Goal: Information Seeking & Learning: Learn about a topic

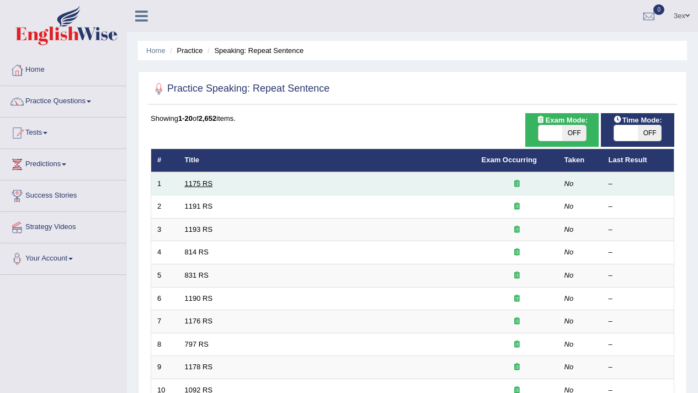
click at [206, 184] on link "1175 RS" at bounding box center [199, 183] width 28 height 8
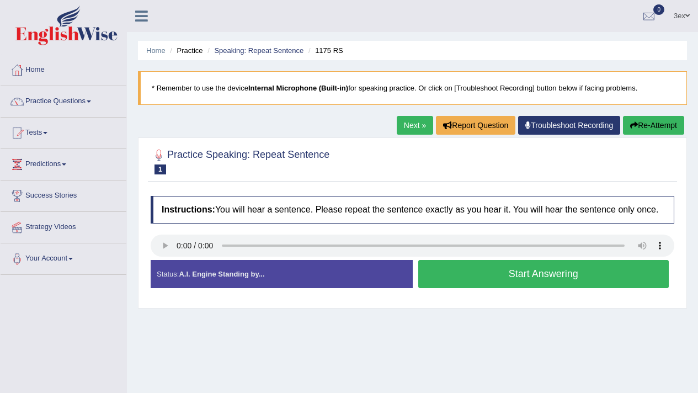
click at [495, 288] on button "Start Answering" at bounding box center [543, 274] width 251 height 28
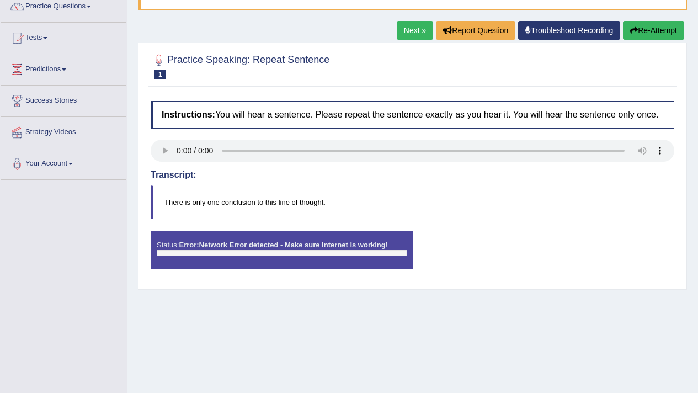
scroll to position [90, 0]
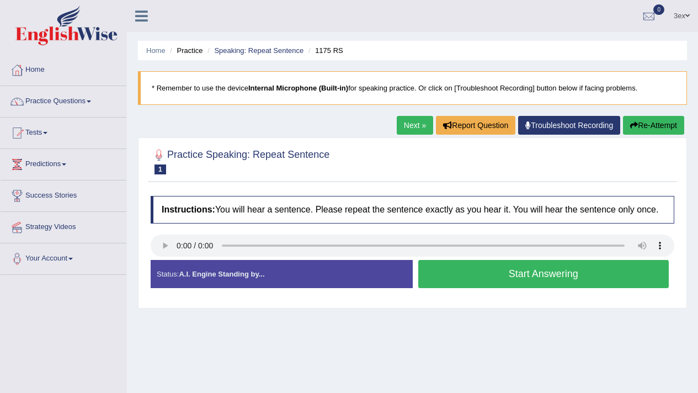
click at [470, 284] on button "Start Answering" at bounding box center [543, 274] width 251 height 28
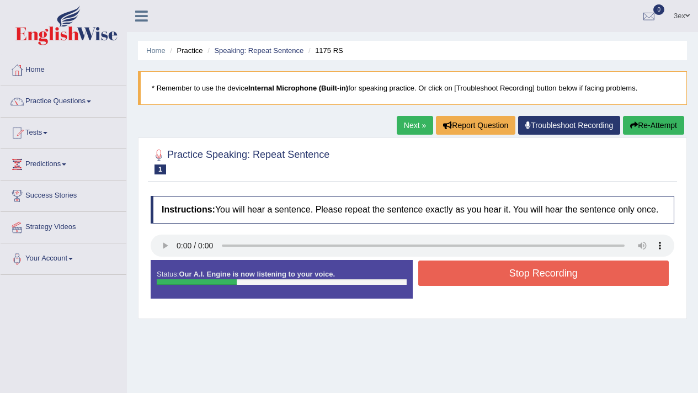
click at [470, 284] on button "Stop Recording" at bounding box center [543, 272] width 251 height 25
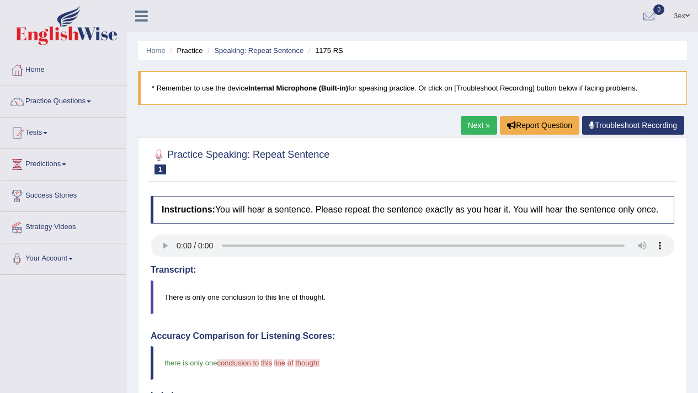
click at [471, 124] on link "Next »" at bounding box center [478, 125] width 36 height 19
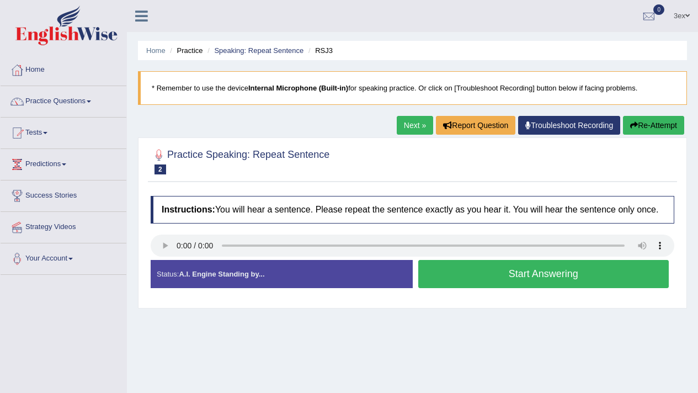
click at [441, 278] on button "Start Answering" at bounding box center [543, 274] width 251 height 28
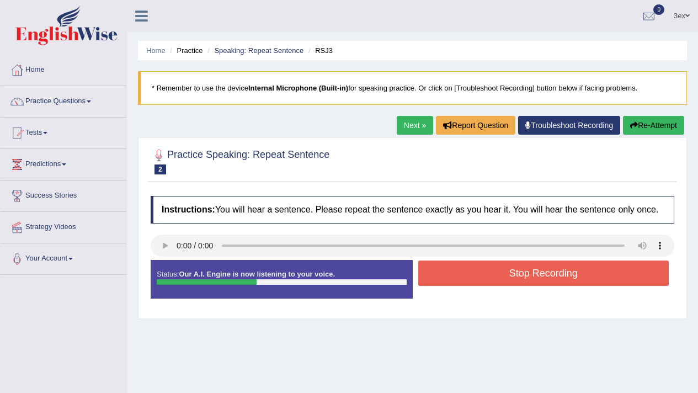
click at [441, 278] on button "Stop Recording" at bounding box center [543, 272] width 251 height 25
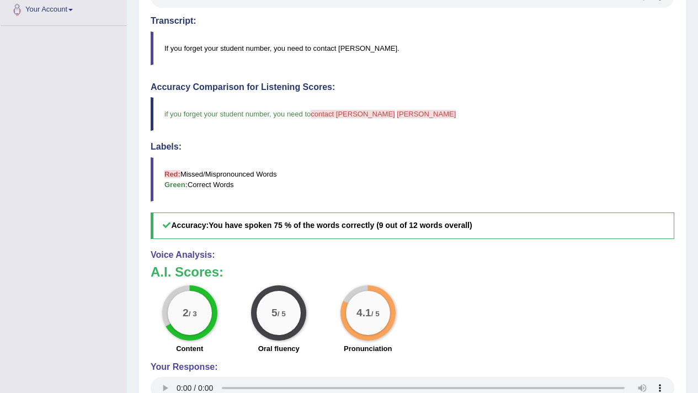
scroll to position [74, 0]
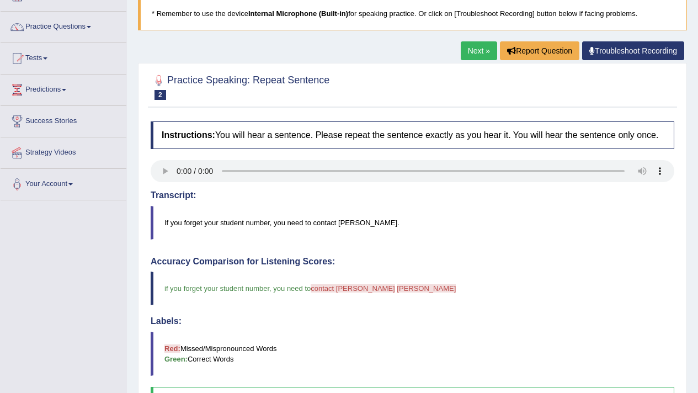
click at [460, 44] on link "Next »" at bounding box center [478, 50] width 36 height 19
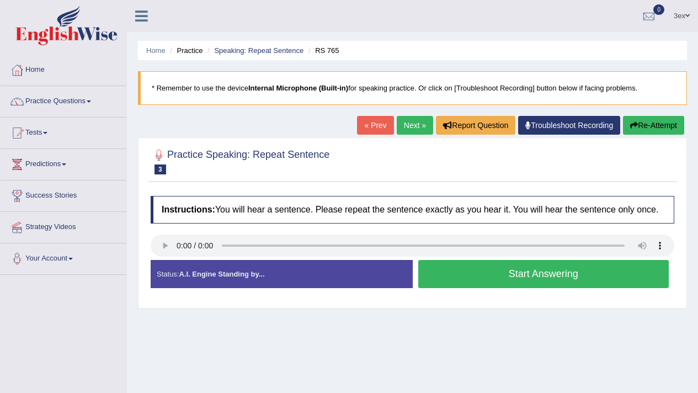
click at [164, 243] on div "Instructions: You will hear a sentence. Please repeat the sentence exactly as y…" at bounding box center [412, 246] width 529 height 112
click at [442, 270] on button "Start Answering" at bounding box center [543, 274] width 251 height 28
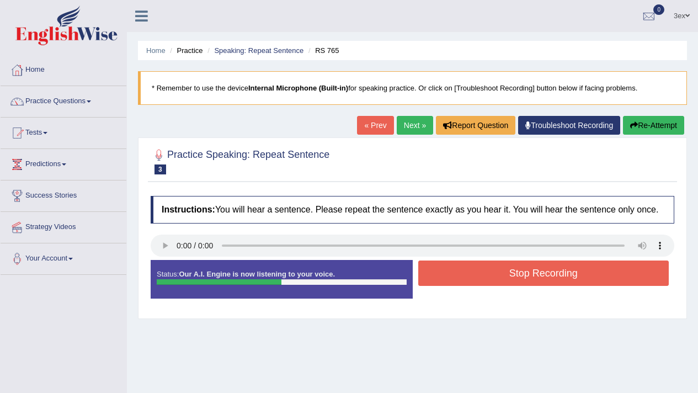
click at [438, 286] on button "Stop Recording" at bounding box center [543, 272] width 251 height 25
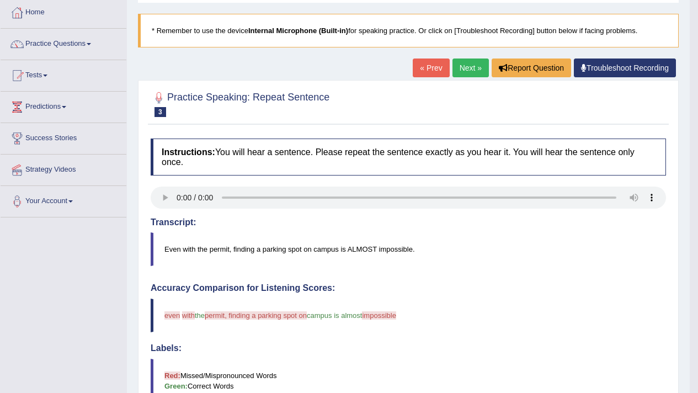
scroll to position [9, 0]
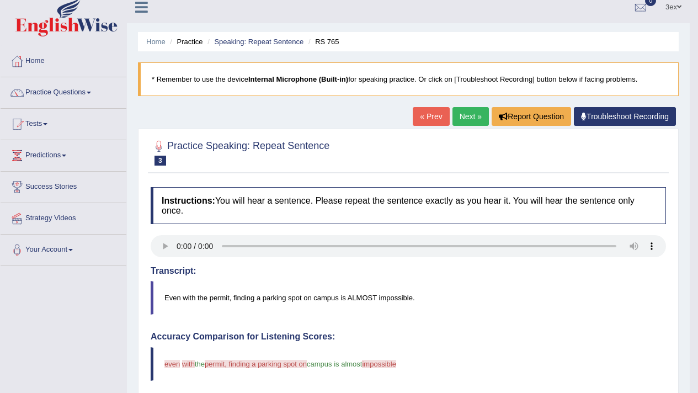
click at [482, 119] on link "Next »" at bounding box center [470, 116] width 36 height 19
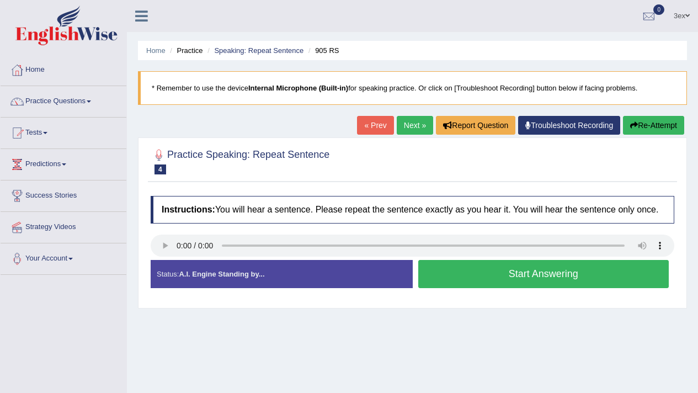
click at [514, 285] on button "Start Answering" at bounding box center [543, 274] width 251 height 28
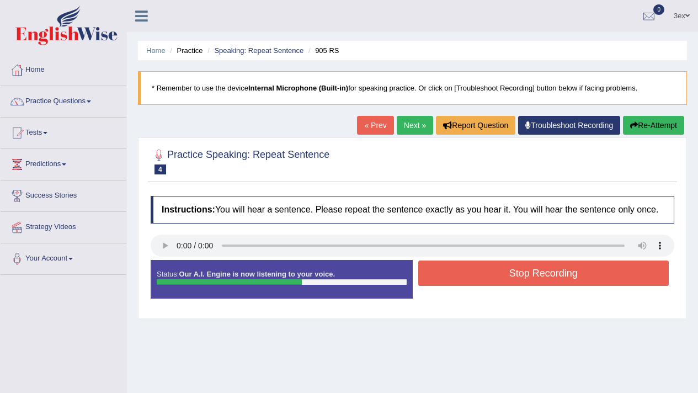
click at [514, 285] on button "Stop Recording" at bounding box center [543, 272] width 251 height 25
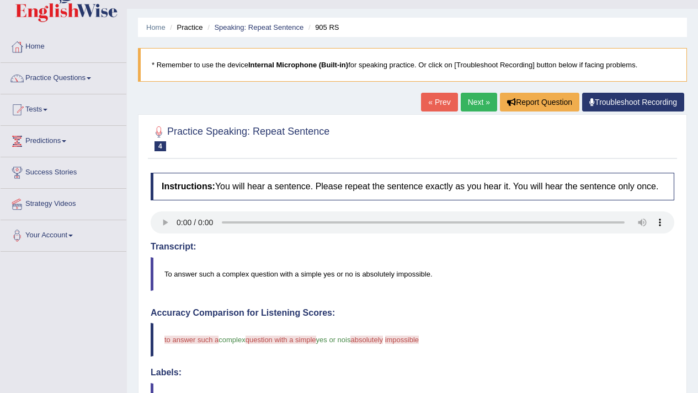
scroll to position [20, 0]
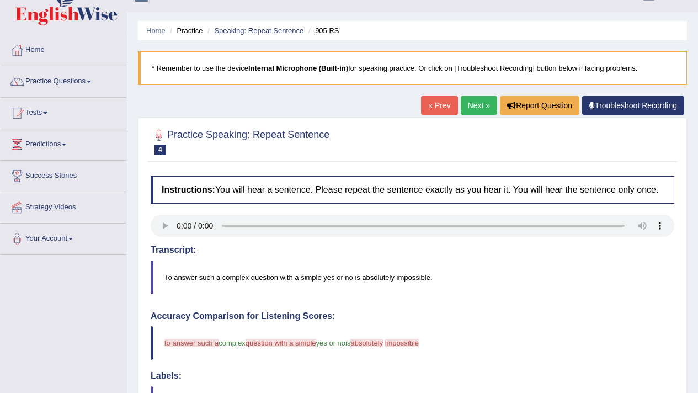
click at [475, 112] on link "Next »" at bounding box center [478, 105] width 36 height 19
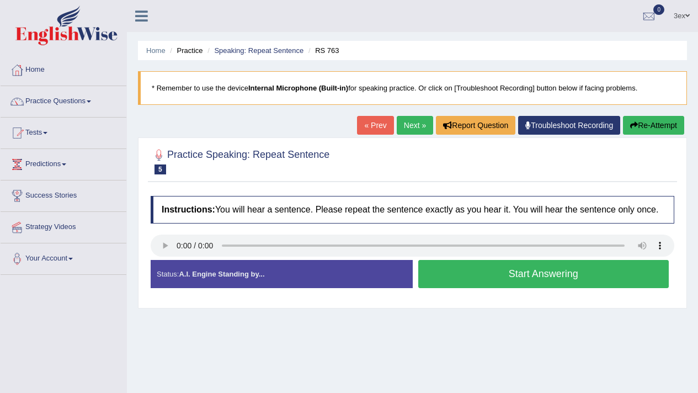
click at [497, 277] on button "Start Answering" at bounding box center [543, 274] width 251 height 28
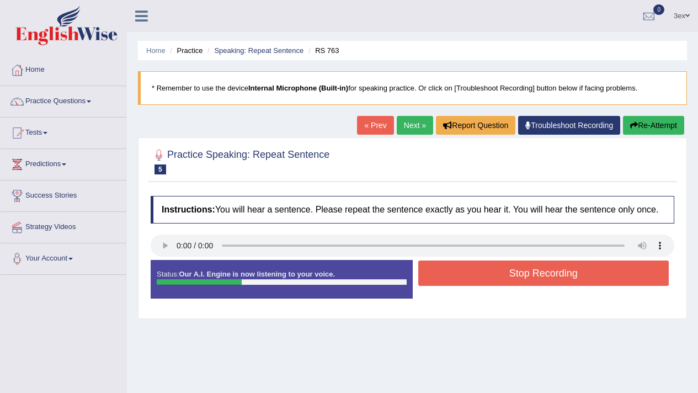
drag, startPoint x: 497, startPoint y: 277, endPoint x: 499, endPoint y: 269, distance: 8.4
click at [497, 277] on button "Stop Recording" at bounding box center [543, 272] width 251 height 25
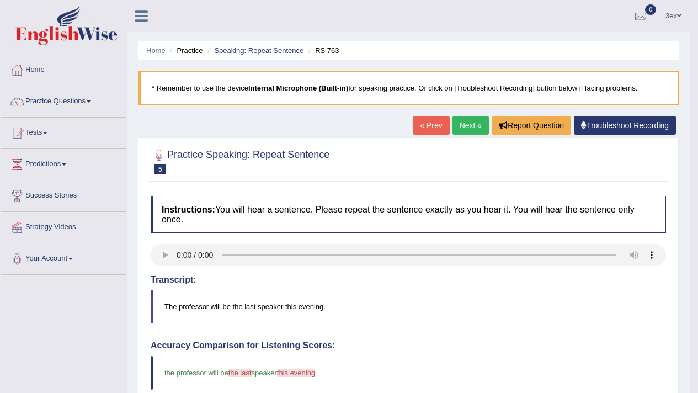
click at [466, 124] on link "Next »" at bounding box center [470, 125] width 36 height 19
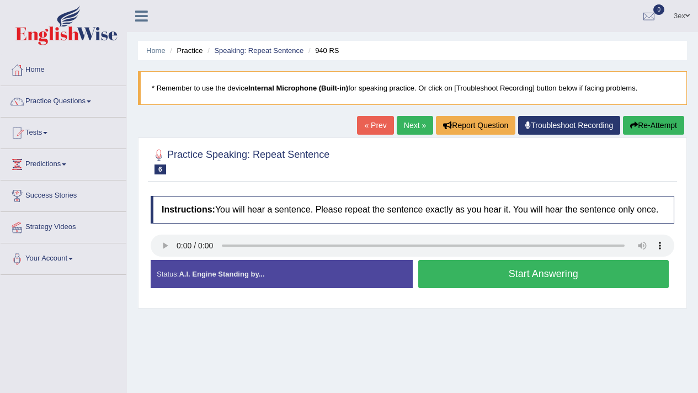
click at [517, 286] on button "Start Answering" at bounding box center [543, 274] width 251 height 28
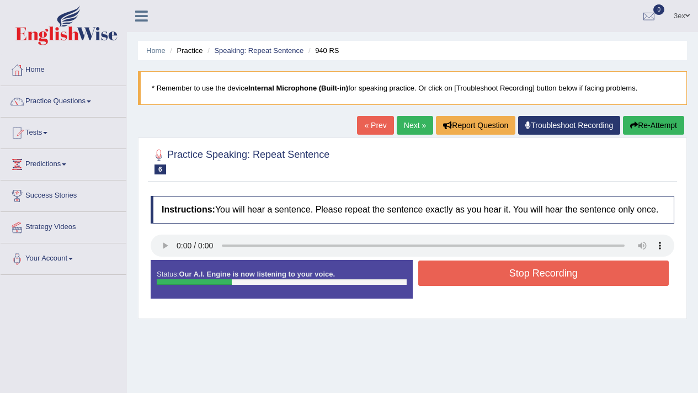
click at [517, 286] on button "Stop Recording" at bounding box center [543, 272] width 251 height 25
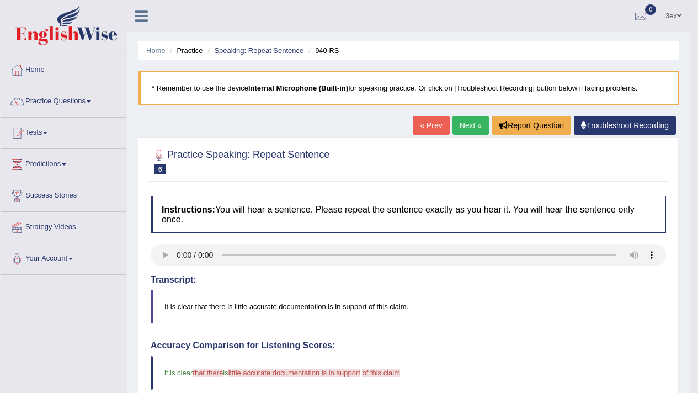
click at [461, 125] on link "Next »" at bounding box center [470, 125] width 36 height 19
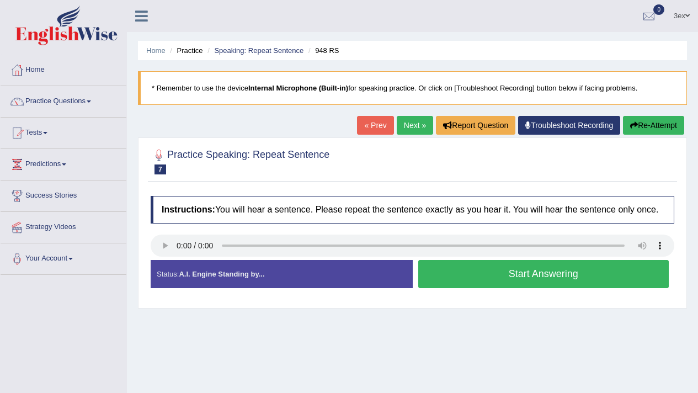
click at [427, 283] on button "Start Answering" at bounding box center [543, 274] width 251 height 28
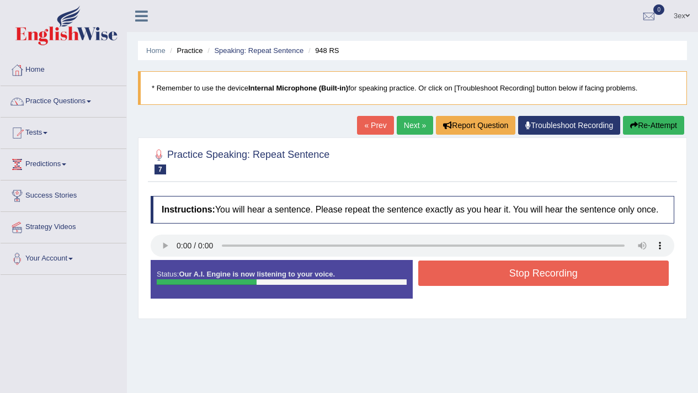
click at [427, 283] on button "Stop Recording" at bounding box center [543, 272] width 251 height 25
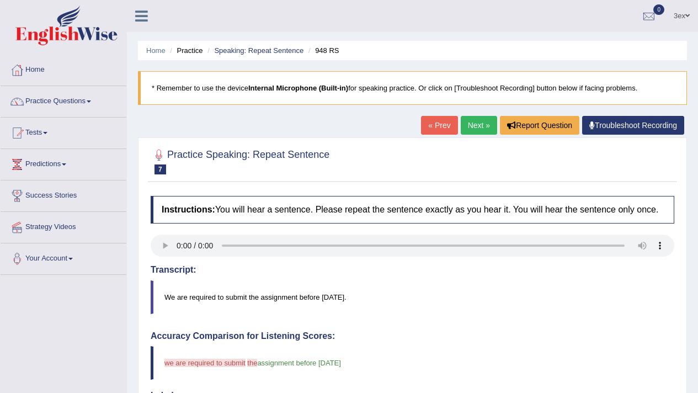
click at [478, 116] on link "Next »" at bounding box center [478, 125] width 36 height 19
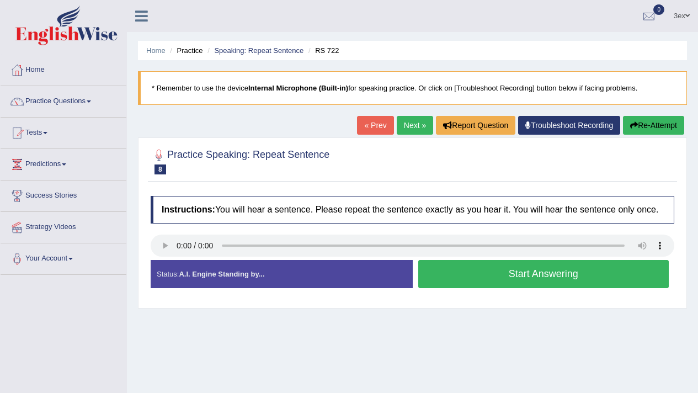
click at [490, 278] on button "Start Answering" at bounding box center [543, 274] width 251 height 28
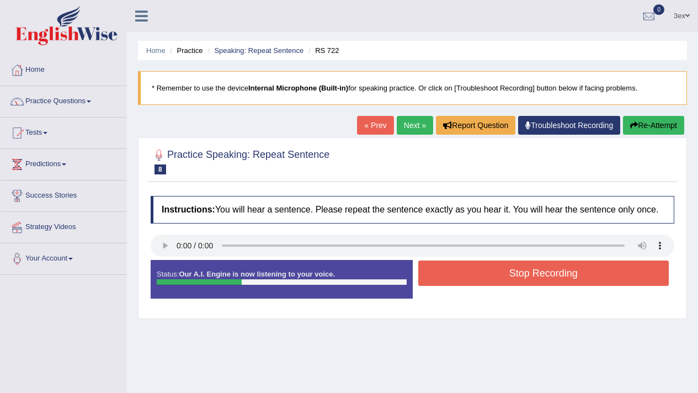
click at [490, 278] on button "Stop Recording" at bounding box center [543, 272] width 251 height 25
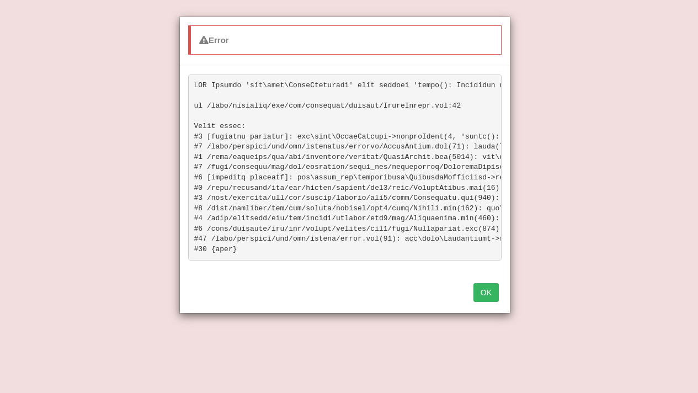
scroll to position [235, 0]
click at [483, 313] on div "OK" at bounding box center [345, 293] width 330 height 39
click at [484, 302] on button "OK" at bounding box center [485, 292] width 25 height 19
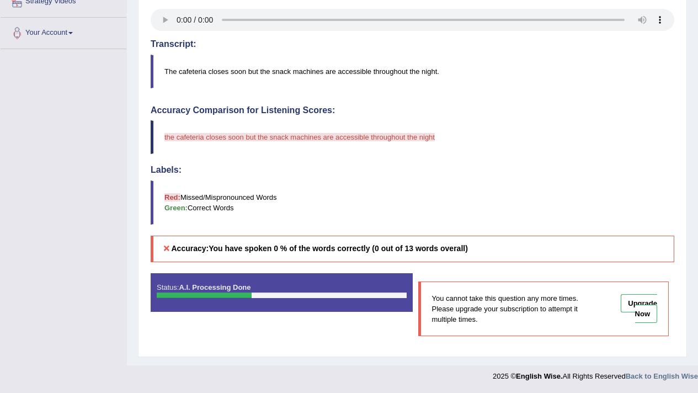
scroll to position [0, 0]
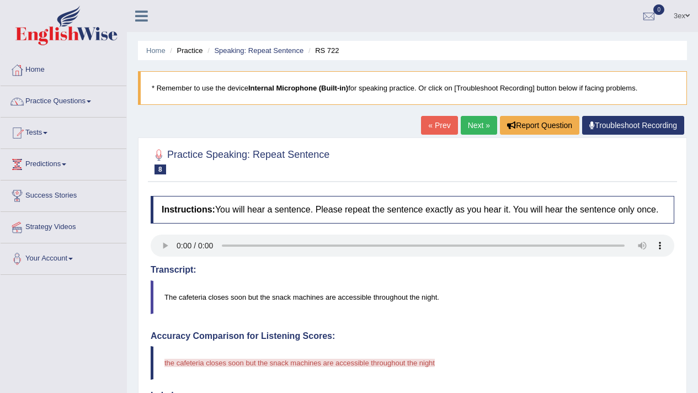
click at [479, 133] on link "Next »" at bounding box center [478, 125] width 36 height 19
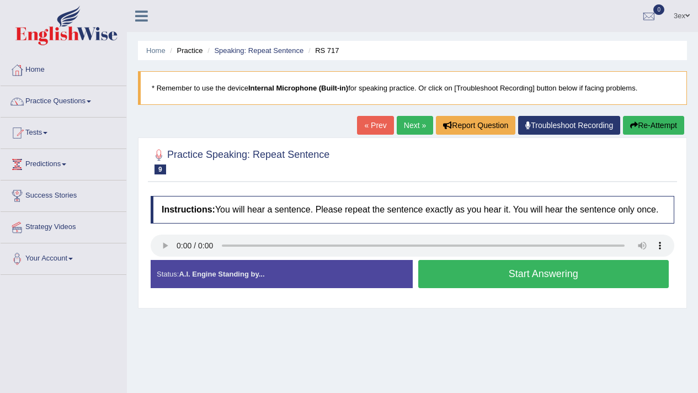
click at [474, 276] on button "Start Answering" at bounding box center [543, 274] width 251 height 28
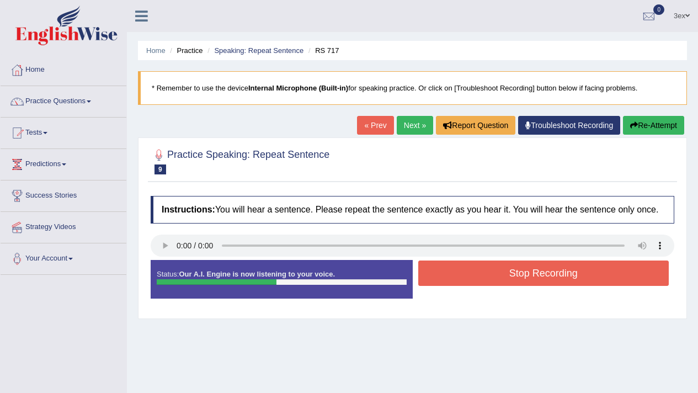
click at [297, 285] on div at bounding box center [282, 282] width 250 height 6
click at [642, 122] on button "Re-Attempt" at bounding box center [653, 125] width 61 height 19
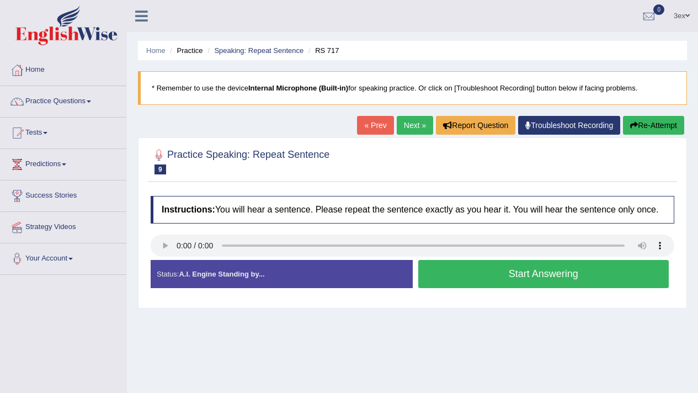
click at [437, 272] on button "Start Answering" at bounding box center [543, 274] width 251 height 28
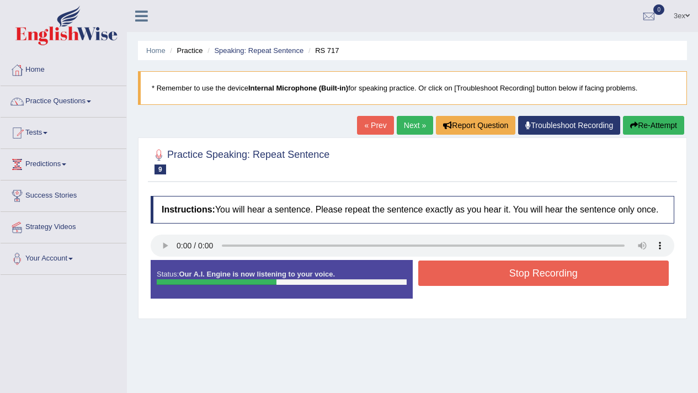
click at [437, 272] on button "Stop Recording" at bounding box center [543, 272] width 251 height 25
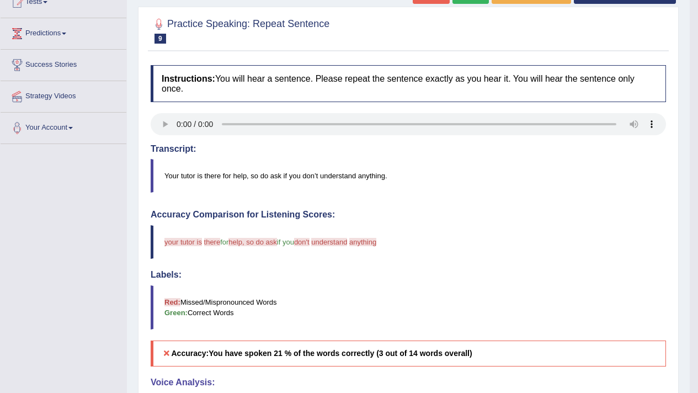
scroll to position [24, 0]
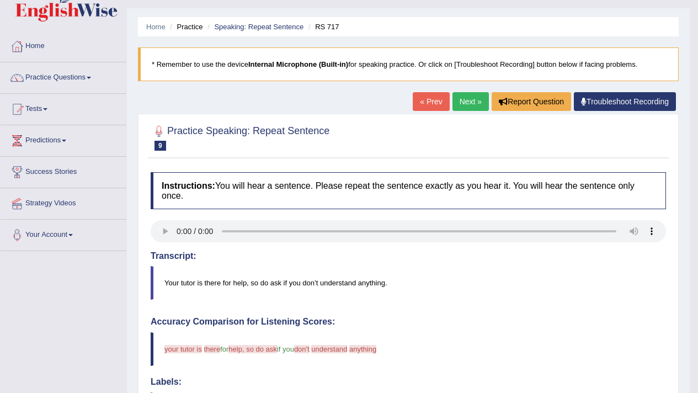
click at [481, 93] on link "Next »" at bounding box center [470, 101] width 36 height 19
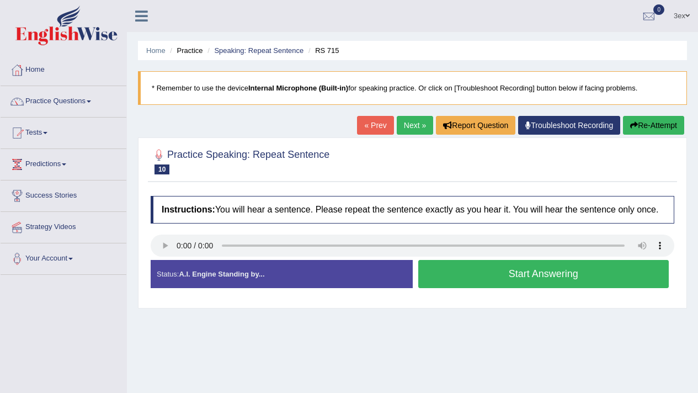
click at [534, 288] on button "Start Answering" at bounding box center [543, 274] width 251 height 28
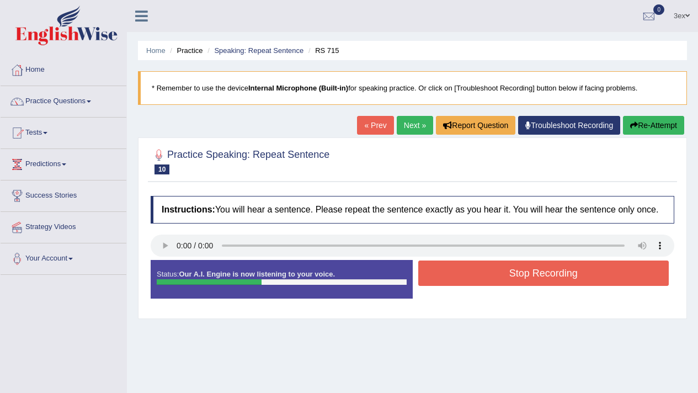
click at [534, 286] on button "Stop Recording" at bounding box center [543, 272] width 251 height 25
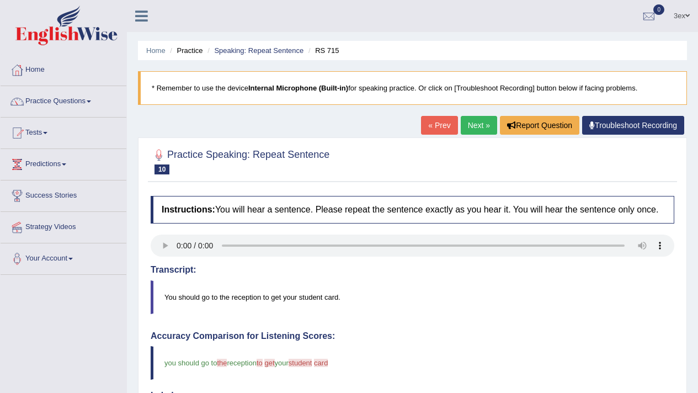
click at [466, 115] on div "Home Practice Speaking: Repeat Sentence RS 715 * Remember to use the device Int…" at bounding box center [412, 371] width 571 height 743
click at [467, 114] on div "Home Practice Speaking: Repeat Sentence RS 715 * Remember to use the device Int…" at bounding box center [412, 371] width 571 height 743
click at [469, 118] on link "Next »" at bounding box center [478, 125] width 36 height 19
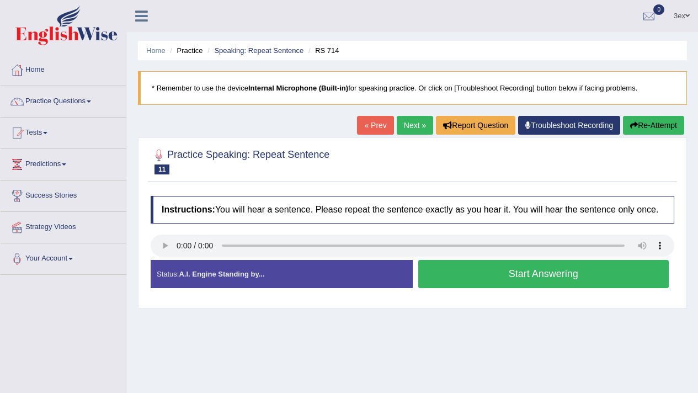
click at [556, 288] on button "Start Answering" at bounding box center [543, 274] width 251 height 28
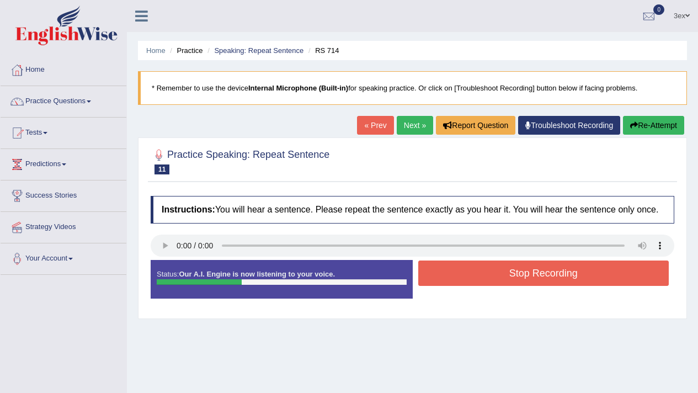
click at [556, 286] on button "Stop Recording" at bounding box center [543, 272] width 251 height 25
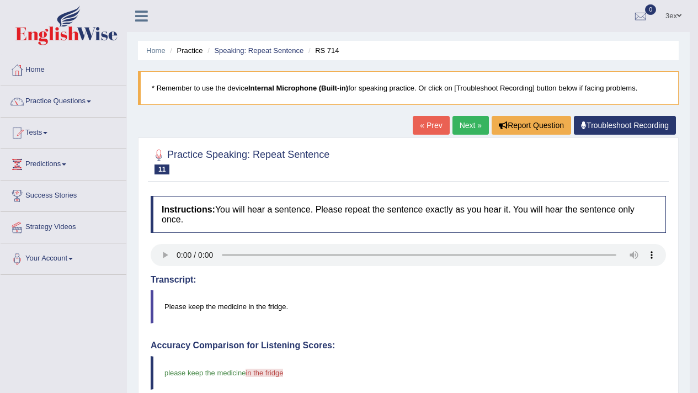
click at [454, 120] on link "Next »" at bounding box center [470, 125] width 36 height 19
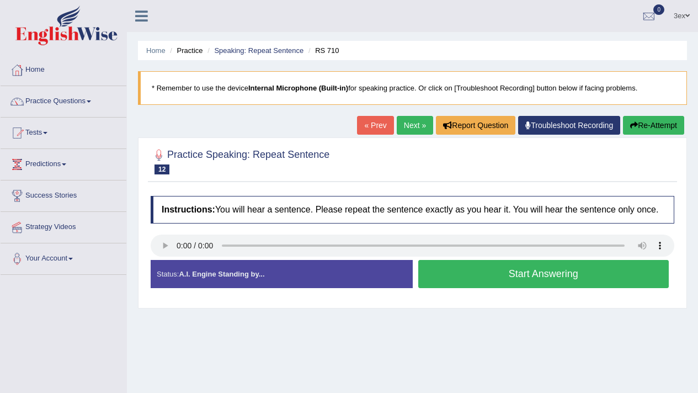
click at [495, 281] on button "Start Answering" at bounding box center [543, 274] width 251 height 28
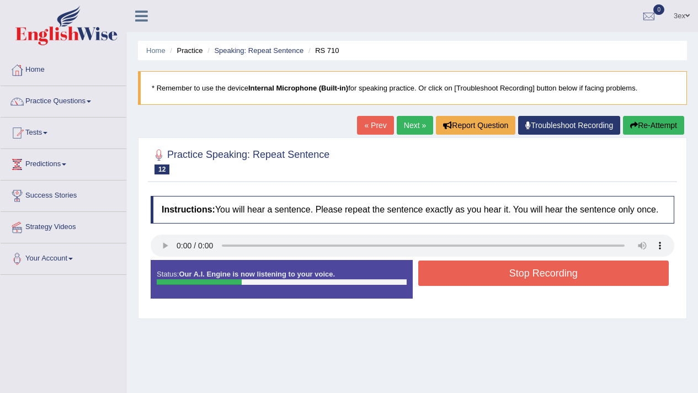
click at [643, 120] on button "Re-Attempt" at bounding box center [653, 125] width 61 height 19
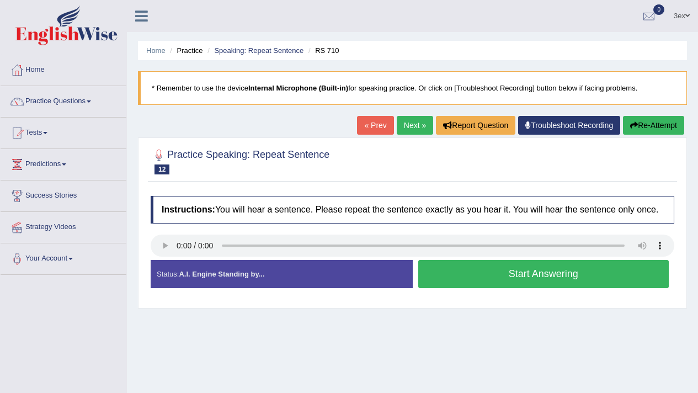
click at [415, 129] on link "Next »" at bounding box center [414, 125] width 36 height 19
click at [446, 288] on button "Start Answering" at bounding box center [543, 274] width 251 height 28
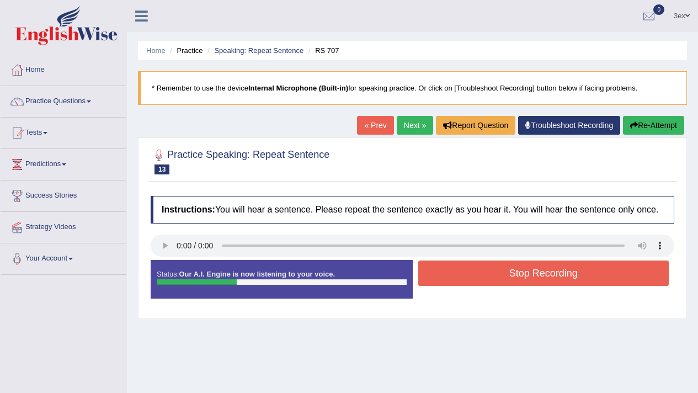
click at [446, 286] on button "Stop Recording" at bounding box center [543, 272] width 251 height 25
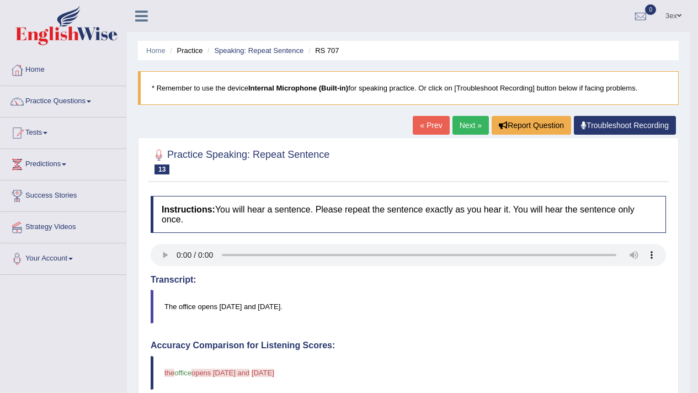
click at [468, 127] on link "Next »" at bounding box center [470, 125] width 36 height 19
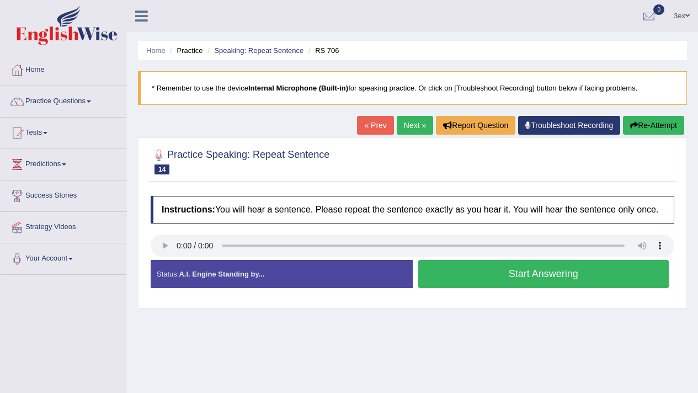
click at [480, 288] on button "Start Answering" at bounding box center [543, 274] width 251 height 28
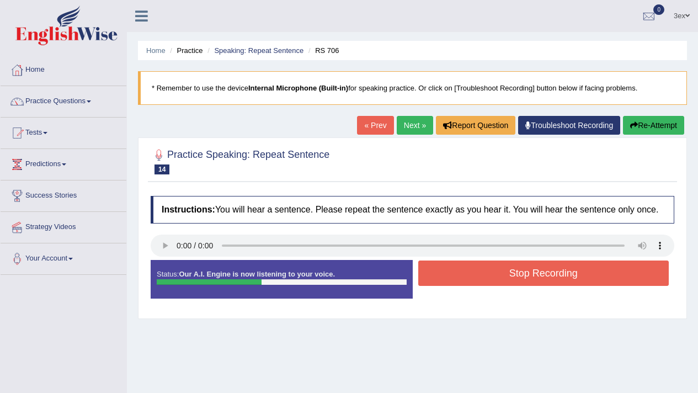
click at [480, 286] on button "Stop Recording" at bounding box center [543, 272] width 251 height 25
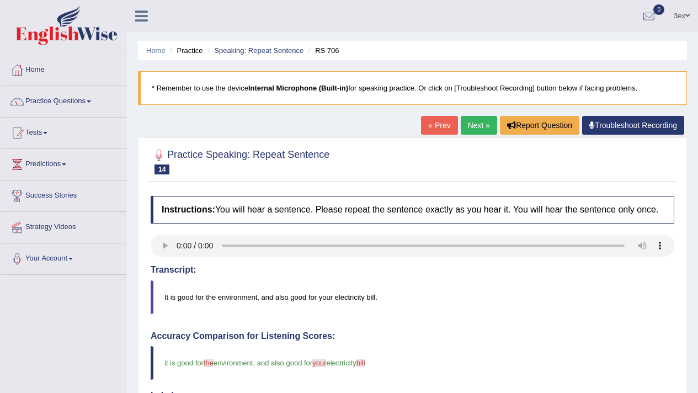
click at [465, 129] on link "Next »" at bounding box center [478, 125] width 36 height 19
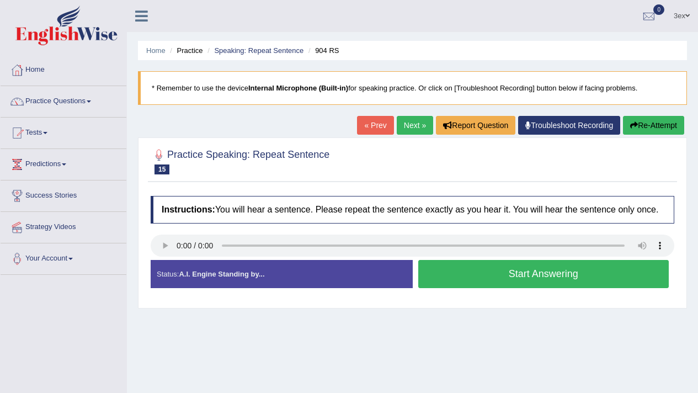
click at [440, 276] on button "Start Answering" at bounding box center [543, 274] width 251 height 28
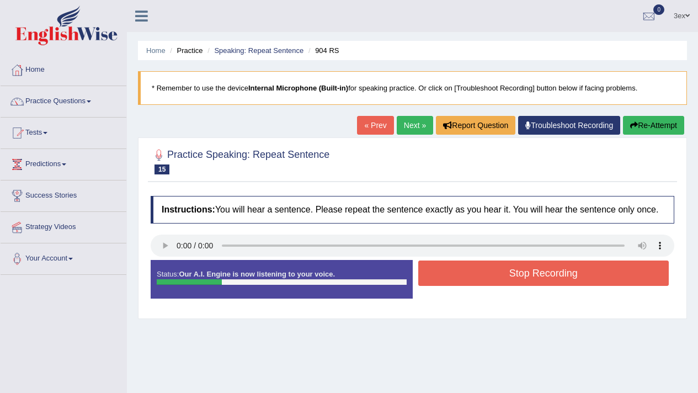
click at [440, 276] on button "Stop Recording" at bounding box center [543, 272] width 251 height 25
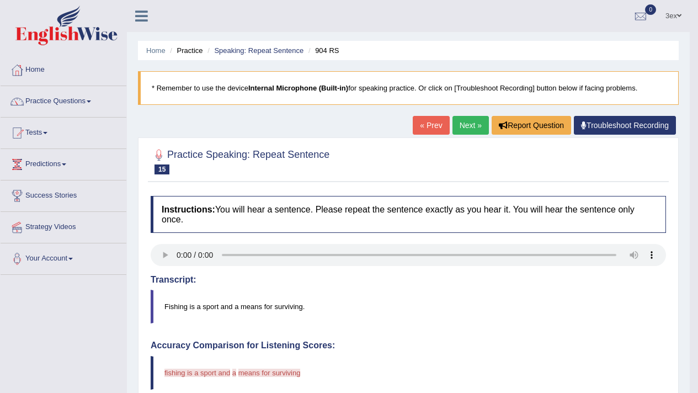
click at [454, 121] on link "Next »" at bounding box center [470, 125] width 36 height 19
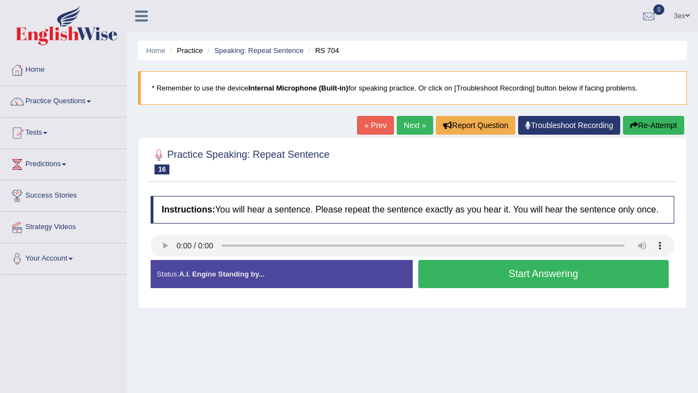
click at [481, 275] on button "Start Answering" at bounding box center [543, 274] width 251 height 28
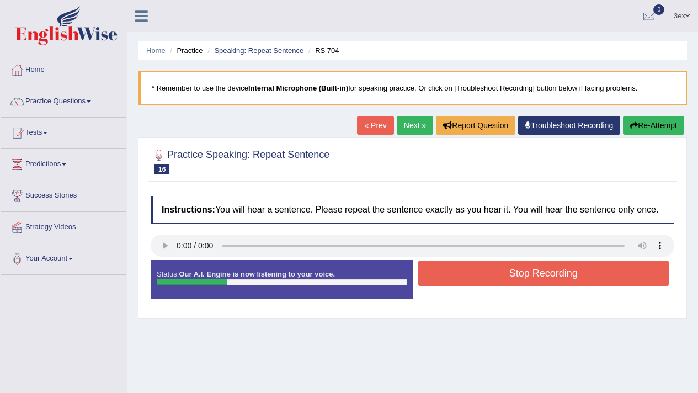
click at [481, 275] on button "Stop Recording" at bounding box center [543, 272] width 251 height 25
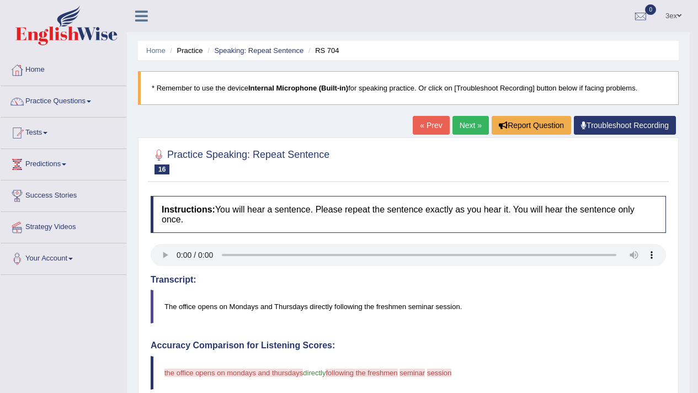
click at [452, 123] on link "Next »" at bounding box center [470, 125] width 36 height 19
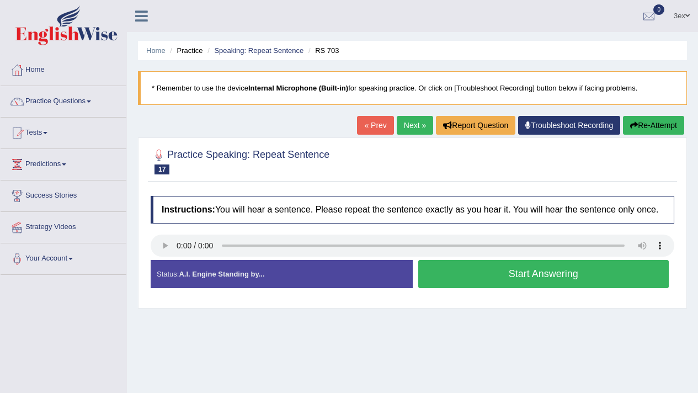
click at [463, 288] on button "Start Answering" at bounding box center [543, 274] width 251 height 28
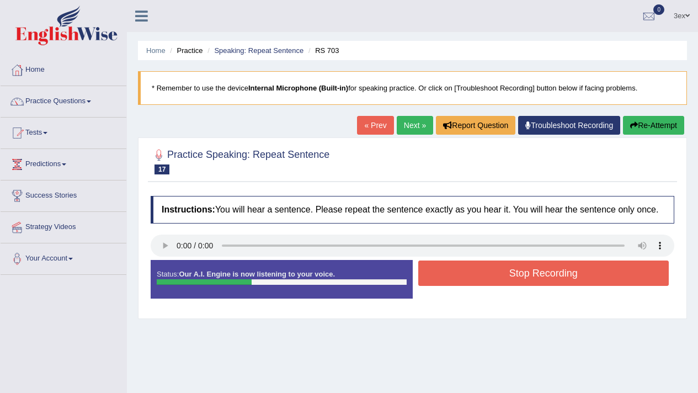
click at [463, 286] on button "Stop Recording" at bounding box center [543, 272] width 251 height 25
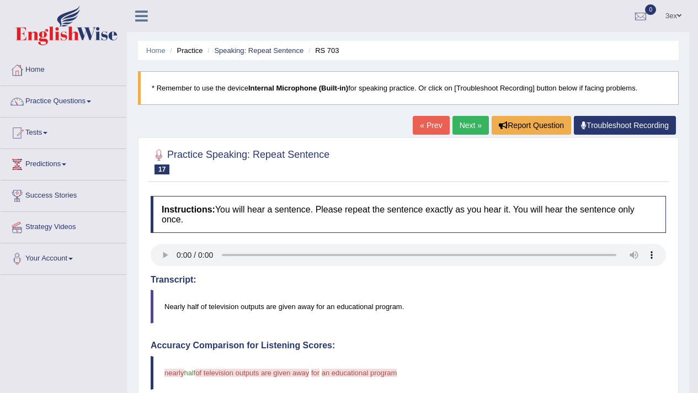
click at [476, 132] on link "Next »" at bounding box center [470, 125] width 36 height 19
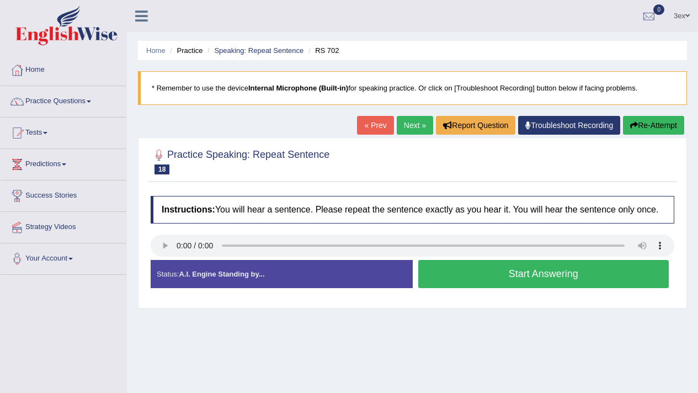
click at [460, 276] on button "Start Answering" at bounding box center [543, 274] width 251 height 28
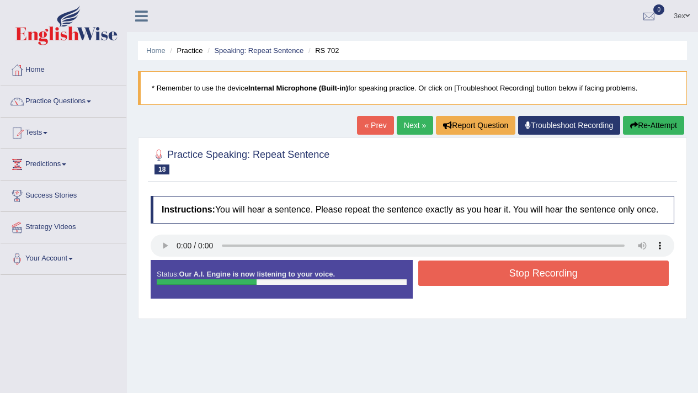
click at [460, 276] on button "Stop Recording" at bounding box center [543, 272] width 251 height 25
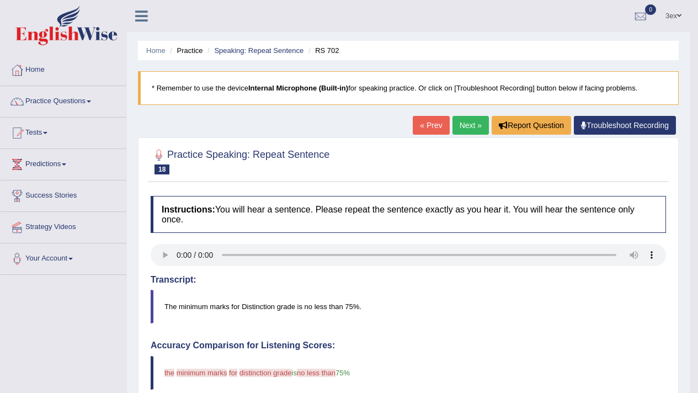
click at [457, 134] on link "Next »" at bounding box center [470, 125] width 36 height 19
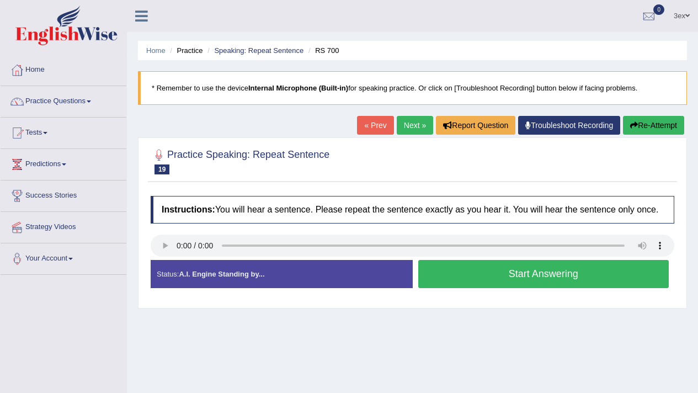
click at [490, 291] on div "Stop Recording" at bounding box center [543, 291] width 262 height 1
click at [490, 282] on button "Start Answering" at bounding box center [543, 274] width 251 height 28
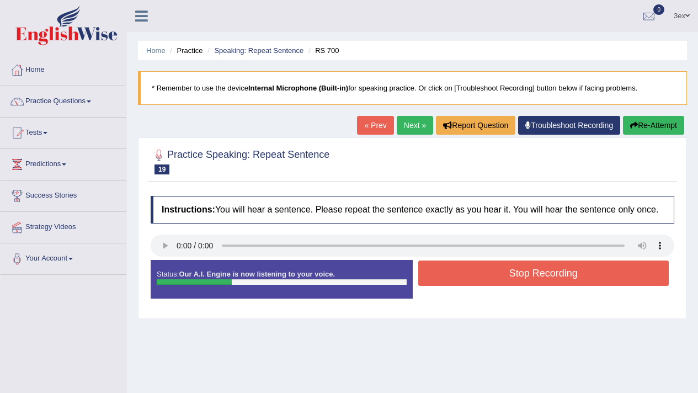
click at [490, 282] on button "Stop Recording" at bounding box center [543, 272] width 251 height 25
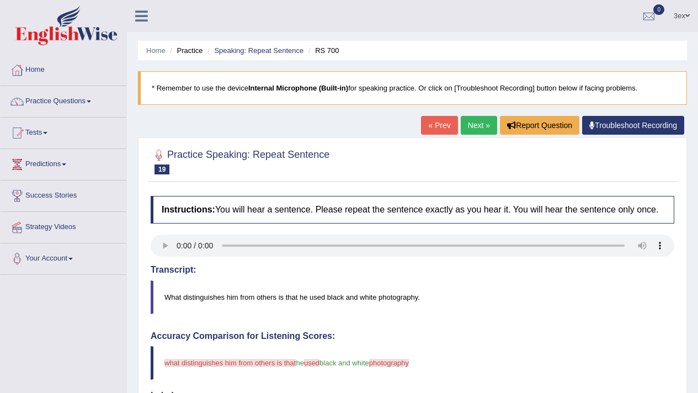
click at [485, 129] on link "Next »" at bounding box center [478, 125] width 36 height 19
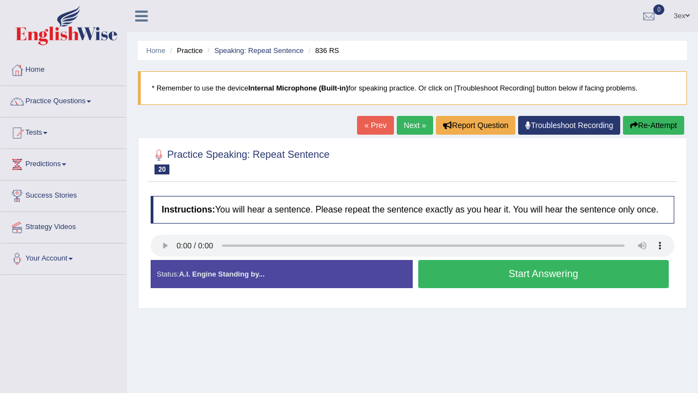
click at [536, 275] on button "Start Answering" at bounding box center [543, 274] width 251 height 28
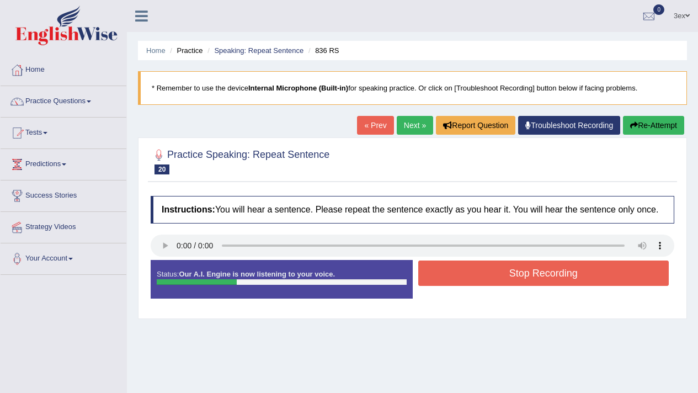
click at [536, 275] on button "Stop Recording" at bounding box center [543, 272] width 251 height 25
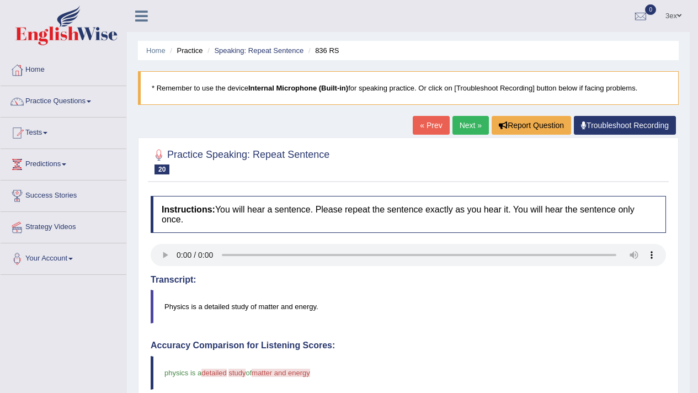
click at [458, 121] on link "Next »" at bounding box center [470, 125] width 36 height 19
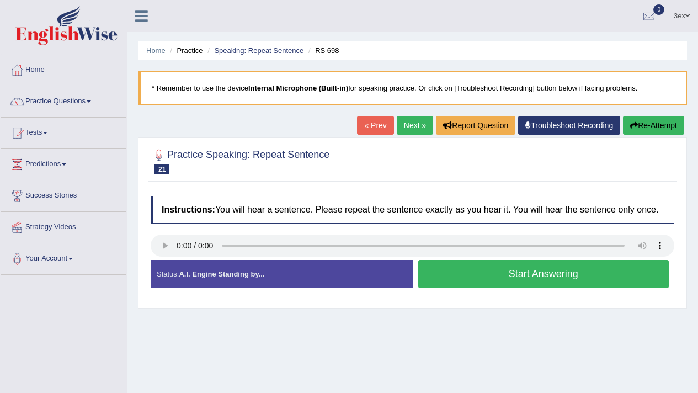
click at [457, 288] on button "Start Answering" at bounding box center [543, 274] width 251 height 28
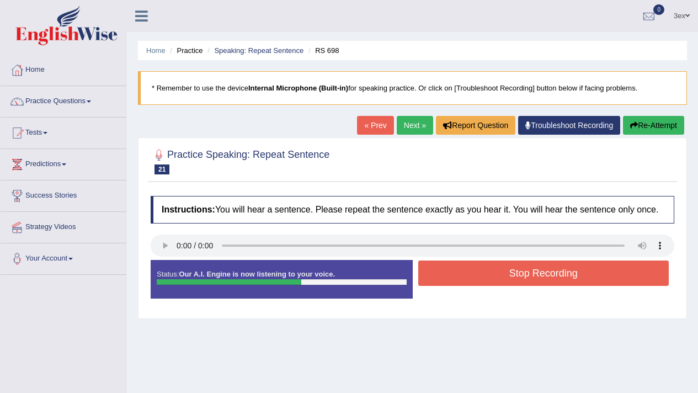
click at [457, 286] on button "Stop Recording" at bounding box center [543, 272] width 251 height 25
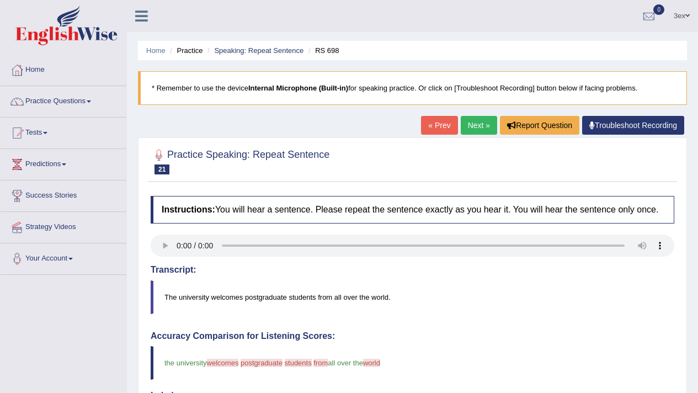
click at [480, 119] on link "Next »" at bounding box center [478, 125] width 36 height 19
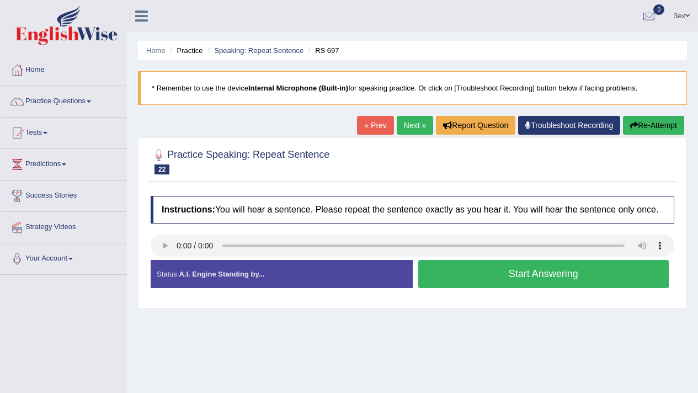
click at [506, 288] on button "Start Answering" at bounding box center [543, 274] width 251 height 28
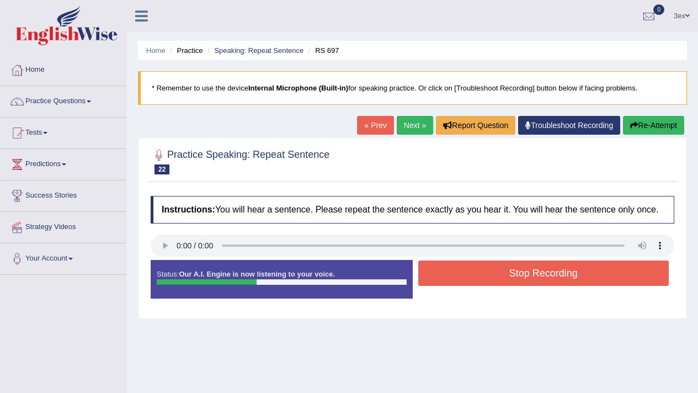
click at [506, 286] on button "Stop Recording" at bounding box center [543, 272] width 251 height 25
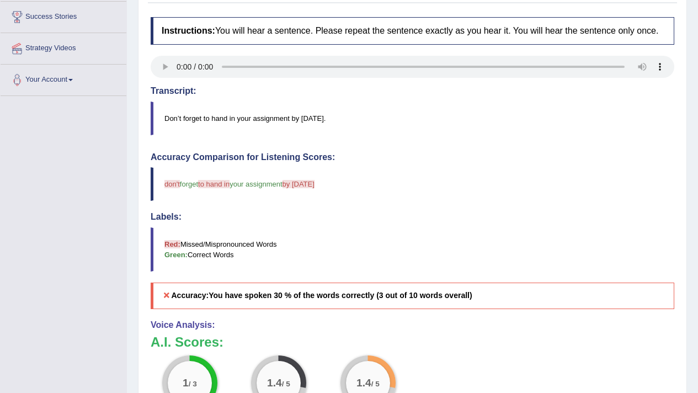
scroll to position [81, 0]
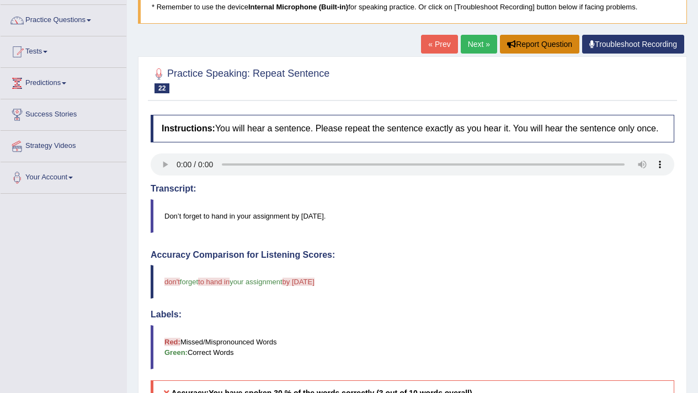
drag, startPoint x: 495, startPoint y: 51, endPoint x: 458, endPoint y: 130, distance: 87.3
click at [458, 130] on div "Home Practice Speaking: Repeat Sentence RS 697 * Remember to use the device Int…" at bounding box center [412, 290] width 571 height 743
click at [464, 35] on link "Next »" at bounding box center [478, 44] width 36 height 19
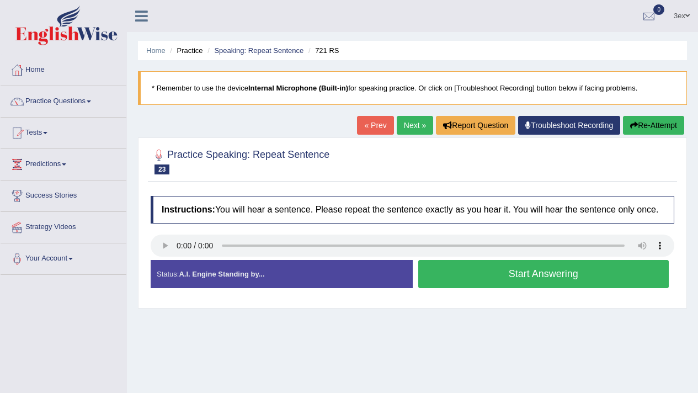
click at [414, 125] on link "Next »" at bounding box center [414, 125] width 36 height 19
click at [478, 277] on button "Start Answering" at bounding box center [543, 274] width 251 height 28
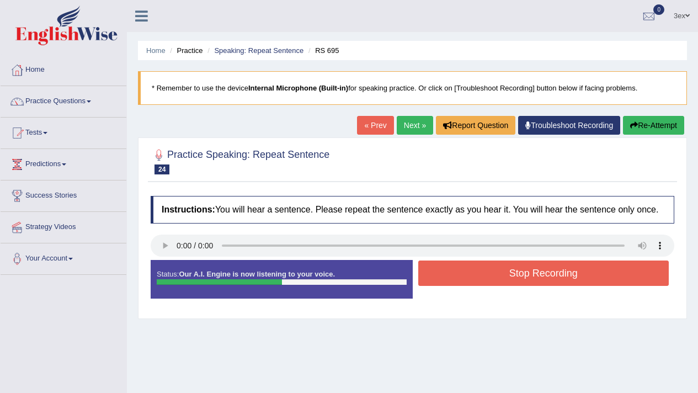
click at [478, 277] on button "Stop Recording" at bounding box center [543, 272] width 251 height 25
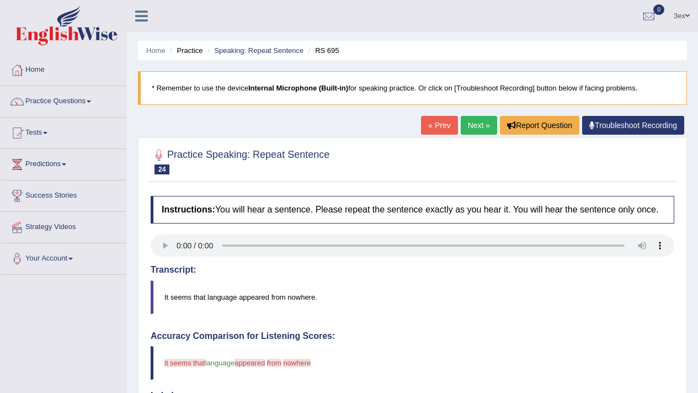
click at [478, 121] on link "Next »" at bounding box center [478, 125] width 36 height 19
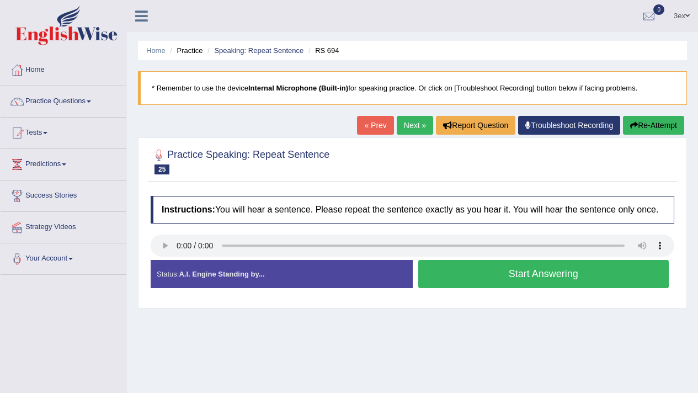
click at [468, 271] on button "Start Answering" at bounding box center [543, 274] width 251 height 28
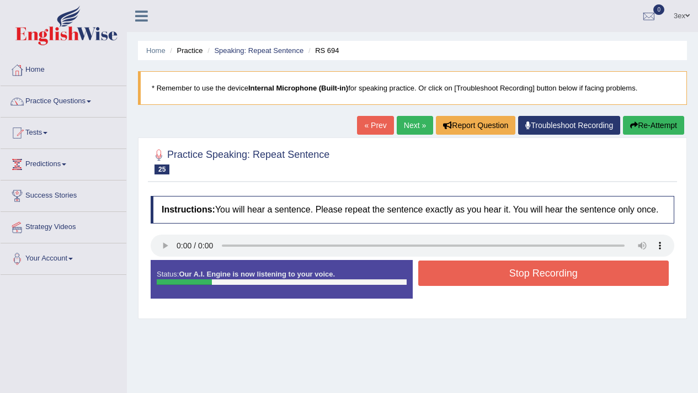
click at [468, 271] on button "Stop Recording" at bounding box center [543, 272] width 251 height 25
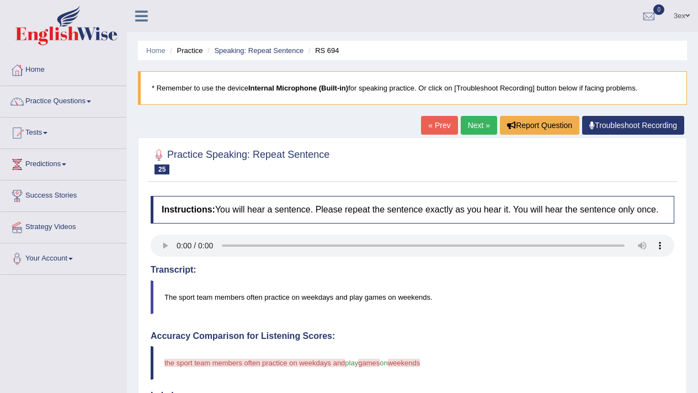
click at [489, 133] on link "Next »" at bounding box center [478, 125] width 36 height 19
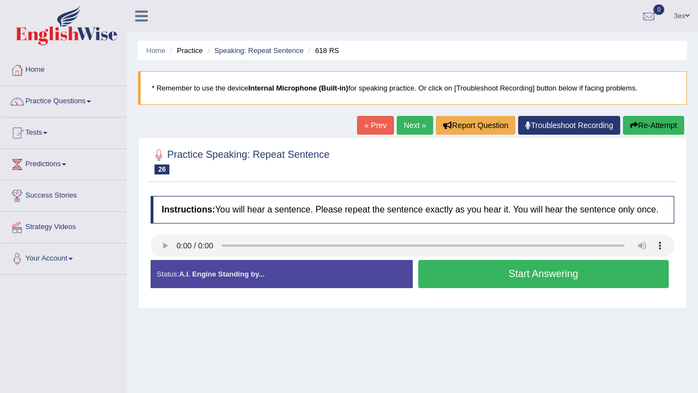
click at [168, 259] on div at bounding box center [412, 246] width 523 height 25
click at [466, 288] on button "Start Answering" at bounding box center [543, 274] width 251 height 28
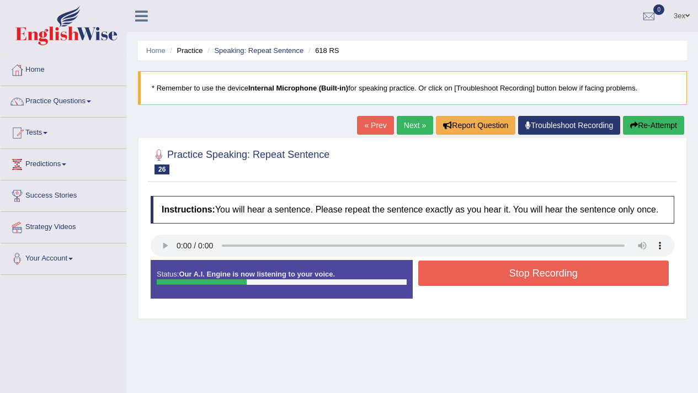
click at [466, 286] on button "Stop Recording" at bounding box center [543, 272] width 251 height 25
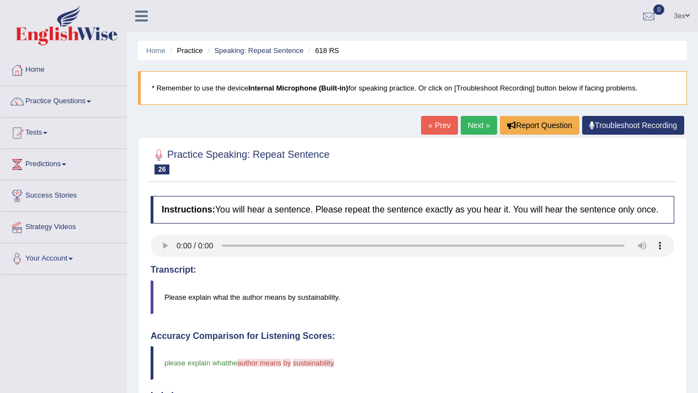
click at [470, 126] on link "Next »" at bounding box center [478, 125] width 36 height 19
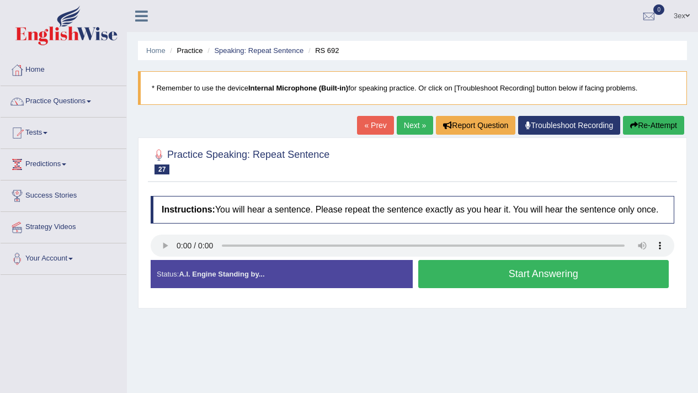
click at [548, 288] on button "Start Answering" at bounding box center [543, 274] width 251 height 28
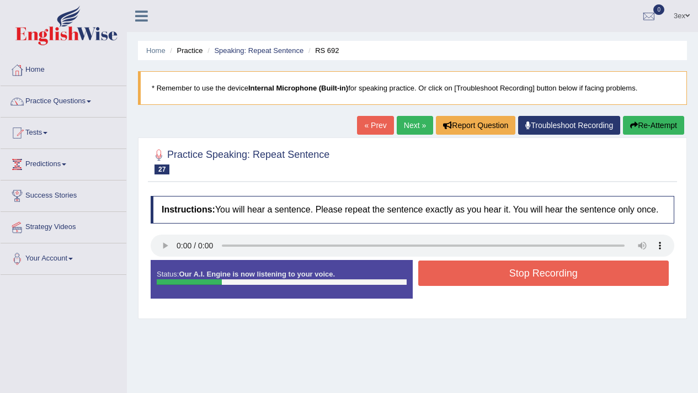
click at [548, 286] on button "Stop Recording" at bounding box center [543, 272] width 251 height 25
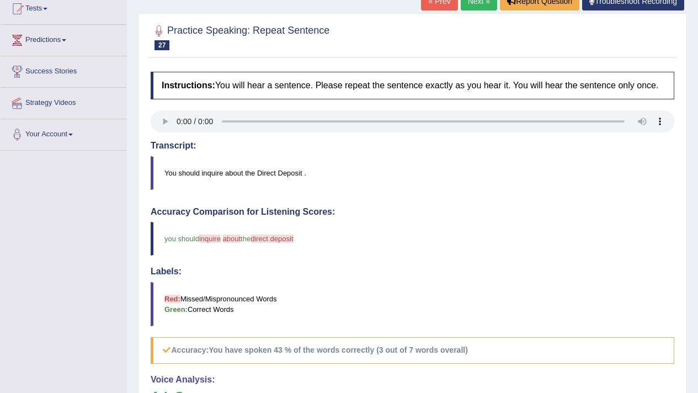
scroll to position [43, 0]
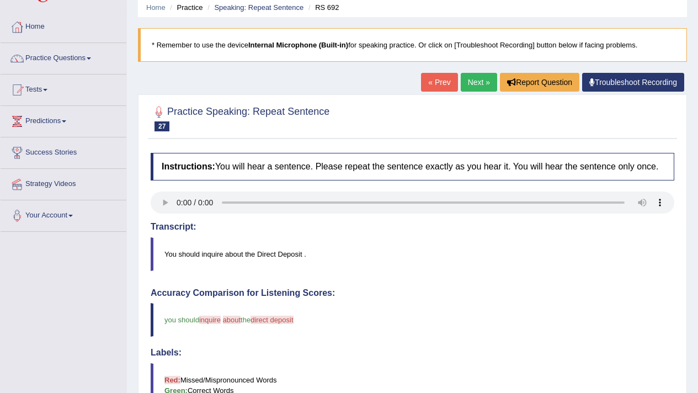
click at [492, 86] on div "« Prev Next » Report Question Troubleshoot Recording" at bounding box center [554, 84] width 266 height 22
click at [484, 88] on link "Next »" at bounding box center [478, 82] width 36 height 19
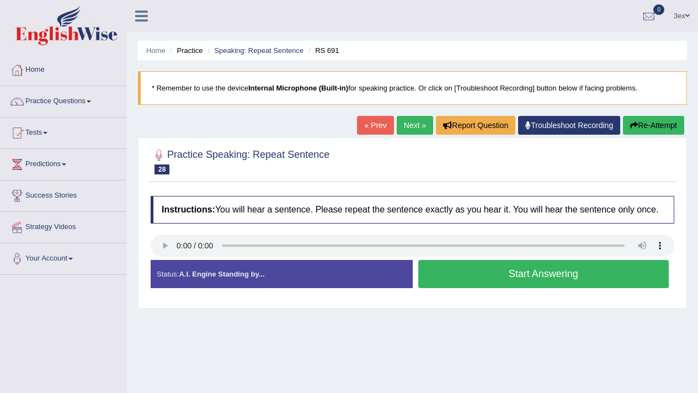
click at [600, 278] on button "Start Answering" at bounding box center [543, 274] width 251 height 28
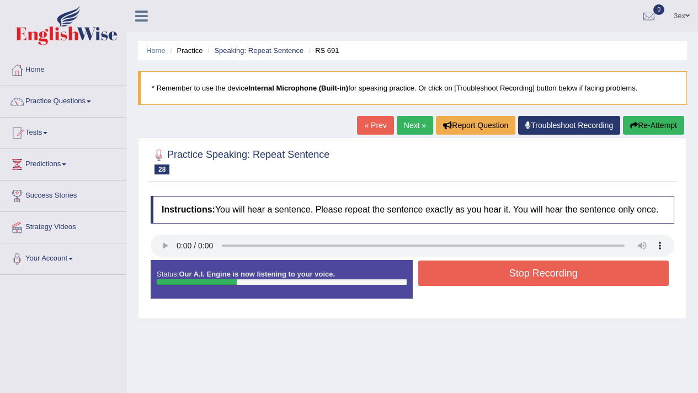
click at [663, 128] on button "Re-Attempt" at bounding box center [653, 125] width 61 height 19
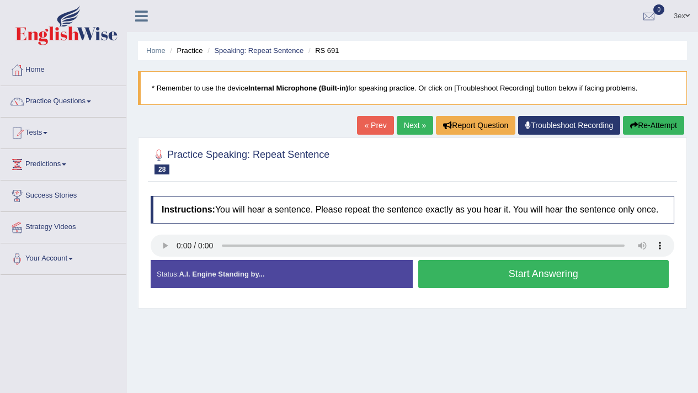
click at [439, 288] on button "Start Answering" at bounding box center [543, 274] width 251 height 28
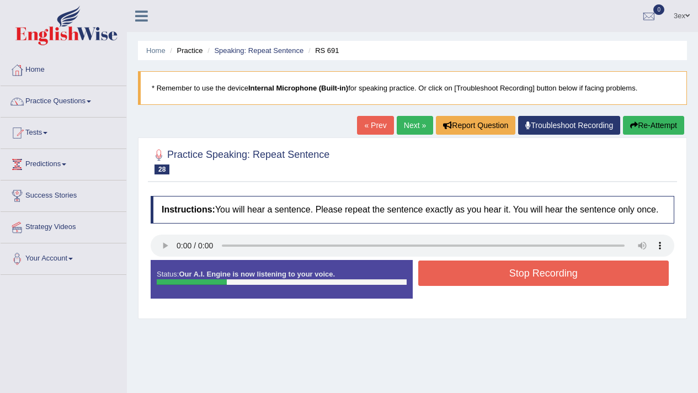
click at [439, 286] on button "Stop Recording" at bounding box center [543, 272] width 251 height 25
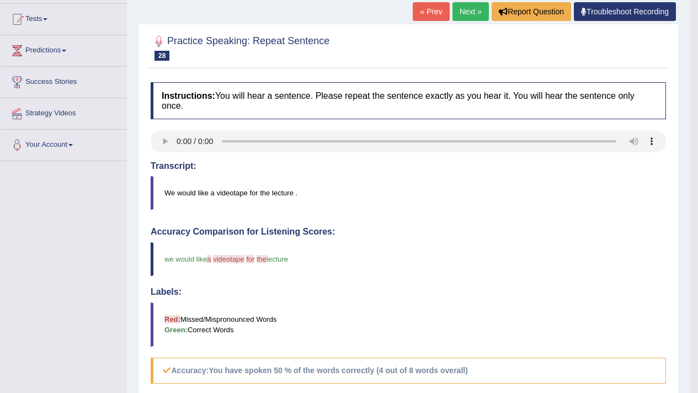
scroll to position [113, 0]
click at [474, 20] on link "Next »" at bounding box center [470, 12] width 36 height 19
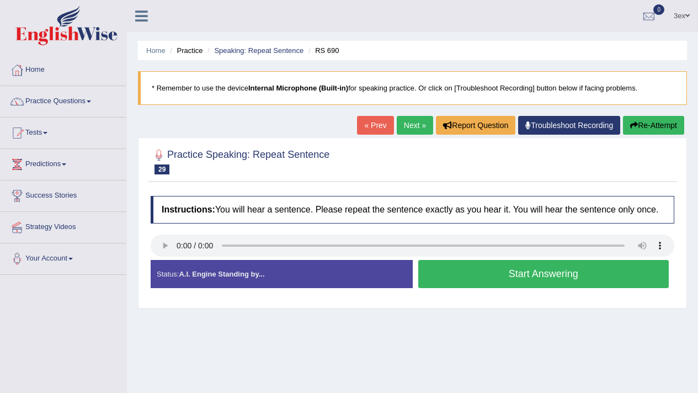
click at [447, 271] on button "Start Answering" at bounding box center [543, 274] width 251 height 28
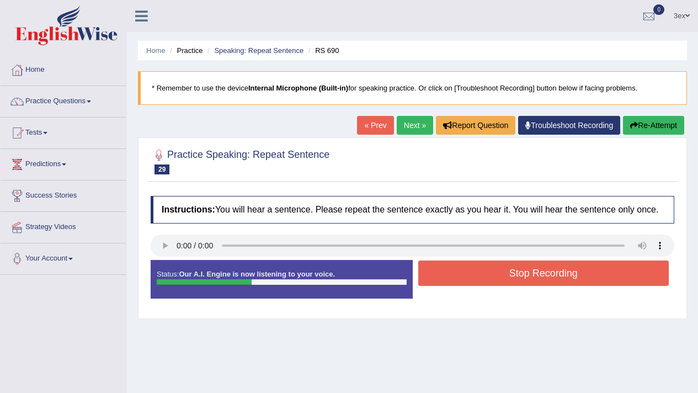
click at [447, 271] on button "Stop Recording" at bounding box center [543, 272] width 251 height 25
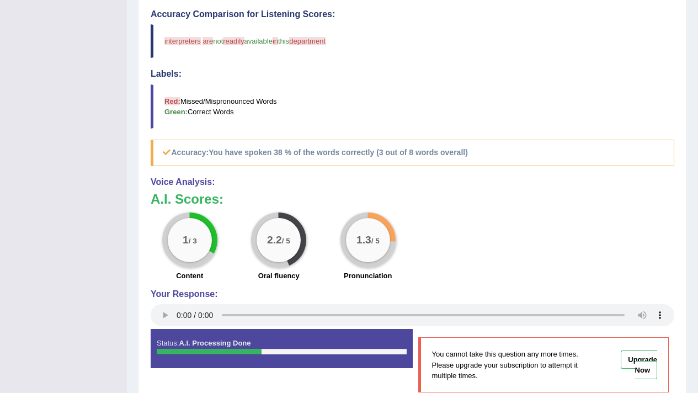
scroll to position [49, 0]
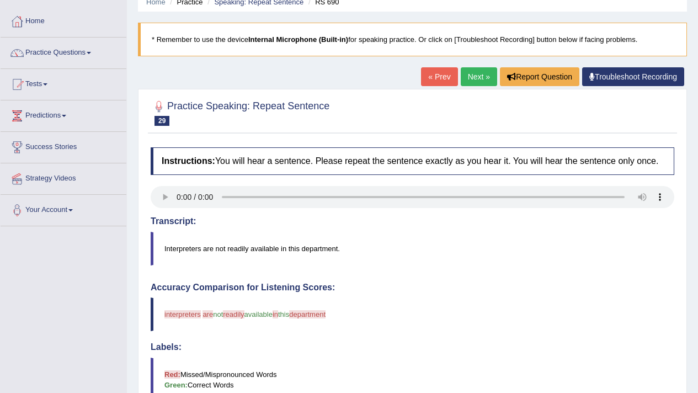
click at [463, 67] on div "Home Practice Speaking: Repeat Sentence RS 690 * Remember to use the device Int…" at bounding box center [412, 322] width 571 height 743
click at [463, 68] on link "Next »" at bounding box center [478, 76] width 36 height 19
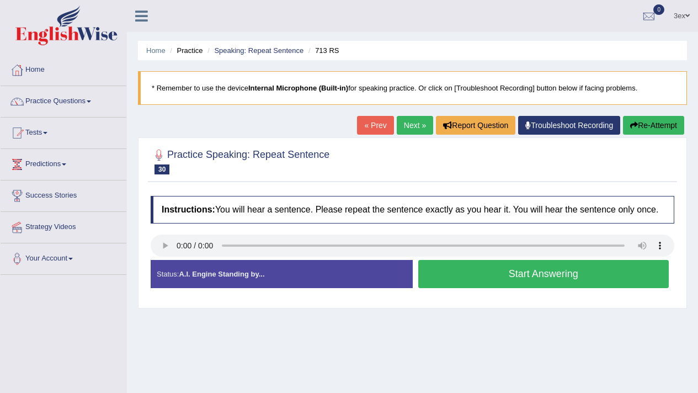
click at [416, 127] on link "Next »" at bounding box center [414, 125] width 36 height 19
click at [548, 277] on button "Start Answering" at bounding box center [543, 274] width 251 height 28
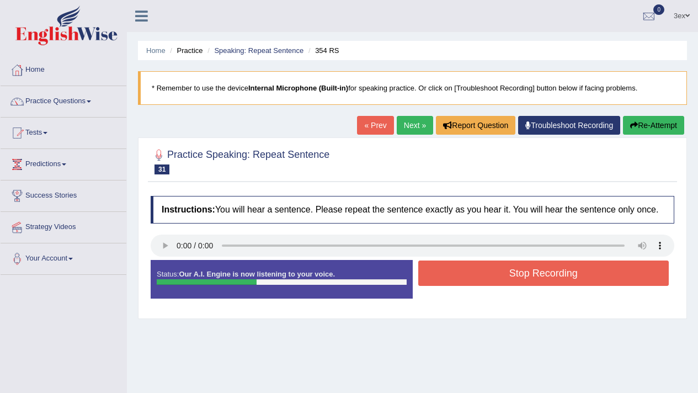
click at [548, 277] on button "Stop Recording" at bounding box center [543, 272] width 251 height 25
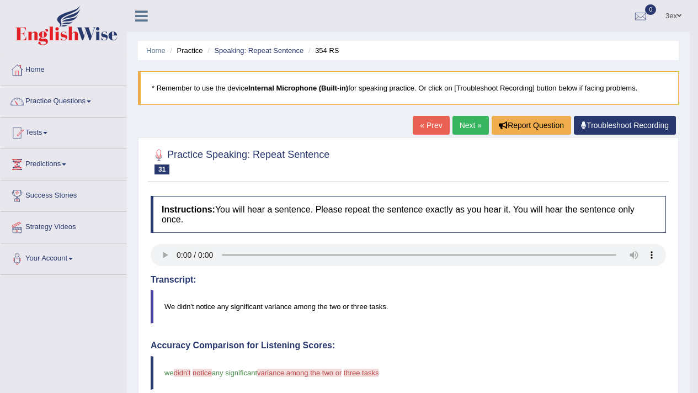
click at [469, 131] on link "Next »" at bounding box center [470, 125] width 36 height 19
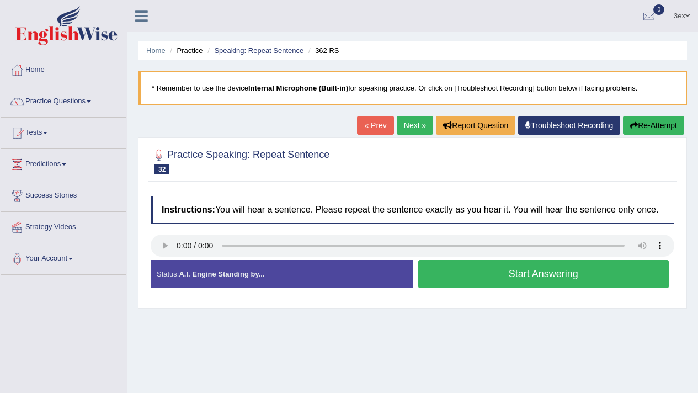
click at [417, 121] on link "Next »" at bounding box center [414, 125] width 36 height 19
click at [608, 291] on div "Start Answering" at bounding box center [543, 275] width 262 height 31
click at [610, 277] on button "Start Answering" at bounding box center [543, 274] width 251 height 28
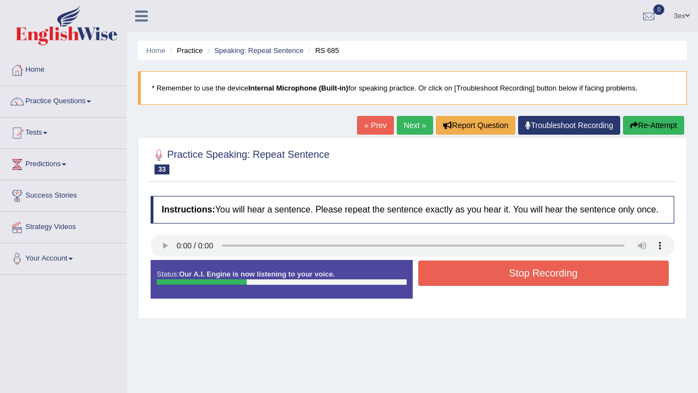
click at [610, 277] on button "Stop Recording" at bounding box center [543, 272] width 251 height 25
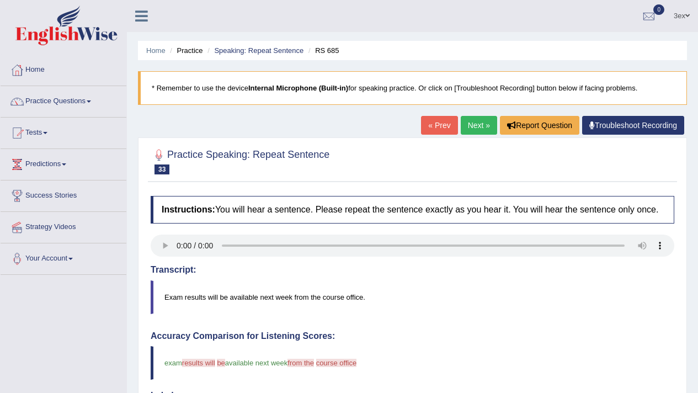
click at [466, 124] on link "Next »" at bounding box center [478, 125] width 36 height 19
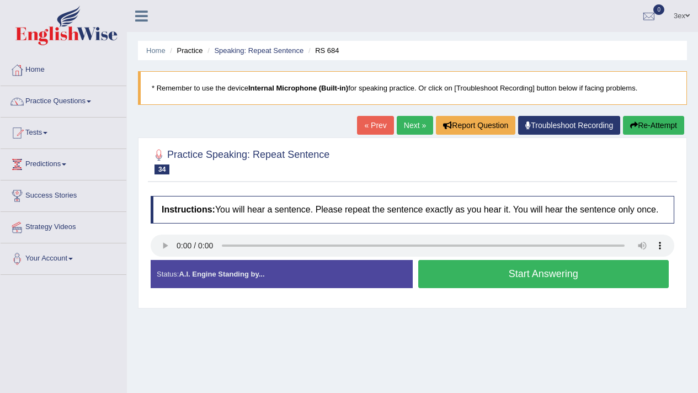
click at [446, 288] on button "Start Answering" at bounding box center [543, 274] width 251 height 28
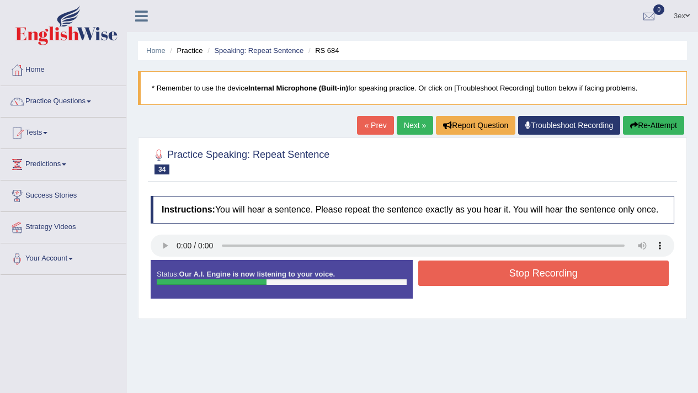
click at [446, 286] on button "Stop Recording" at bounding box center [543, 272] width 251 height 25
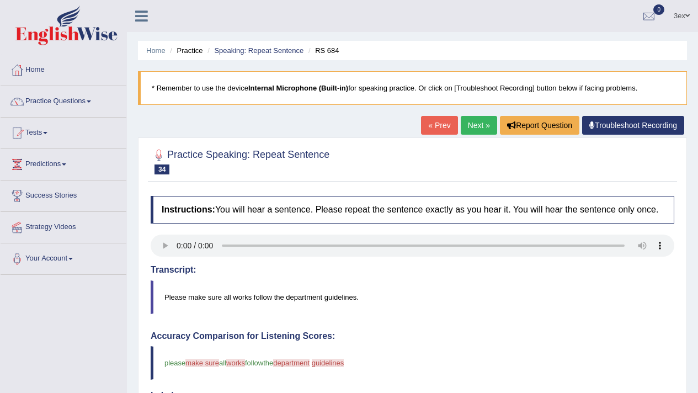
click at [471, 118] on link "Next »" at bounding box center [478, 125] width 36 height 19
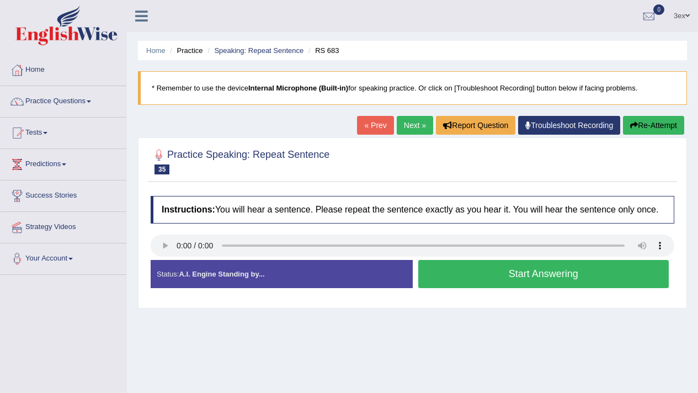
click at [452, 288] on button "Start Answering" at bounding box center [543, 274] width 251 height 28
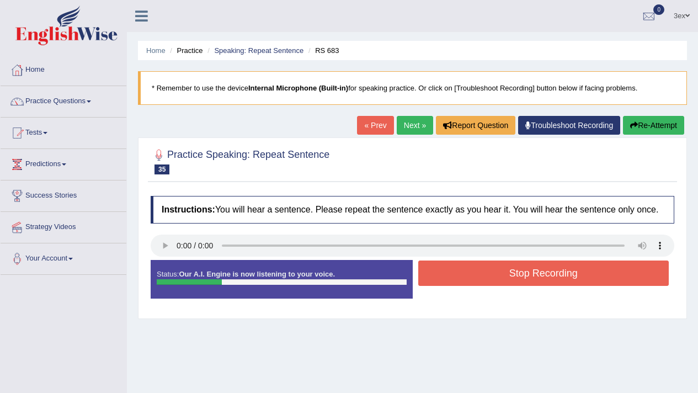
click at [452, 288] on div "Stop Recording" at bounding box center [543, 274] width 262 height 28
click at [459, 303] on div "Status: Our A.I. Engine is now listening to your voice. Start Answering Stop Re…" at bounding box center [412, 285] width 523 height 50
click at [457, 286] on button "Stop Recording" at bounding box center [543, 272] width 251 height 25
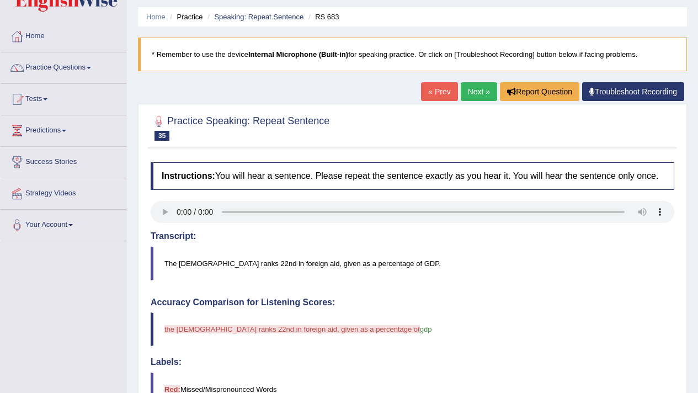
scroll to position [30, 0]
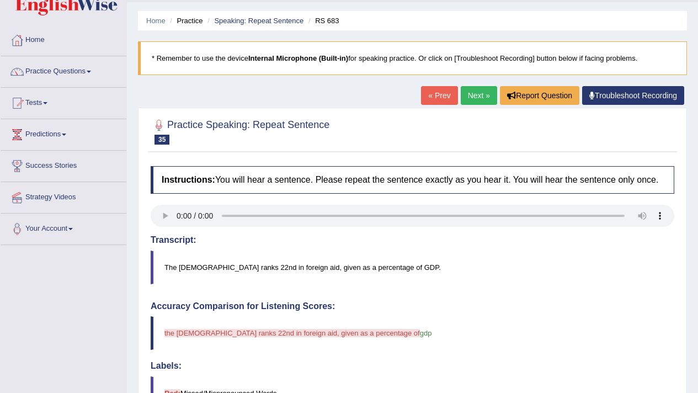
click at [470, 104] on link "Next »" at bounding box center [478, 95] width 36 height 19
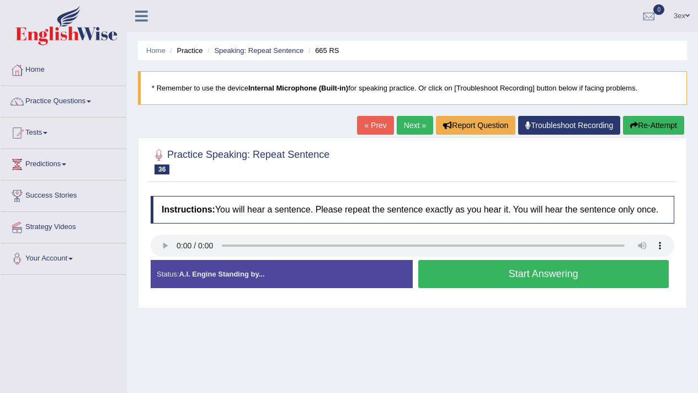
click at [422, 288] on button "Start Answering" at bounding box center [543, 274] width 251 height 28
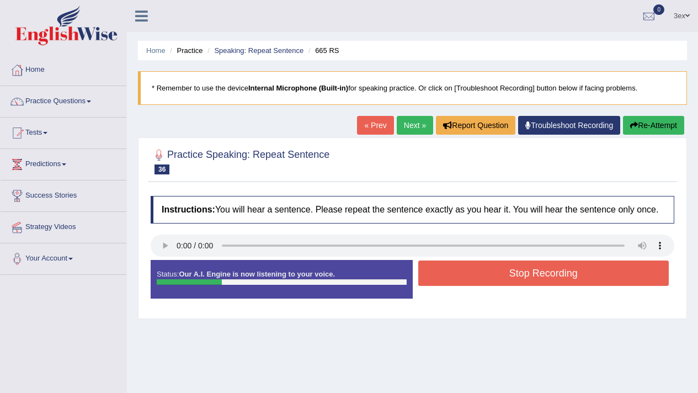
click at [425, 283] on button "Stop Recording" at bounding box center [543, 272] width 251 height 25
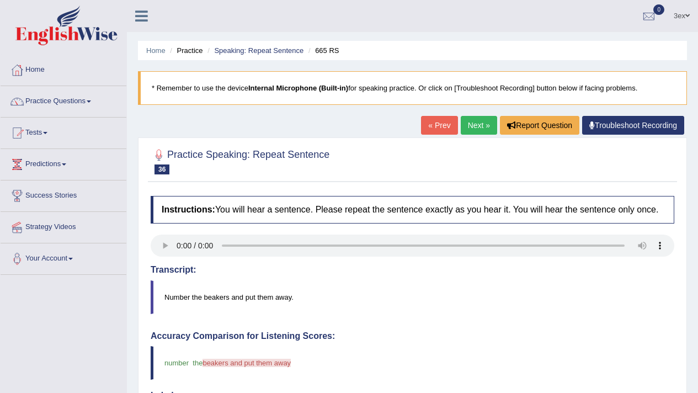
click at [485, 127] on link "Next »" at bounding box center [478, 125] width 36 height 19
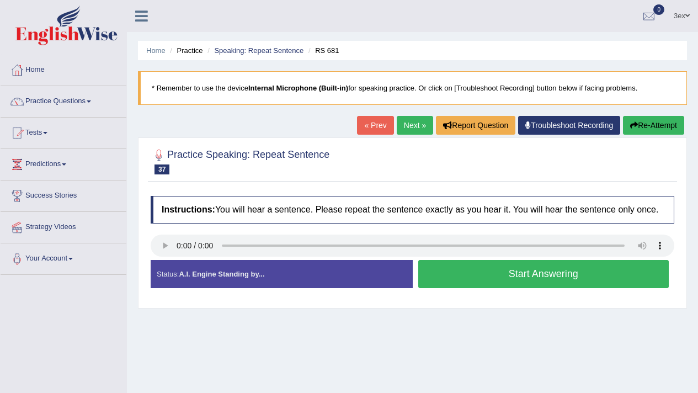
click at [430, 285] on button "Start Answering" at bounding box center [543, 274] width 251 height 28
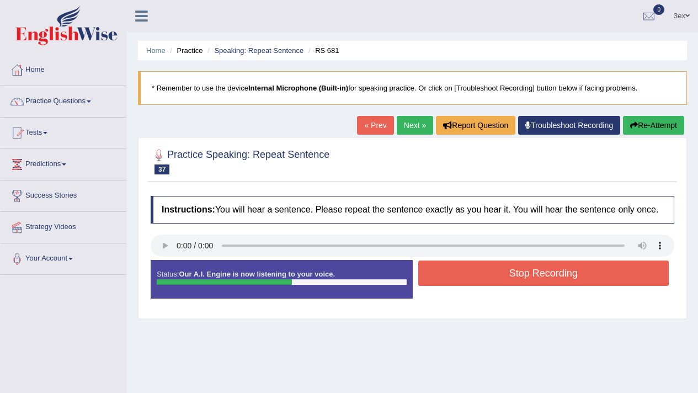
click at [430, 285] on button "Stop Recording" at bounding box center [543, 272] width 251 height 25
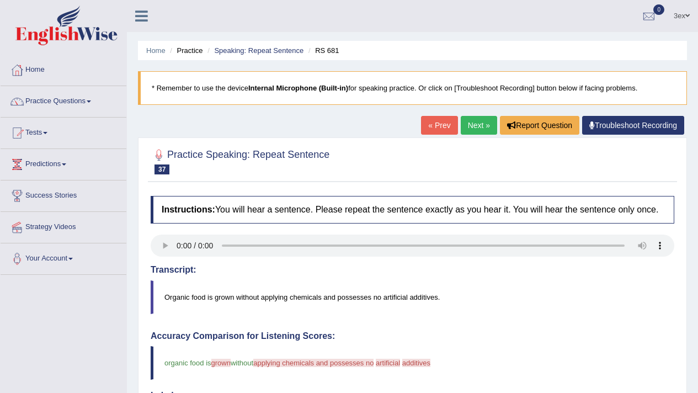
click at [480, 131] on link "Next »" at bounding box center [478, 125] width 36 height 19
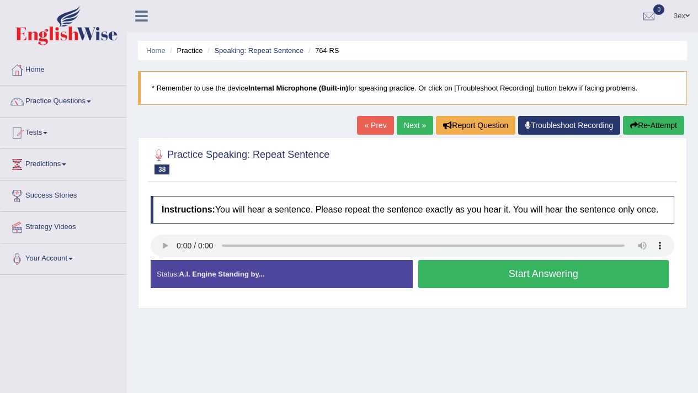
click at [426, 285] on button "Start Answering" at bounding box center [543, 274] width 251 height 28
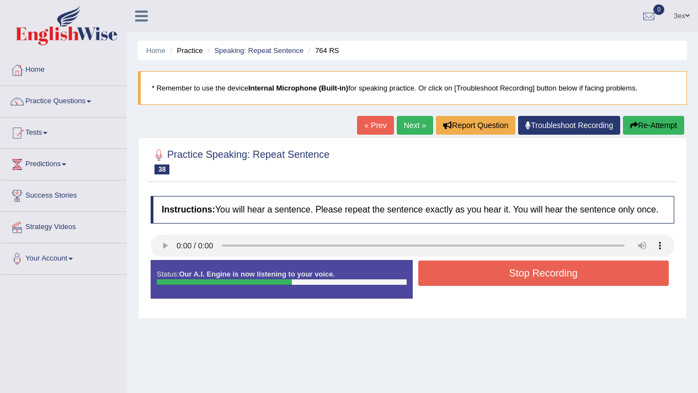
click at [645, 146] on div at bounding box center [412, 161] width 523 height 34
click at [639, 122] on button "Re-Attempt" at bounding box center [653, 125] width 61 height 19
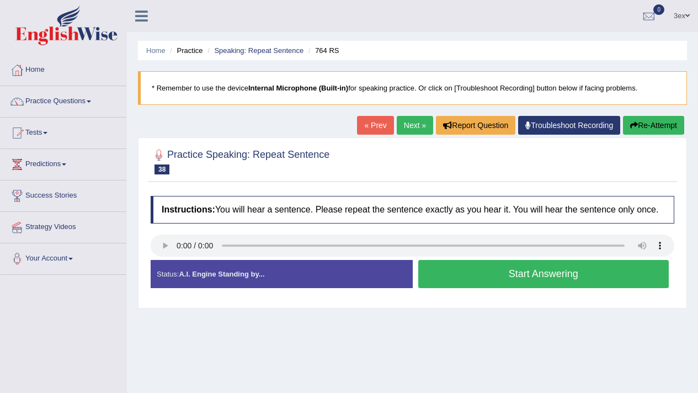
click at [561, 288] on button "Start Answering" at bounding box center [543, 274] width 251 height 28
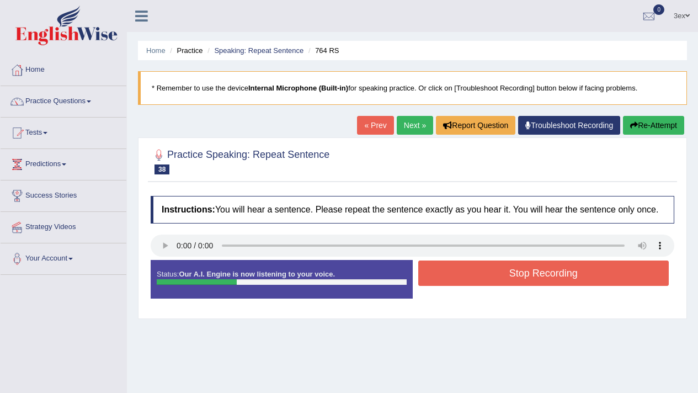
click at [561, 286] on button "Stop Recording" at bounding box center [543, 272] width 251 height 25
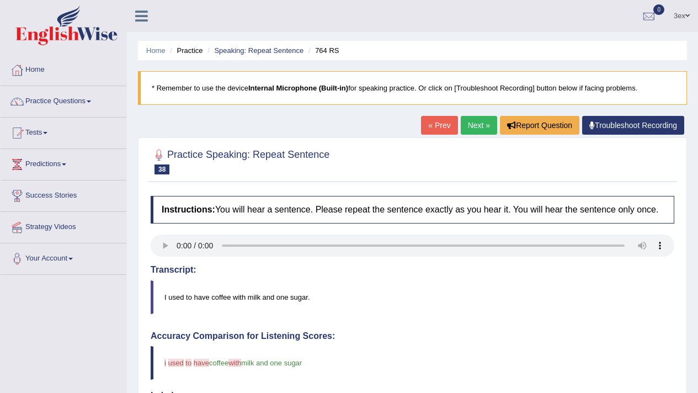
click at [487, 127] on link "Next »" at bounding box center [478, 125] width 36 height 19
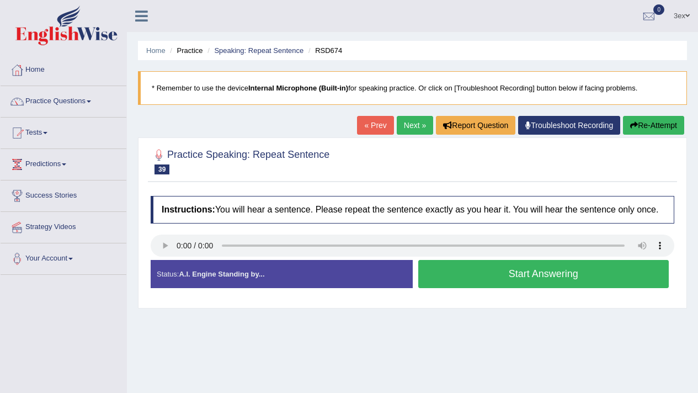
click at [512, 270] on button "Start Answering" at bounding box center [543, 274] width 251 height 28
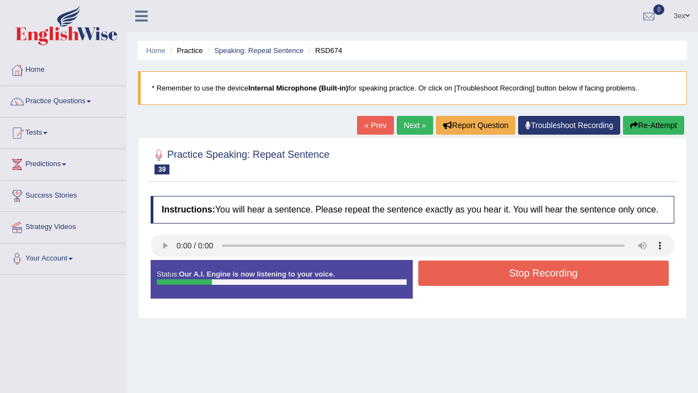
click at [512, 270] on button "Stop Recording" at bounding box center [543, 272] width 251 height 25
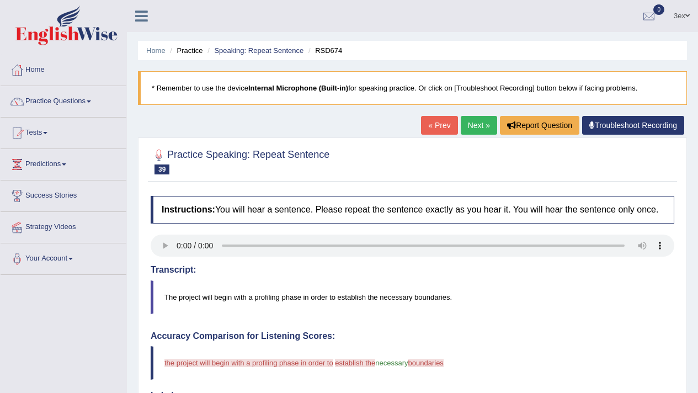
click at [471, 127] on link "Next »" at bounding box center [478, 125] width 36 height 19
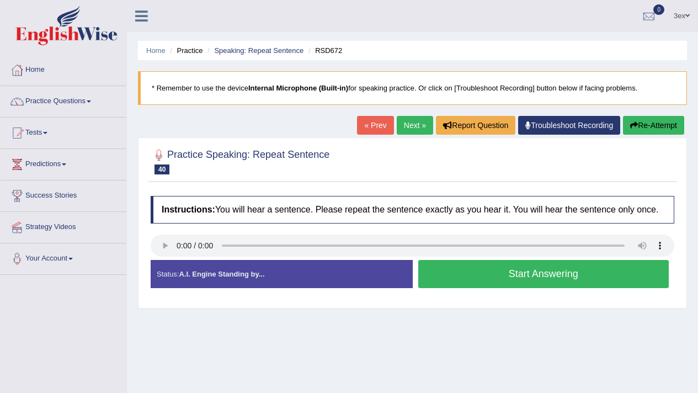
click at [413, 136] on div "« Prev Next » Report Question Troubleshoot Recording Re-Attempt" at bounding box center [522, 127] width 330 height 22
click at [412, 133] on link "Next »" at bounding box center [414, 125] width 36 height 19
click at [474, 288] on button "Start Answering" at bounding box center [543, 274] width 251 height 28
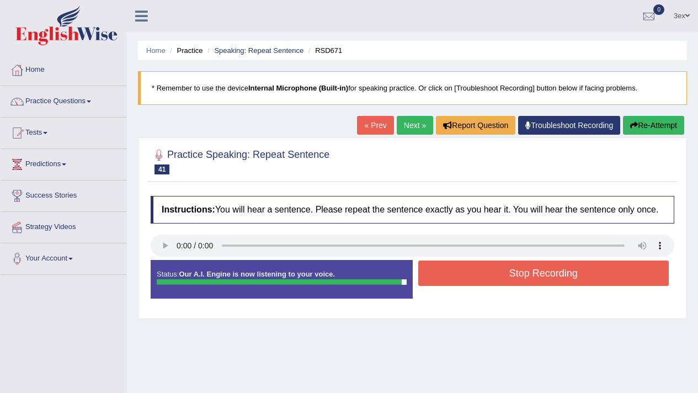
click at [404, 109] on div "Home Practice Speaking: Repeat Sentence RSD671 * Remember to use the device Int…" at bounding box center [412, 275] width 571 height 551
click at [412, 119] on link "Next »" at bounding box center [414, 125] width 36 height 19
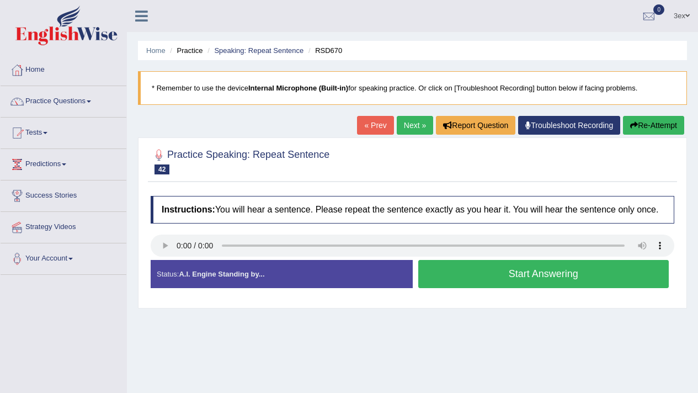
click at [396, 127] on link "Next »" at bounding box center [414, 125] width 36 height 19
click at [493, 283] on button "Start Answering" at bounding box center [543, 274] width 251 height 28
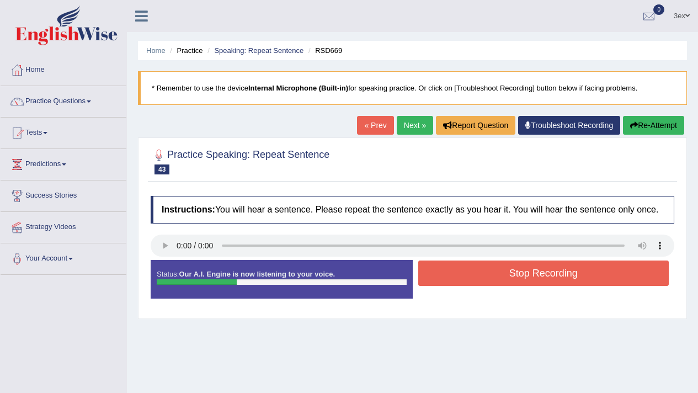
click at [493, 283] on button "Stop Recording" at bounding box center [543, 272] width 251 height 25
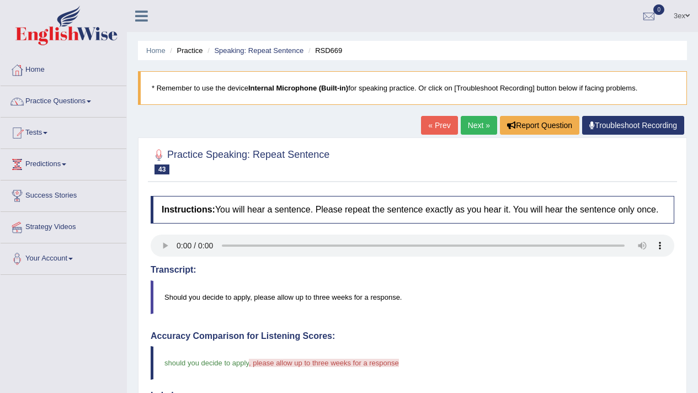
click at [471, 116] on link "Next »" at bounding box center [478, 125] width 36 height 19
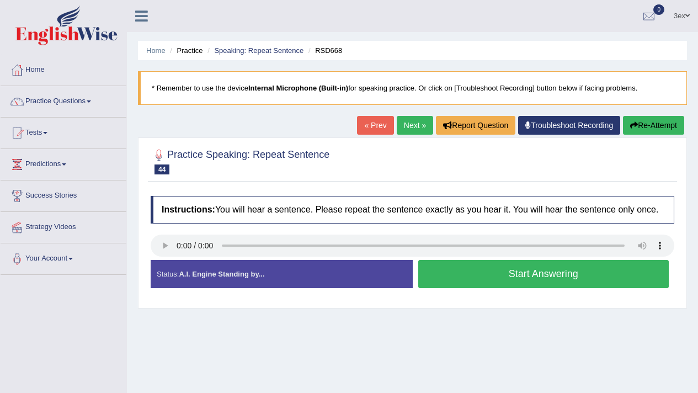
click at [447, 288] on button "Start Answering" at bounding box center [543, 274] width 251 height 28
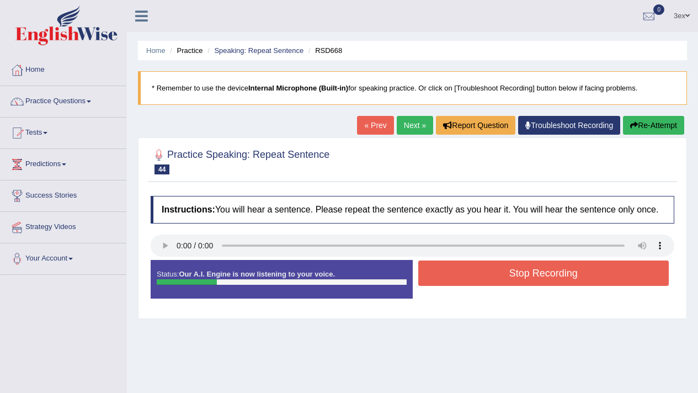
click at [650, 130] on button "Re-Attempt" at bounding box center [653, 125] width 61 height 19
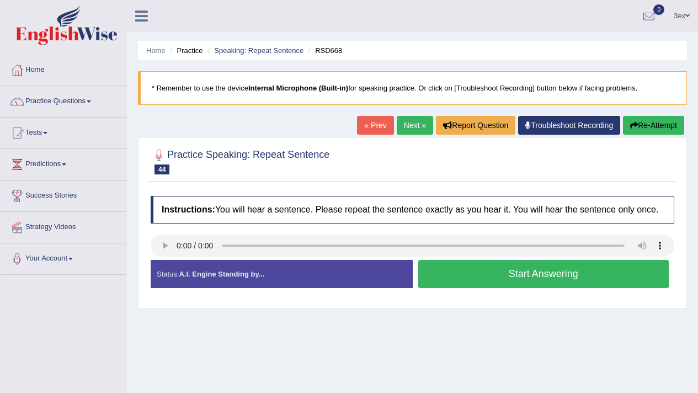
click at [433, 281] on button "Start Answering" at bounding box center [543, 274] width 251 height 28
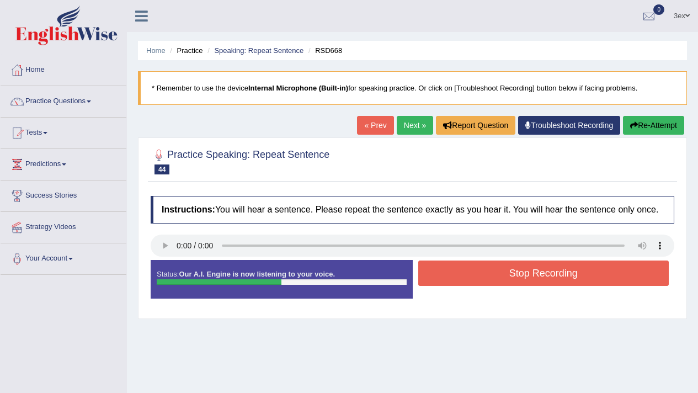
click at [433, 281] on button "Stop Recording" at bounding box center [543, 272] width 251 height 25
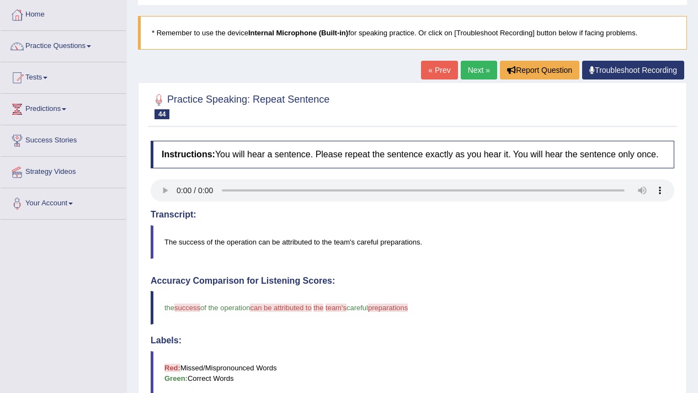
scroll to position [5, 0]
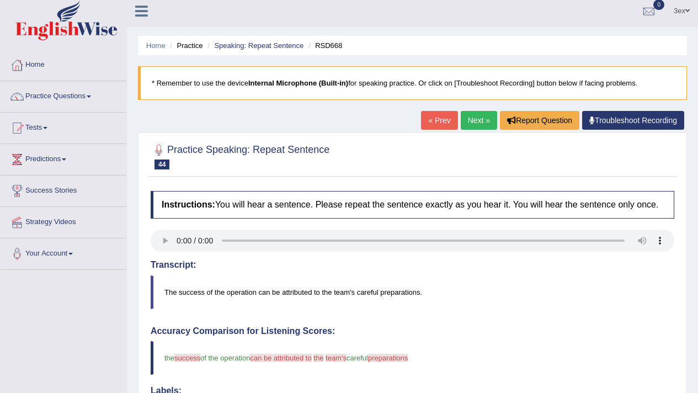
click at [485, 115] on link "Next »" at bounding box center [478, 120] width 36 height 19
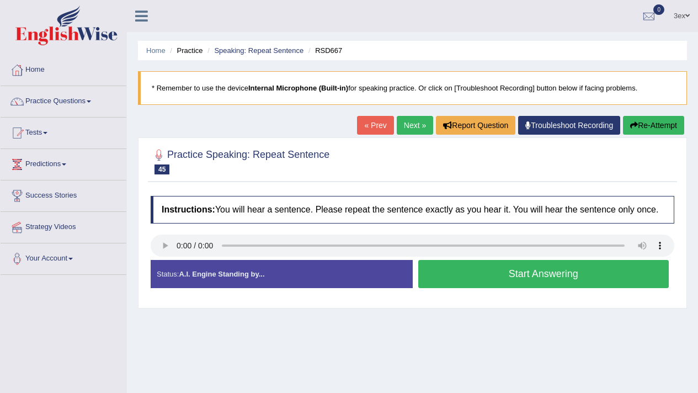
click at [398, 132] on link "Next »" at bounding box center [414, 125] width 36 height 19
click at [399, 120] on link "Next »" at bounding box center [414, 125] width 36 height 19
click at [495, 287] on button "Start Answering" at bounding box center [543, 274] width 251 height 28
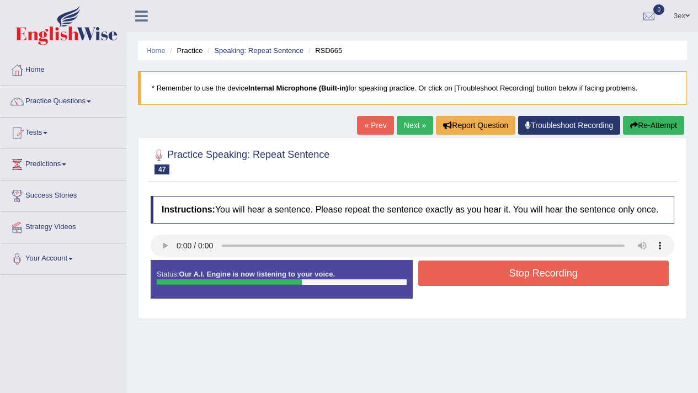
click at [495, 286] on button "Stop Recording" at bounding box center [543, 272] width 251 height 25
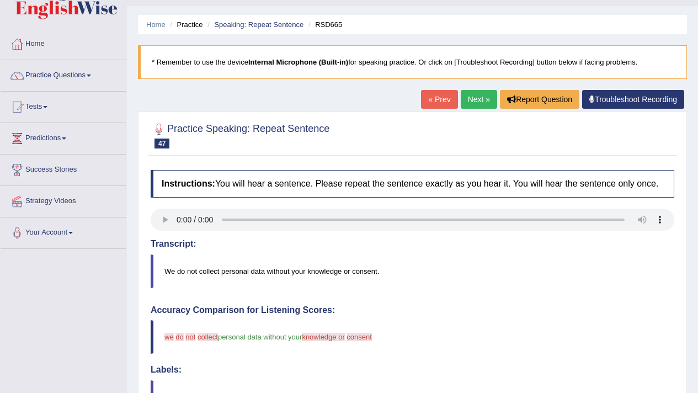
scroll to position [26, 0]
click at [469, 108] on link "Next »" at bounding box center [478, 99] width 36 height 19
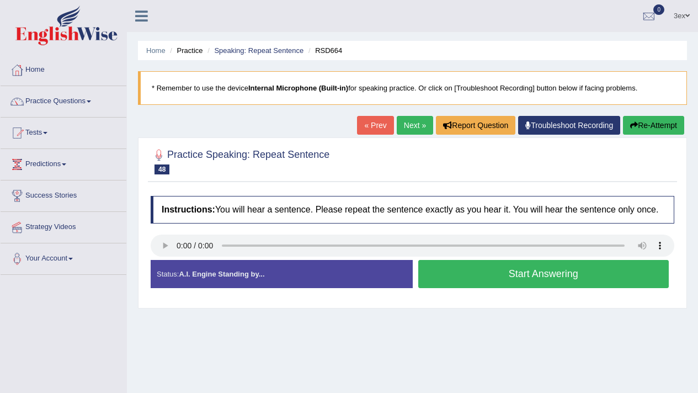
click at [415, 127] on link "Next »" at bounding box center [414, 125] width 36 height 19
click at [418, 130] on link "Next »" at bounding box center [414, 125] width 36 height 19
click at [528, 288] on button "Start Answering" at bounding box center [543, 274] width 251 height 28
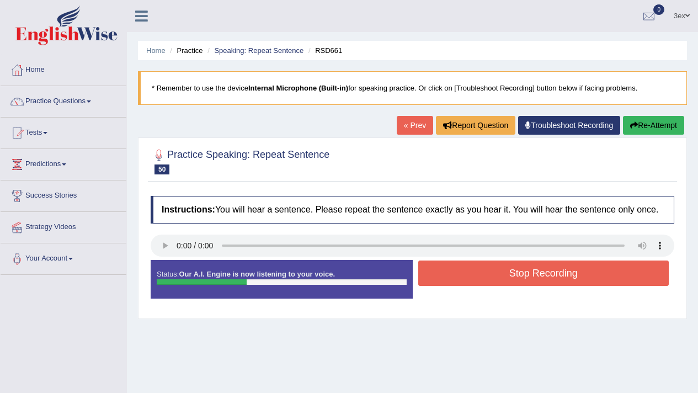
click at [528, 286] on button "Stop Recording" at bounding box center [543, 272] width 251 height 25
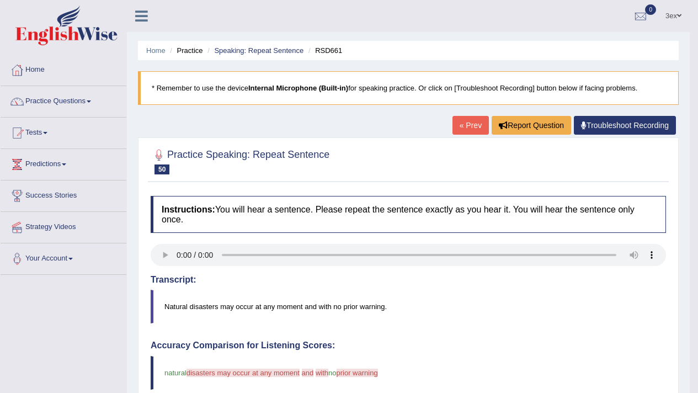
click at [459, 126] on link "« Prev" at bounding box center [470, 125] width 36 height 19
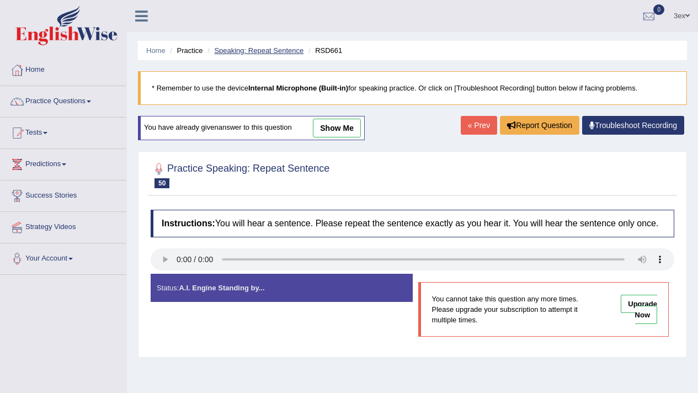
click at [247, 47] on link "Speaking: Repeat Sentence" at bounding box center [258, 50] width 89 height 8
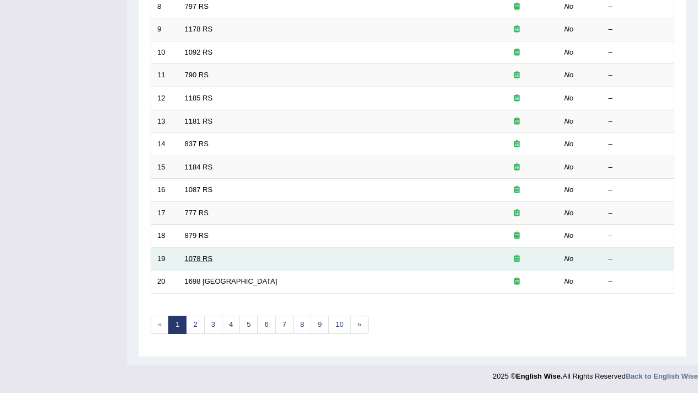
click at [205, 258] on link "1078 RS" at bounding box center [199, 258] width 28 height 8
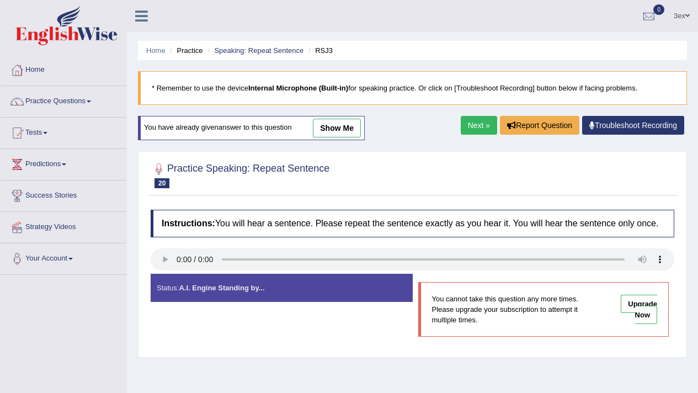
click at [486, 122] on link "Next »" at bounding box center [478, 125] width 36 height 19
click at [483, 122] on link "Next »" at bounding box center [478, 125] width 36 height 19
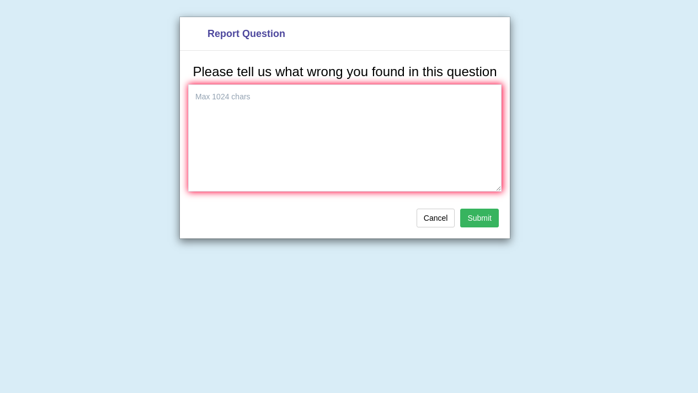
click at [483, 122] on textarea at bounding box center [344, 137] width 313 height 107
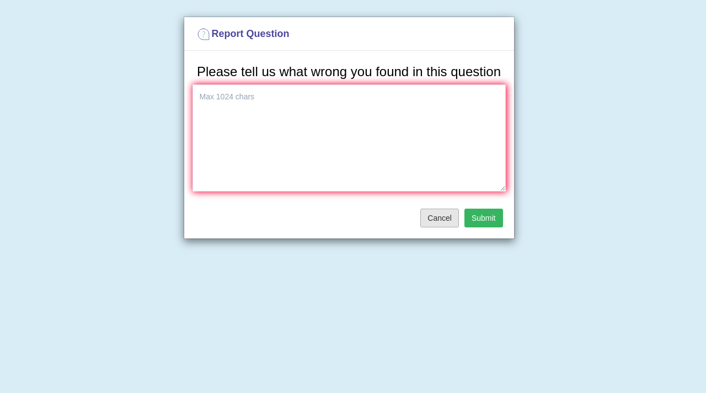
click at [450, 227] on button "Cancel" at bounding box center [439, 217] width 39 height 19
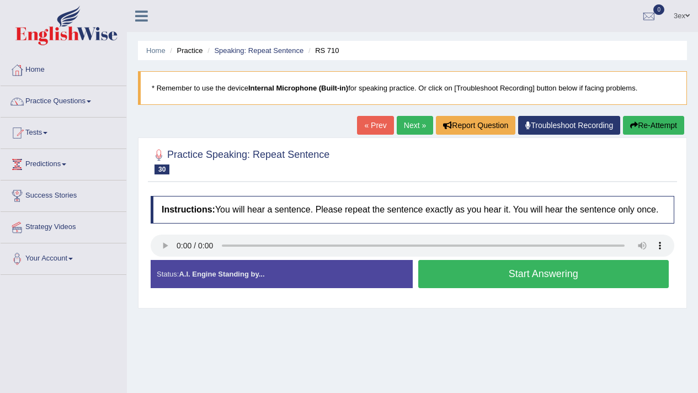
click at [400, 127] on link "Next »" at bounding box center [414, 125] width 36 height 19
click at [421, 127] on link "Next »" at bounding box center [414, 125] width 36 height 19
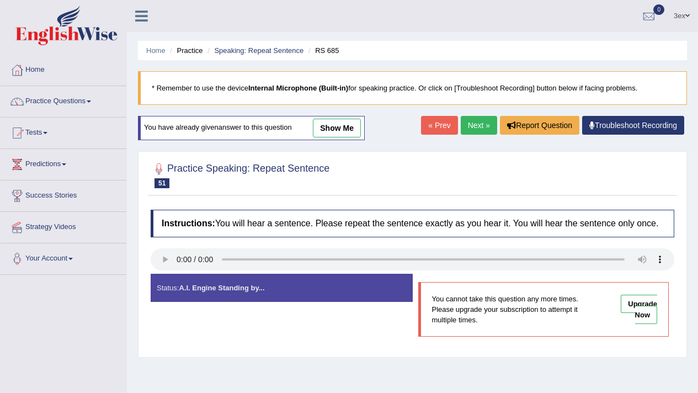
click at [483, 125] on link "Next »" at bounding box center [478, 125] width 36 height 19
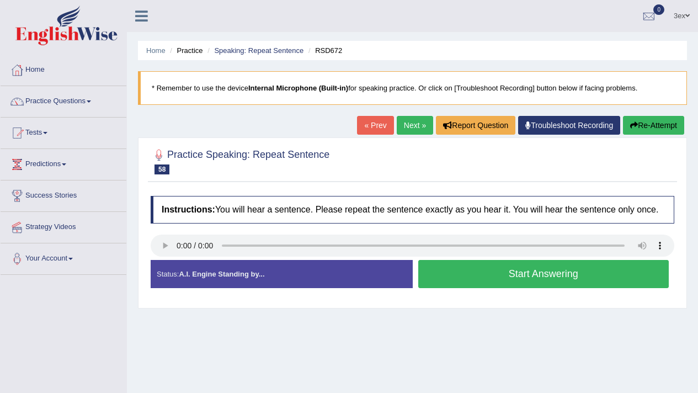
click at [410, 132] on link "Next »" at bounding box center [414, 125] width 36 height 19
click at [426, 129] on div "« Prev Next » Report Question Troubleshoot Recording Re-Attempt" at bounding box center [522, 127] width 330 height 22
click at [421, 129] on link "Next »" at bounding box center [414, 125] width 36 height 19
click at [444, 276] on button "Start Answering" at bounding box center [543, 274] width 251 height 28
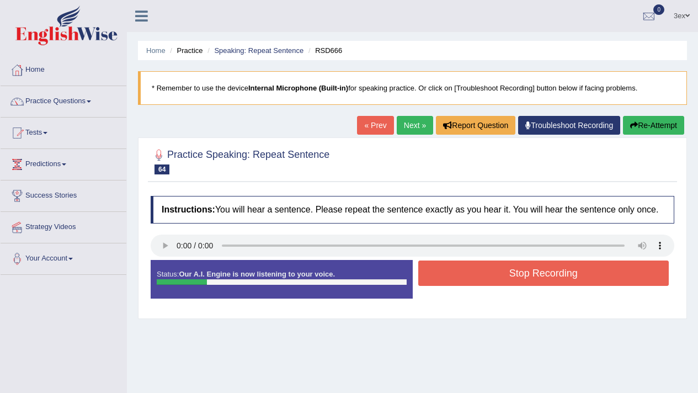
click at [444, 276] on button "Stop Recording" at bounding box center [543, 272] width 251 height 25
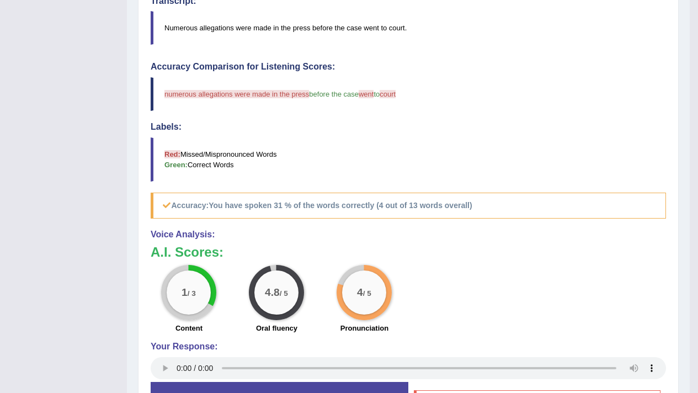
scroll to position [15, 0]
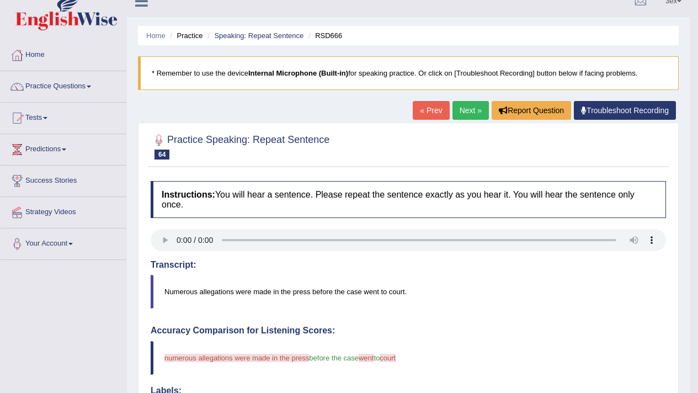
click at [453, 120] on div "« Prev Next » Report Question Troubleshoot Recording" at bounding box center [545, 112] width 266 height 22
click at [457, 116] on link "Next »" at bounding box center [470, 110] width 36 height 19
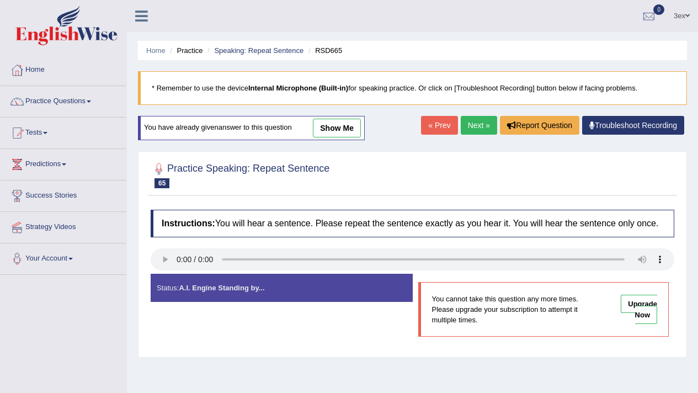
click at [475, 124] on link "Next »" at bounding box center [478, 125] width 36 height 19
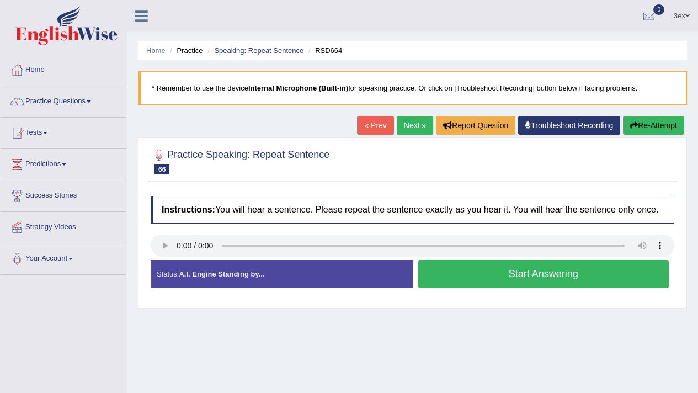
click at [396, 130] on link "Next »" at bounding box center [414, 125] width 36 height 19
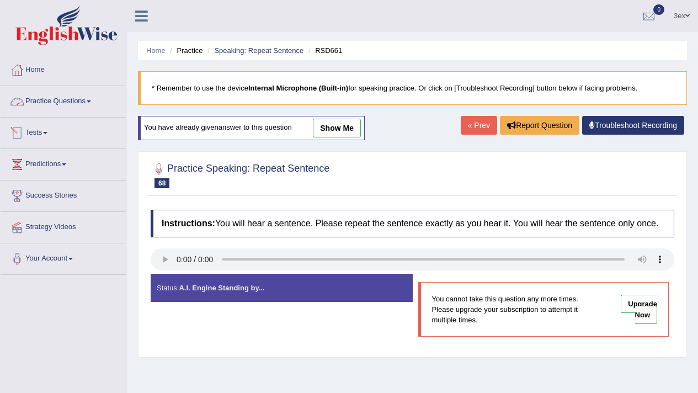
click at [49, 108] on link "Practice Questions" at bounding box center [64, 100] width 126 height 28
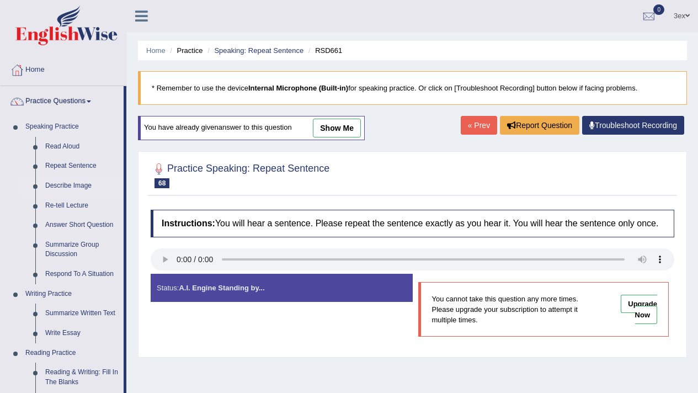
click at [66, 188] on link "Describe Image" at bounding box center [81, 186] width 83 height 20
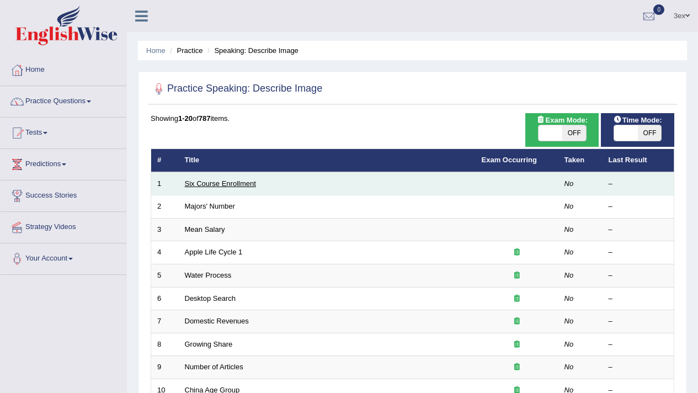
click at [224, 186] on link "Six Course Enrollment" at bounding box center [220, 183] width 71 height 8
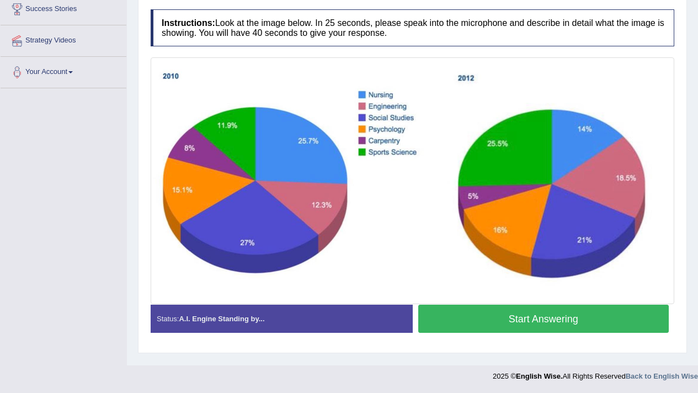
click at [517, 317] on button "Start Answering" at bounding box center [543, 318] width 251 height 28
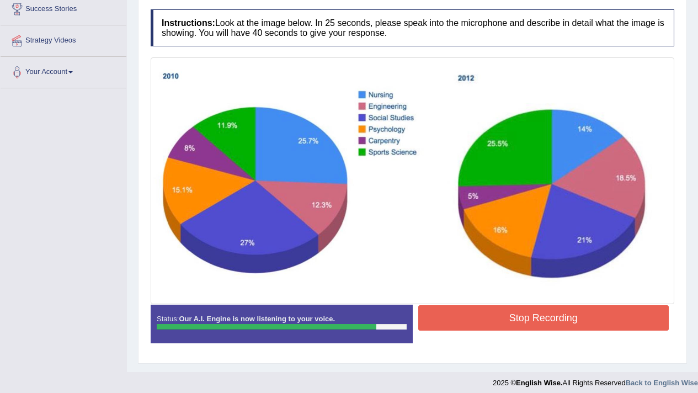
click at [517, 317] on button "Stop Recording" at bounding box center [543, 317] width 251 height 25
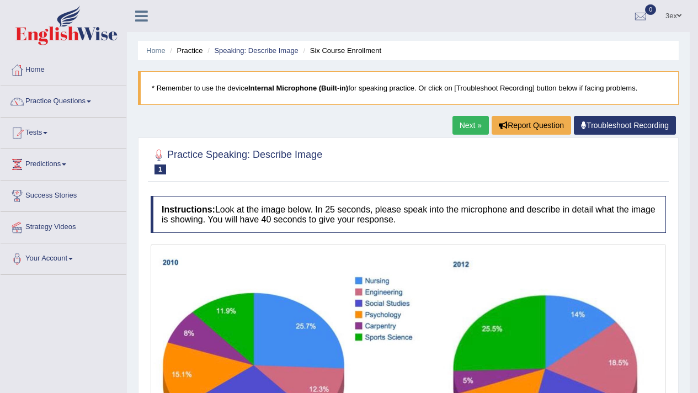
click at [457, 127] on link "Next »" at bounding box center [470, 125] width 36 height 19
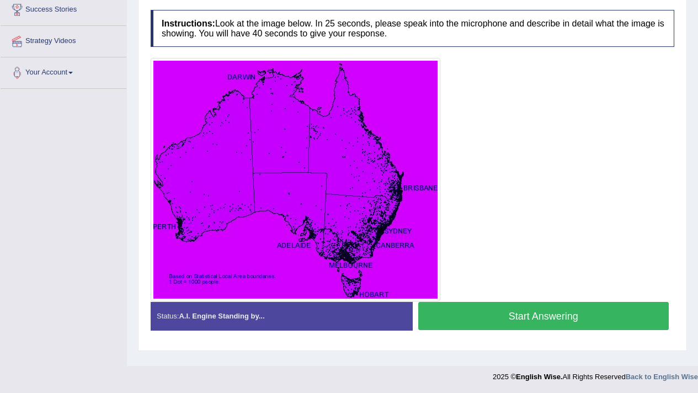
click at [458, 312] on button "Start Answering" at bounding box center [543, 316] width 251 height 28
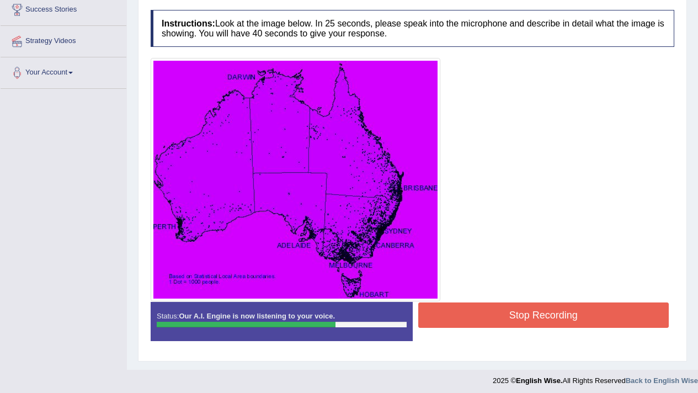
click at [458, 308] on button "Stop Recording" at bounding box center [543, 314] width 251 height 25
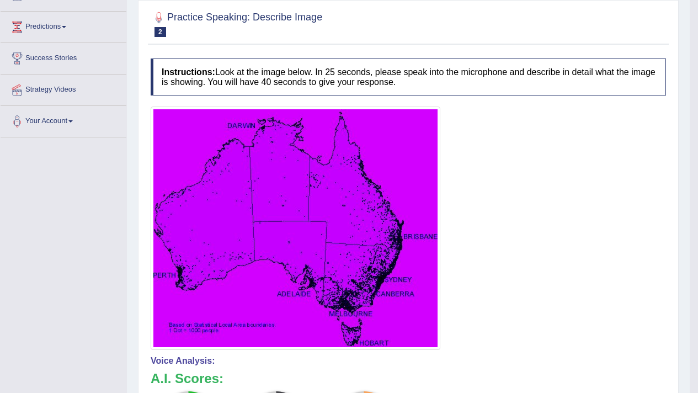
scroll to position [68, 0]
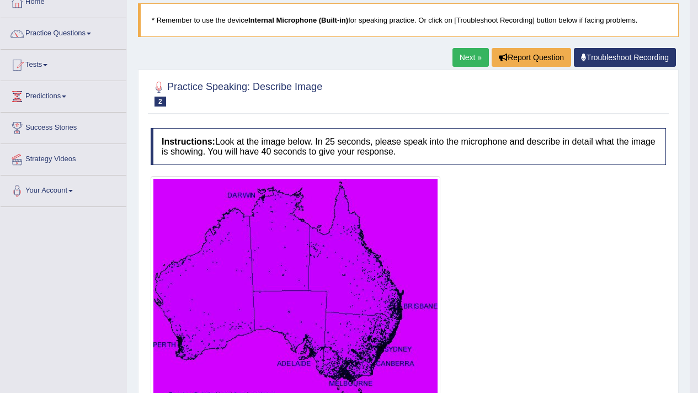
click at [458, 63] on link "Next »" at bounding box center [470, 57] width 36 height 19
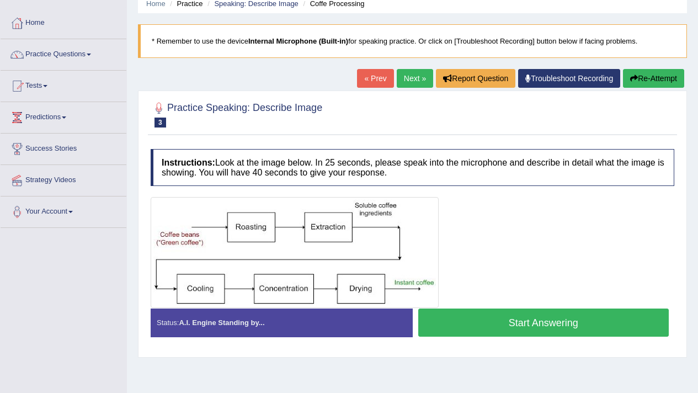
click at [465, 308] on button "Start Answering" at bounding box center [543, 322] width 251 height 28
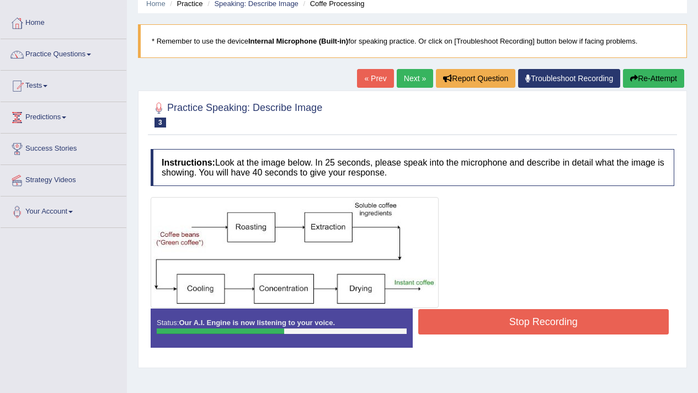
click at [450, 328] on button "Stop Recording" at bounding box center [543, 321] width 251 height 25
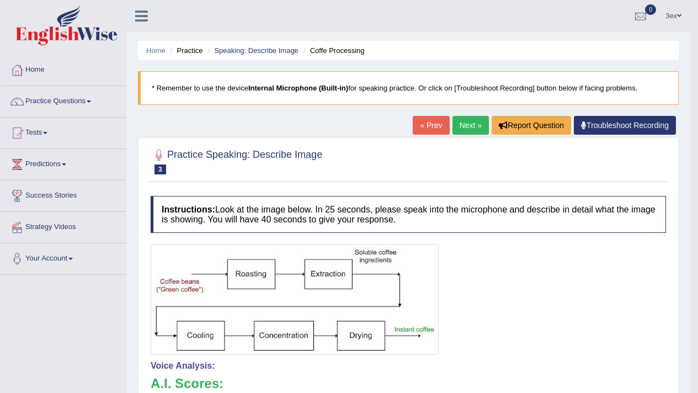
click at [469, 126] on link "Next »" at bounding box center [470, 125] width 36 height 19
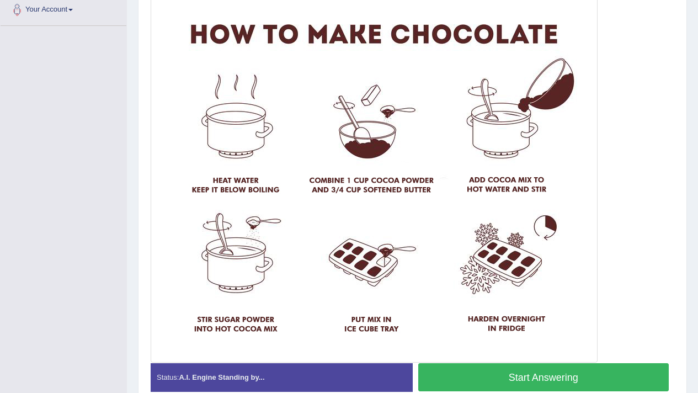
scroll to position [278, 0]
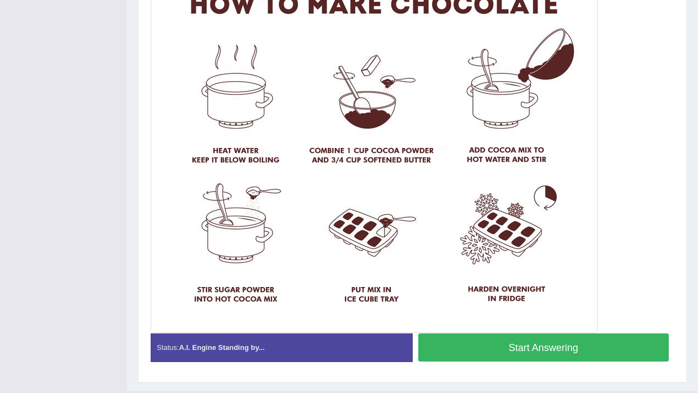
click at [476, 339] on button "Start Answering" at bounding box center [543, 347] width 251 height 28
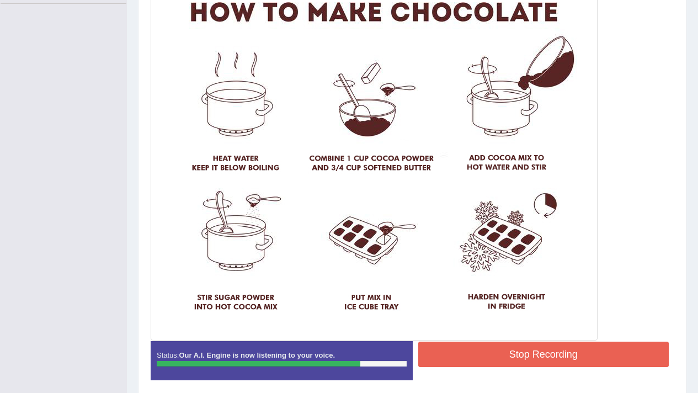
scroll to position [295, 0]
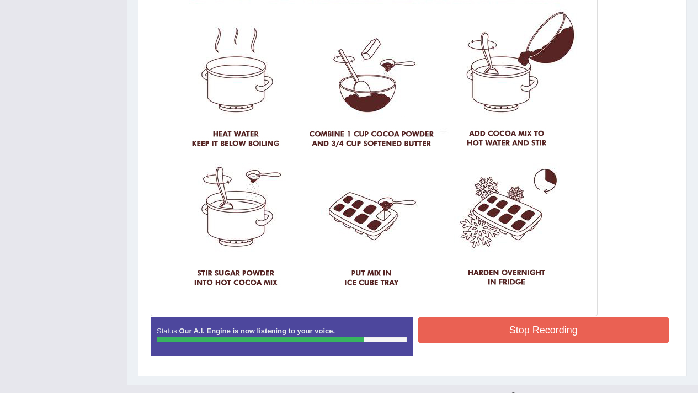
click at [469, 334] on button "Stop Recording" at bounding box center [543, 329] width 251 height 25
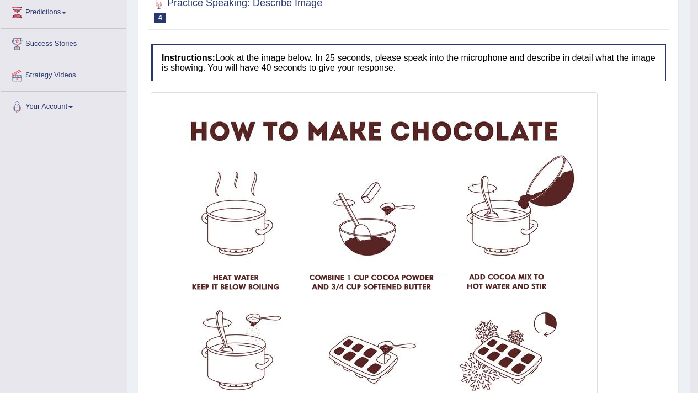
scroll to position [0, 0]
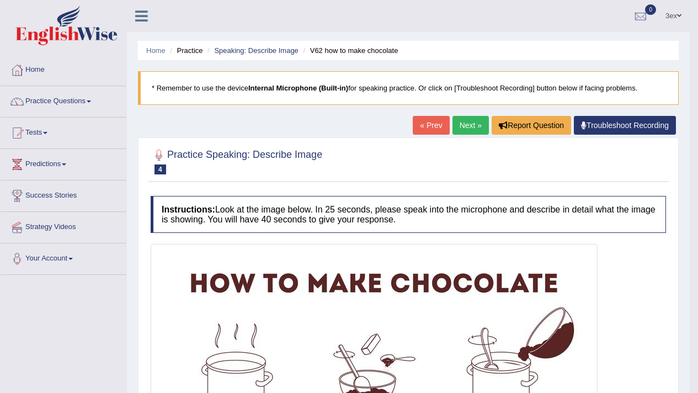
click at [458, 126] on link "Next »" at bounding box center [470, 125] width 36 height 19
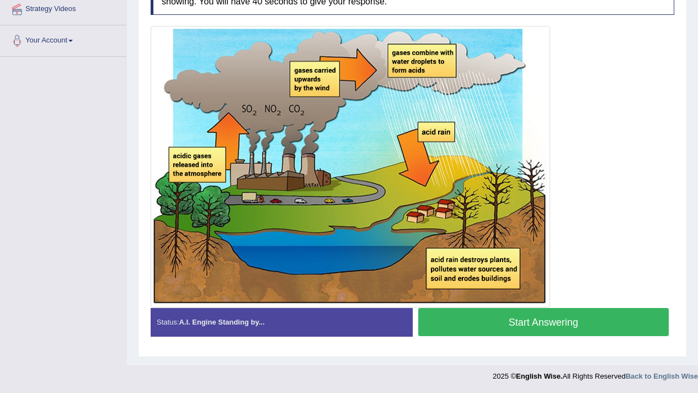
click at [477, 314] on button "Start Answering" at bounding box center [543, 322] width 251 height 28
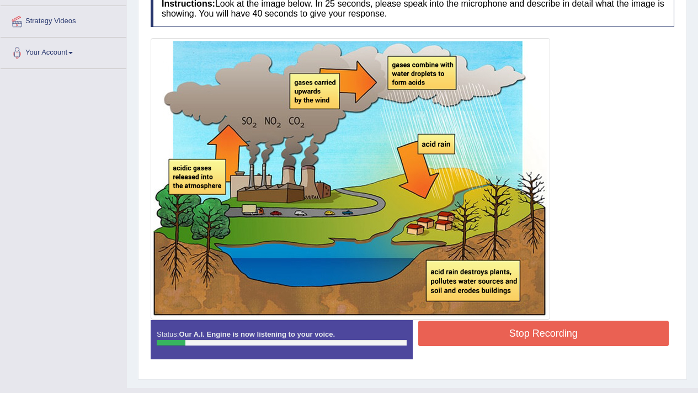
scroll to position [206, 0]
click at [468, 323] on button "Stop Recording" at bounding box center [543, 332] width 251 height 25
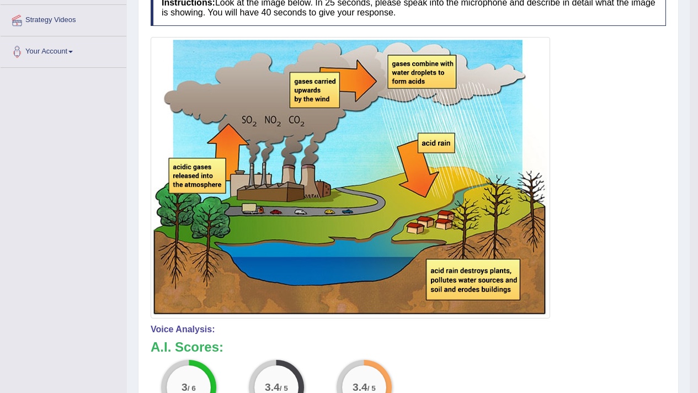
scroll to position [99, 0]
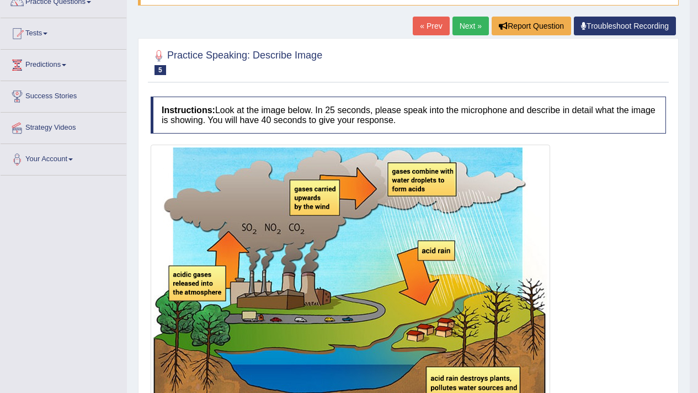
click at [476, 25] on link "Next »" at bounding box center [470, 26] width 36 height 19
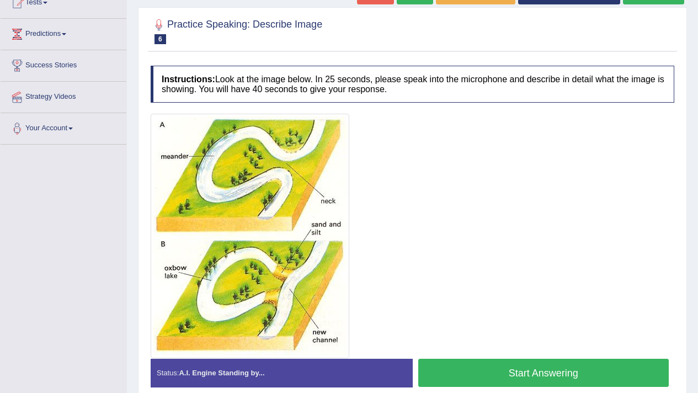
click at [468, 368] on button "Start Answering" at bounding box center [543, 372] width 251 height 28
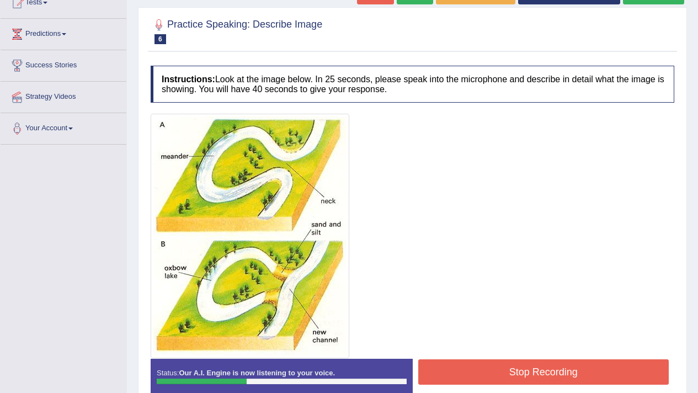
scroll to position [132, 0]
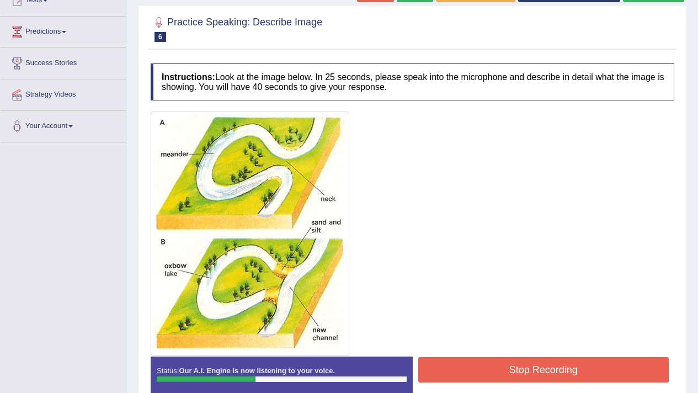
click at [468, 368] on button "Stop Recording" at bounding box center [543, 369] width 251 height 25
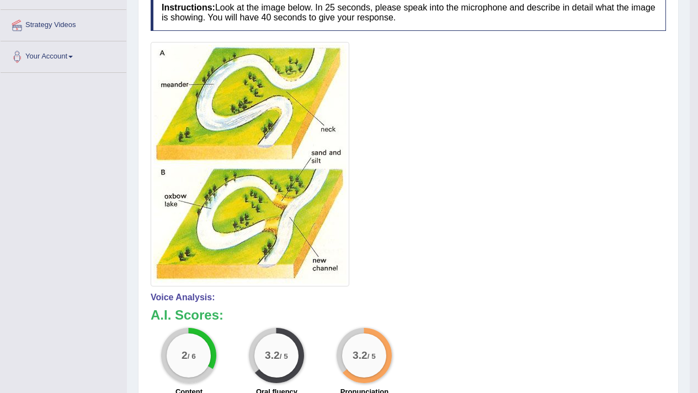
scroll to position [0, 0]
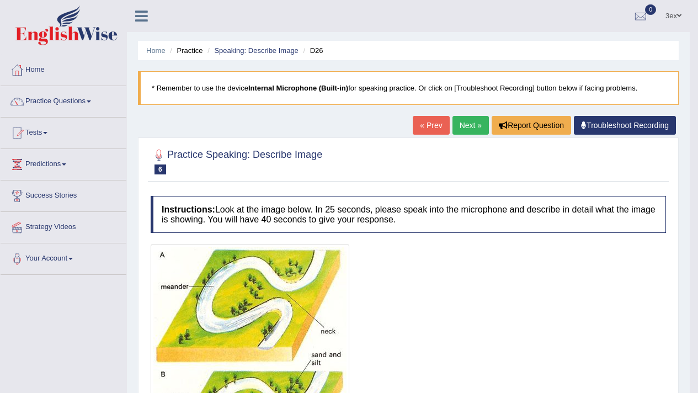
click at [464, 132] on link "Next »" at bounding box center [470, 125] width 36 height 19
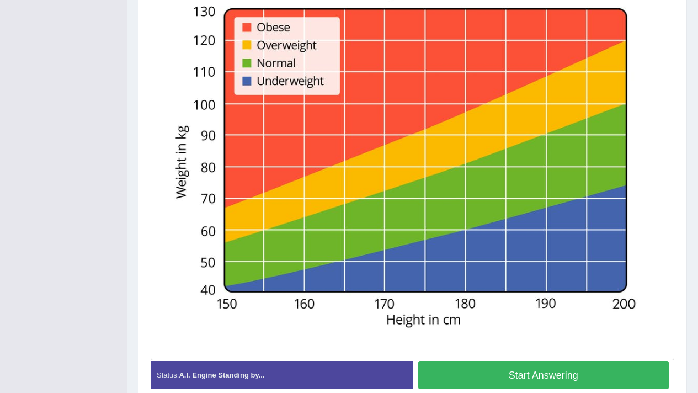
click at [511, 367] on button "Start Answering" at bounding box center [543, 375] width 251 height 28
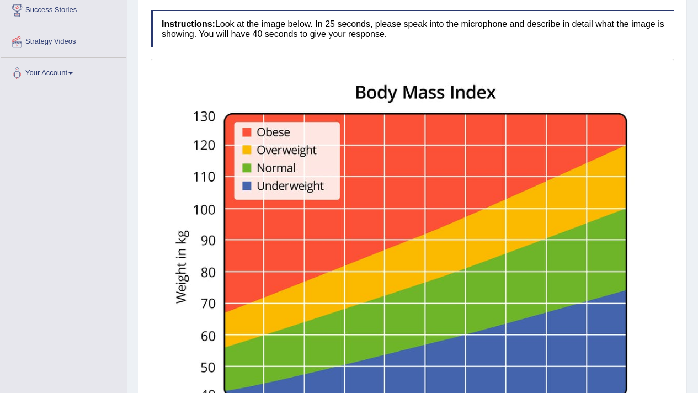
scroll to position [347, 0]
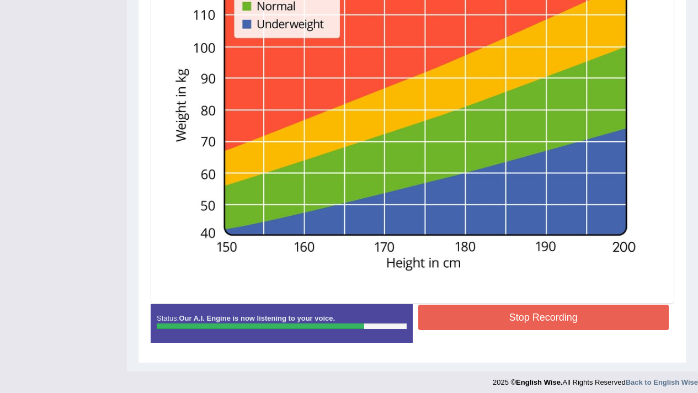
click at [531, 307] on button "Stop Recording" at bounding box center [543, 316] width 251 height 25
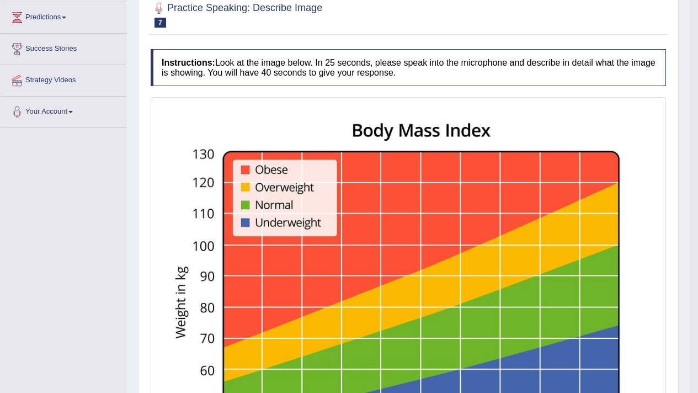
scroll to position [0, 0]
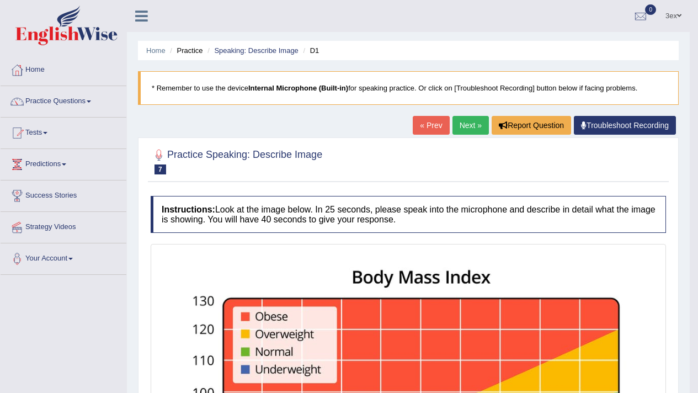
click at [465, 117] on link "Next »" at bounding box center [470, 125] width 36 height 19
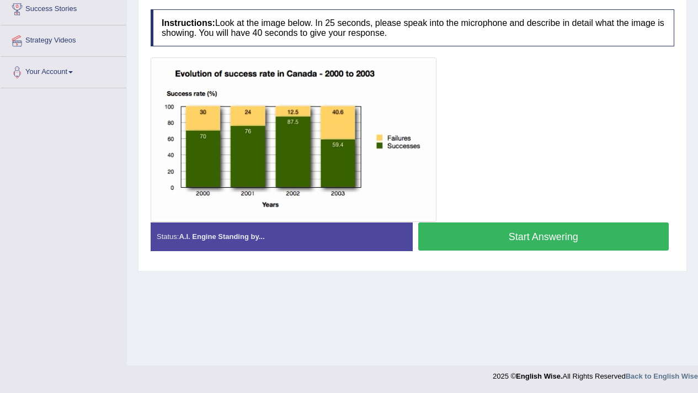
click at [461, 224] on button "Start Answering" at bounding box center [543, 236] width 251 height 28
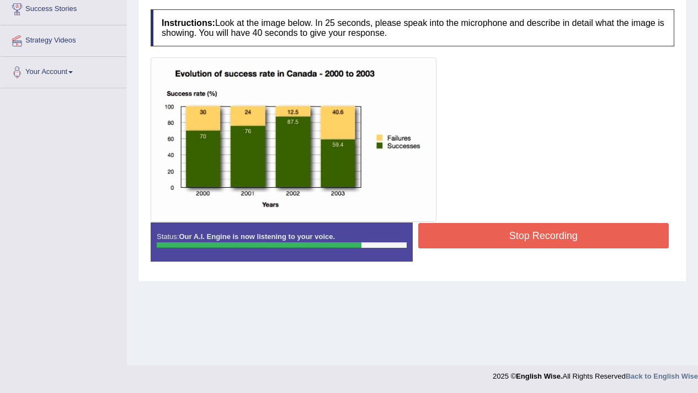
click at [513, 240] on button "Stop Recording" at bounding box center [543, 235] width 251 height 25
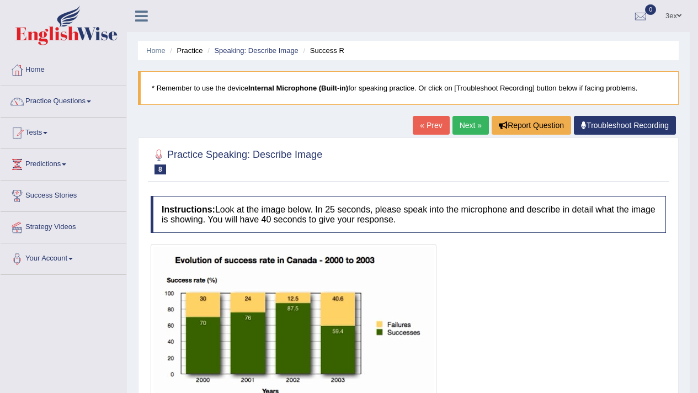
click at [475, 121] on link "Next »" at bounding box center [470, 125] width 36 height 19
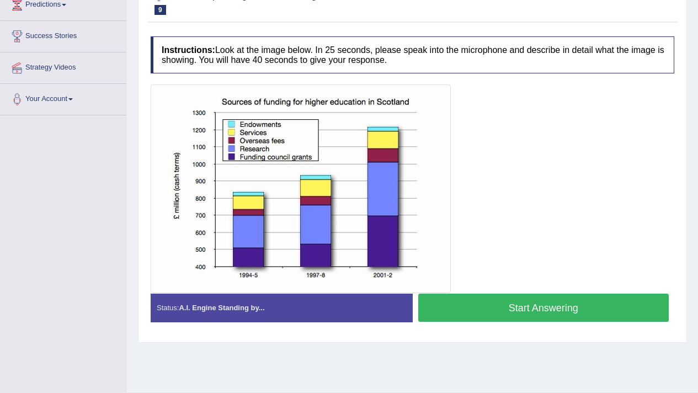
click at [482, 300] on button "Start Answering" at bounding box center [543, 307] width 251 height 28
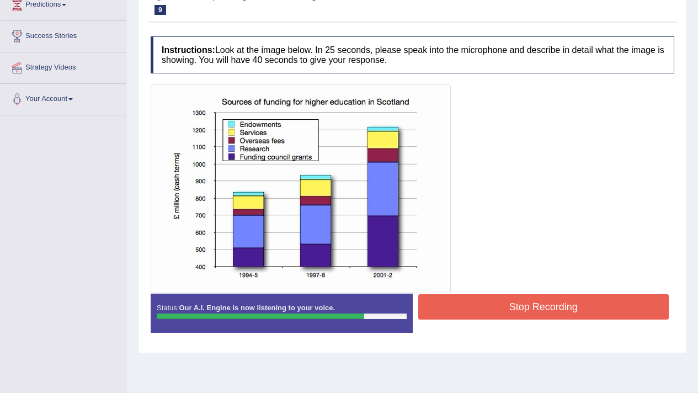
click at [482, 300] on button "Stop Recording" at bounding box center [543, 306] width 251 height 25
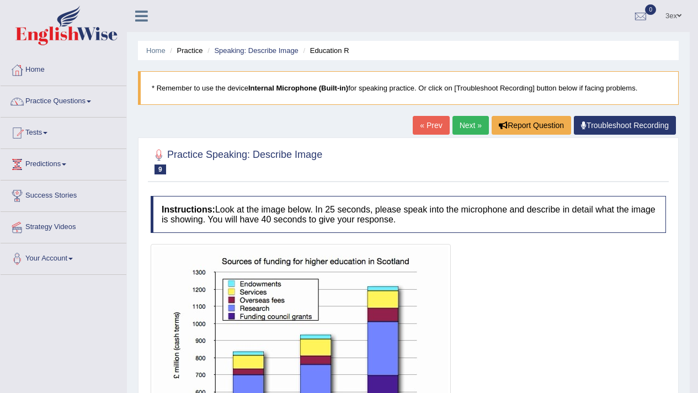
click at [456, 125] on link "Next »" at bounding box center [470, 125] width 36 height 19
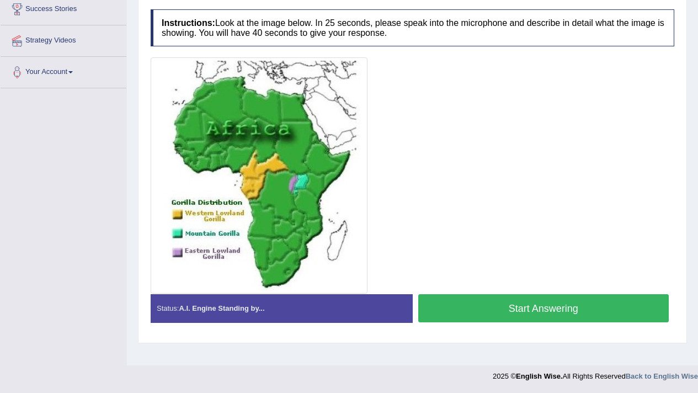
click at [465, 320] on button "Start Answering" at bounding box center [543, 308] width 251 height 28
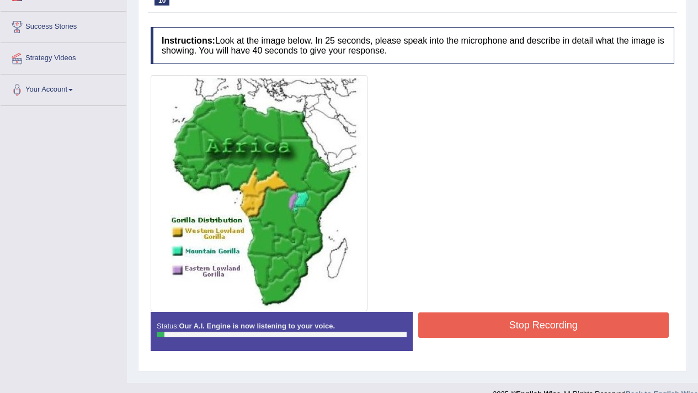
scroll to position [133, 0]
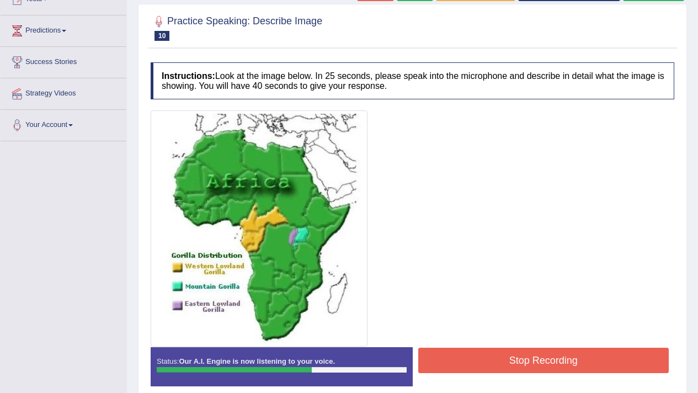
click at [518, 357] on button "Stop Recording" at bounding box center [543, 359] width 251 height 25
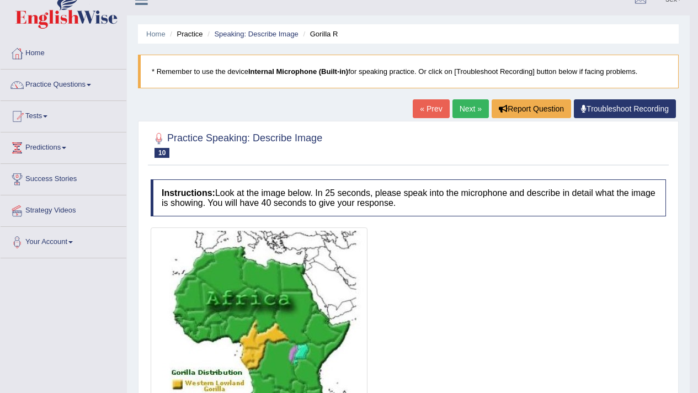
scroll to position [0, 0]
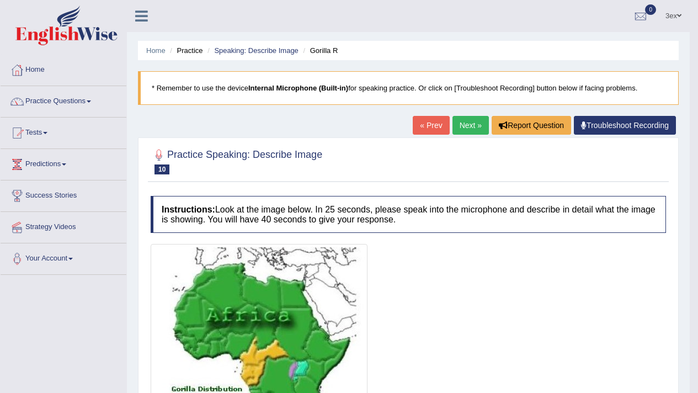
click at [463, 128] on link "Next »" at bounding box center [470, 125] width 36 height 19
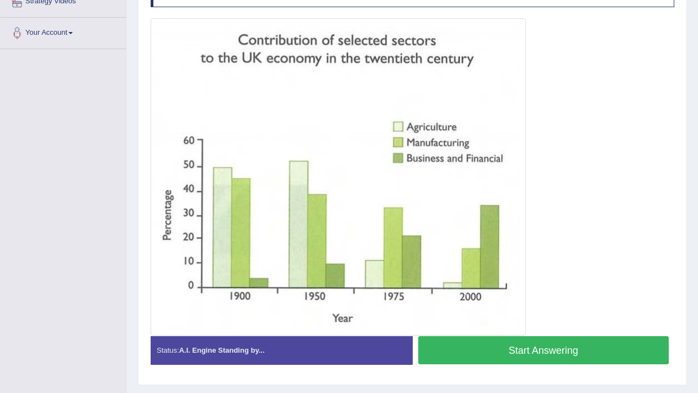
scroll to position [251, 0]
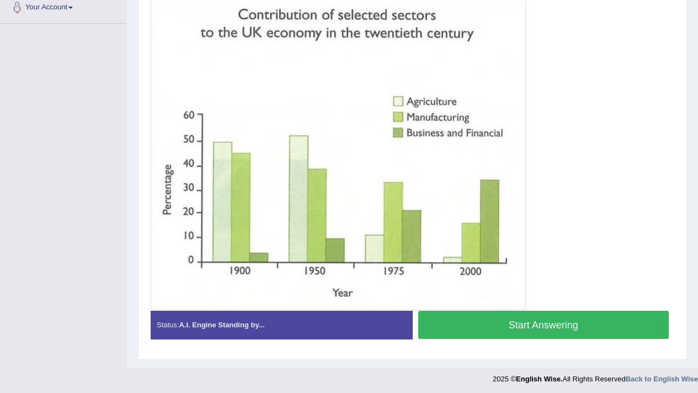
click at [462, 332] on button "Start Answering" at bounding box center [543, 324] width 251 height 28
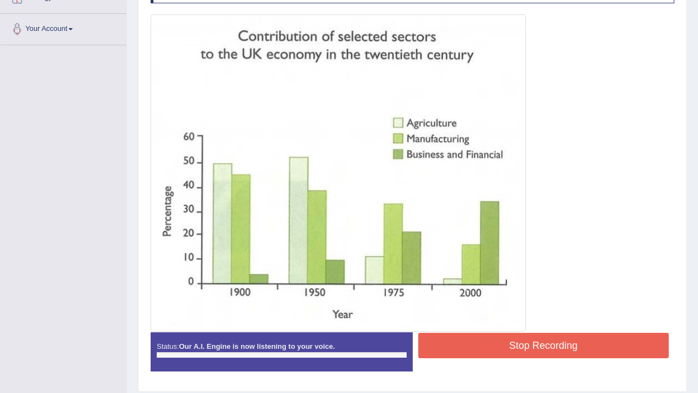
scroll to position [204, 0]
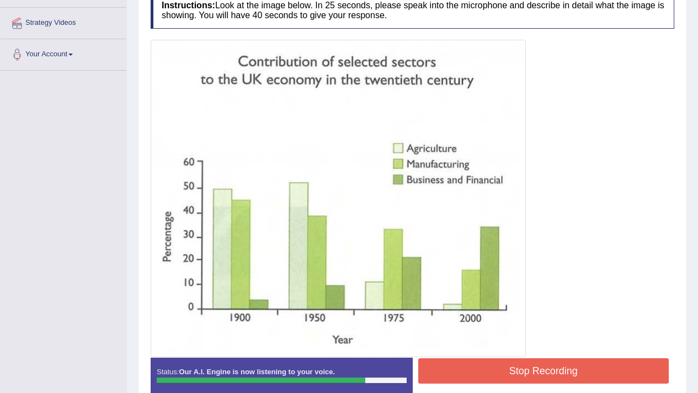
click at [495, 389] on div "Status: Our A.I. Engine is now listening to your voice. Start Answering Stop Re…" at bounding box center [412, 382] width 523 height 50
click at [494, 374] on button "Stop Recording" at bounding box center [543, 370] width 251 height 25
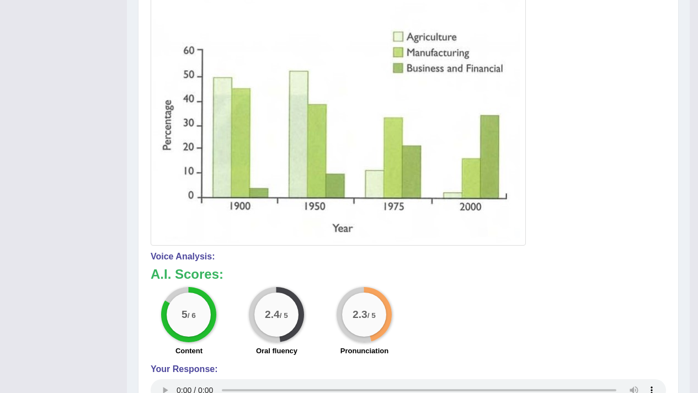
scroll to position [42, 0]
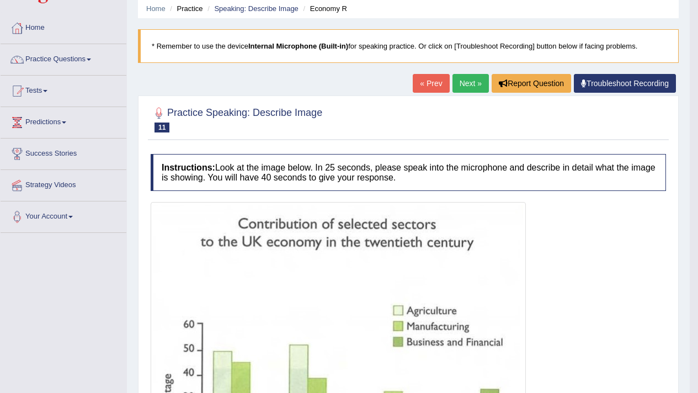
click at [458, 85] on link "Next »" at bounding box center [470, 83] width 36 height 19
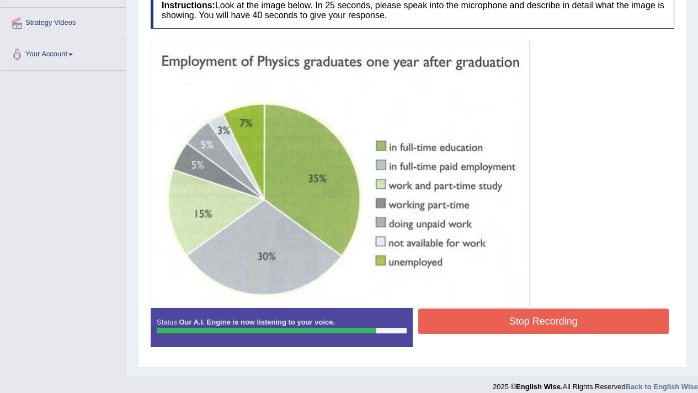
click at [514, 326] on button "Stop Recording" at bounding box center [543, 320] width 251 height 25
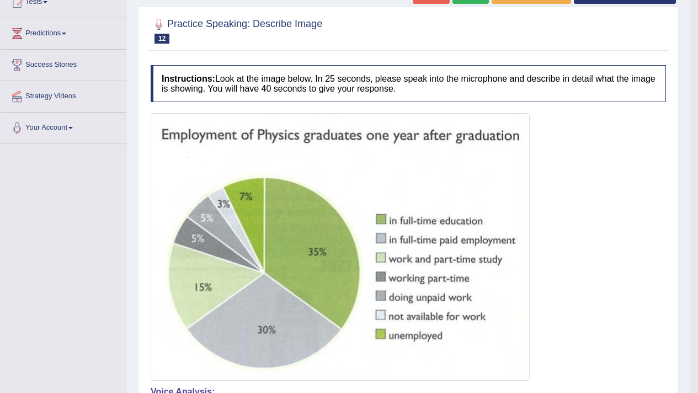
scroll to position [27, 0]
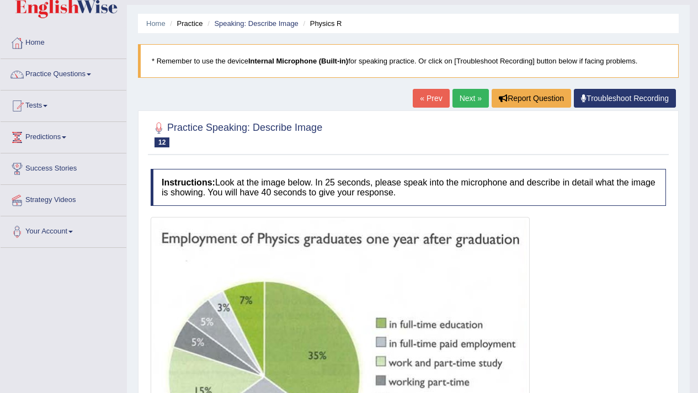
click at [459, 91] on link "Next »" at bounding box center [470, 98] width 36 height 19
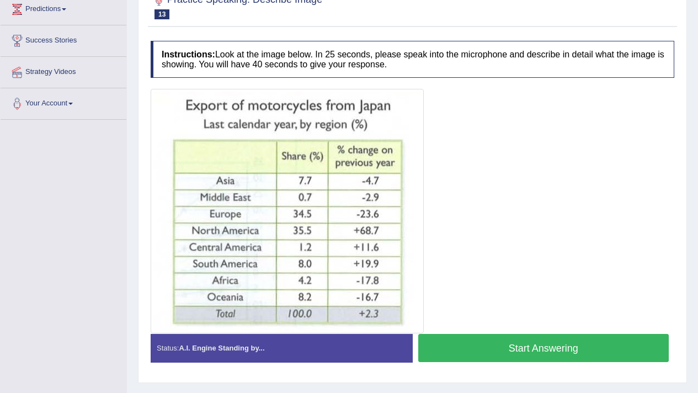
scroll to position [155, 0]
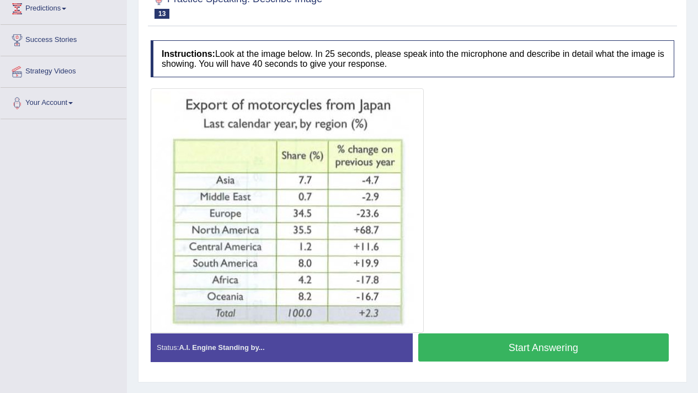
click at [452, 334] on button "Start Answering" at bounding box center [543, 347] width 251 height 28
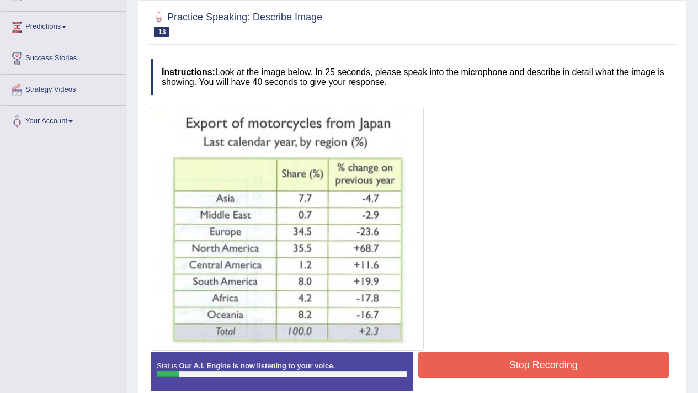
scroll to position [0, 0]
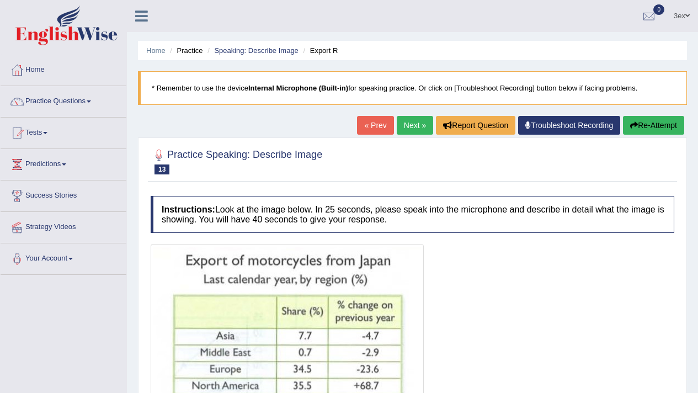
click at [655, 129] on button "Re-Attempt" at bounding box center [653, 125] width 61 height 19
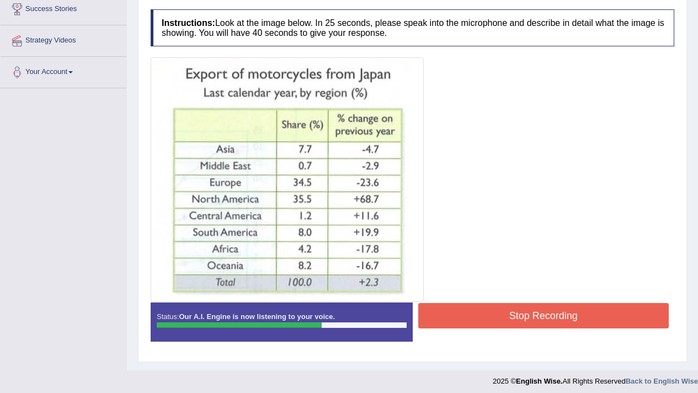
click at [463, 330] on div "Stop Recording" at bounding box center [543, 317] width 262 height 28
click at [463, 325] on button "Stop Recording" at bounding box center [543, 315] width 251 height 25
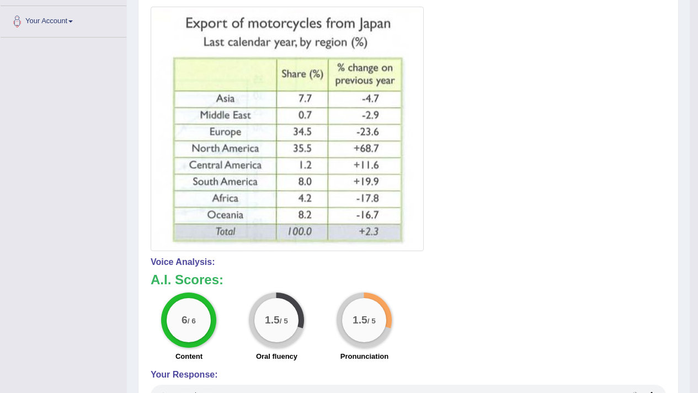
scroll to position [103, 0]
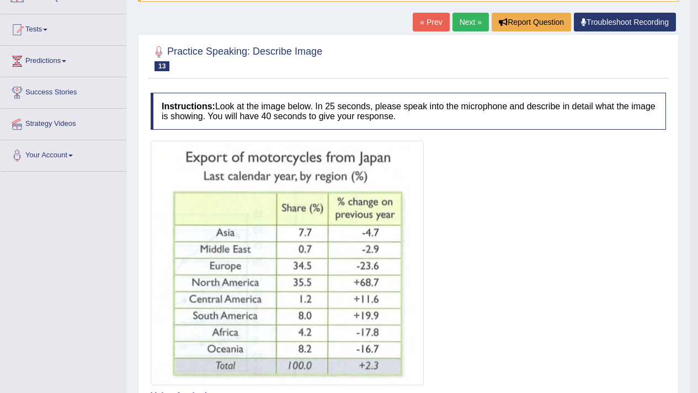
click at [459, 26] on link "Next »" at bounding box center [470, 22] width 36 height 19
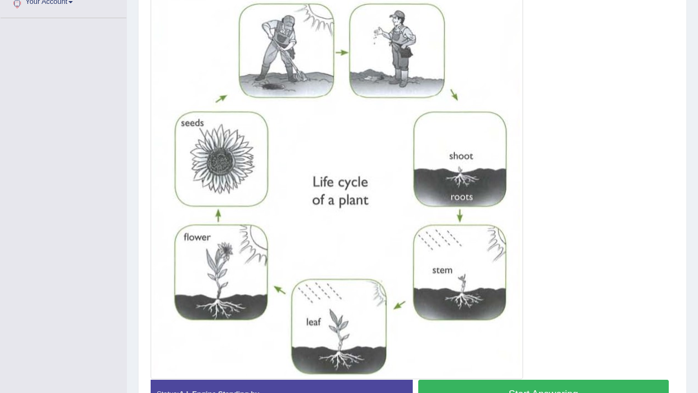
scroll to position [318, 0]
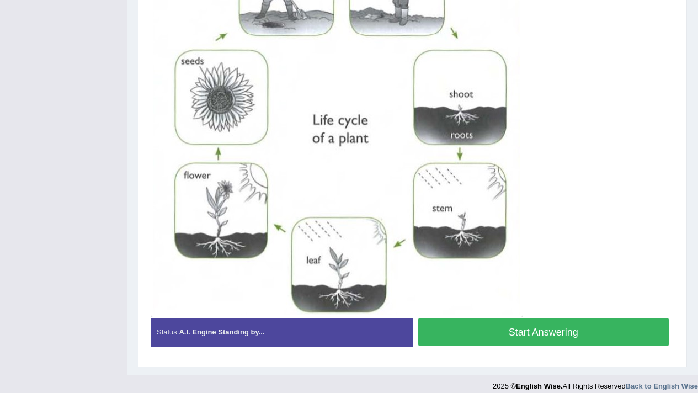
click at [432, 320] on button "Start Answering" at bounding box center [543, 332] width 251 height 28
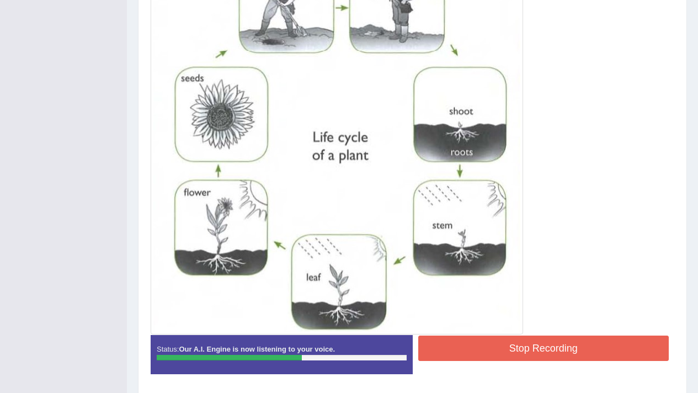
scroll to position [299, 0]
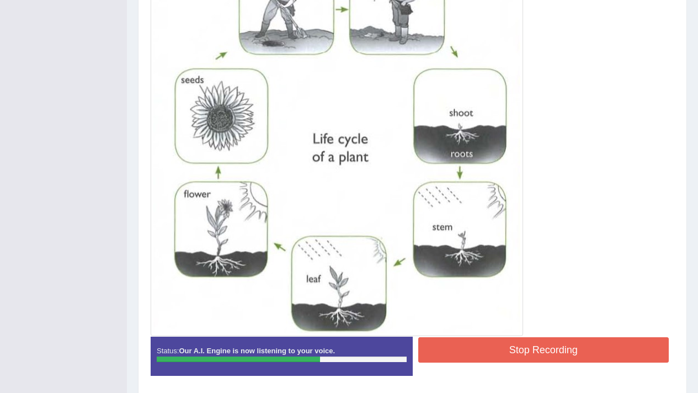
click at [470, 352] on button "Stop Recording" at bounding box center [543, 349] width 251 height 25
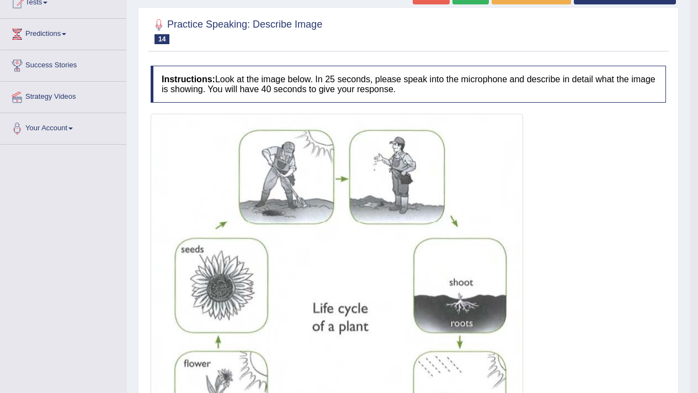
scroll to position [125, 0]
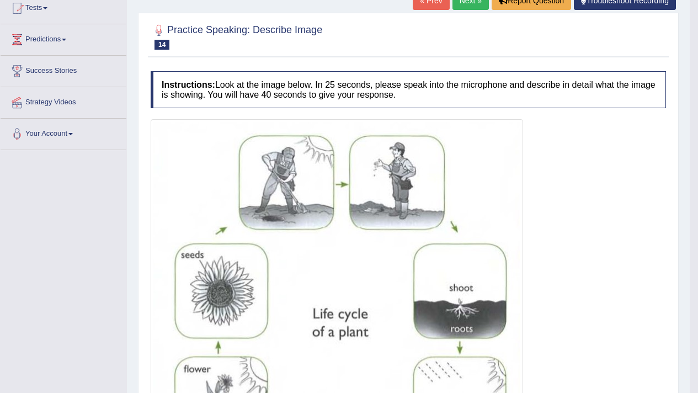
click at [457, 3] on link "Next »" at bounding box center [470, 0] width 36 height 19
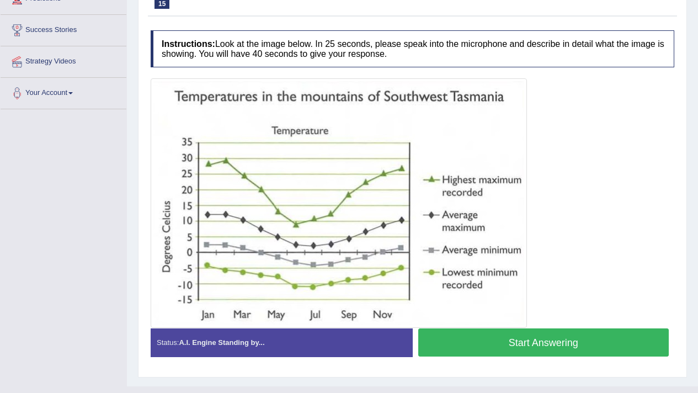
scroll to position [165, 0]
click at [518, 333] on button "Start Answering" at bounding box center [543, 342] width 251 height 28
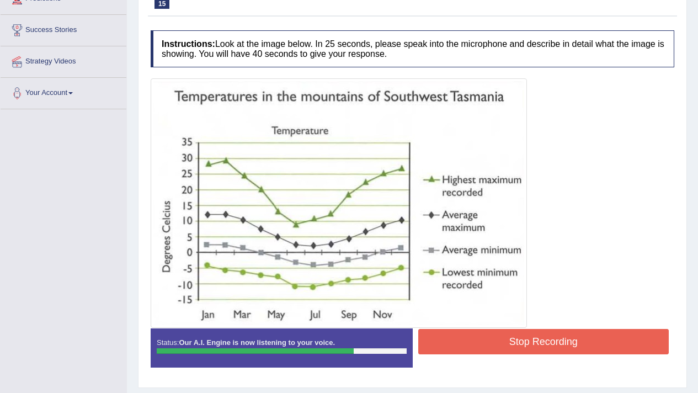
click at [518, 333] on button "Stop Recording" at bounding box center [543, 341] width 251 height 25
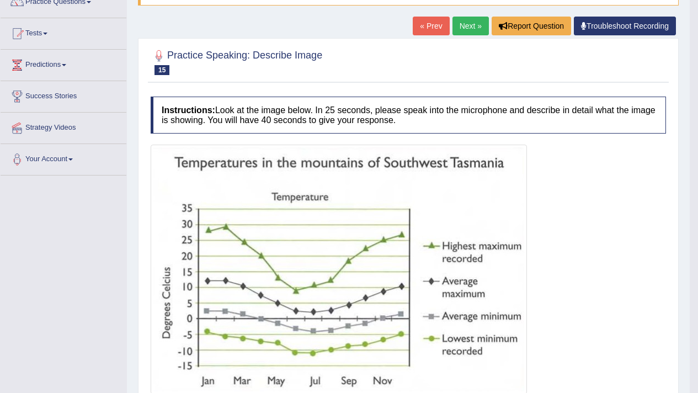
scroll to position [0, 0]
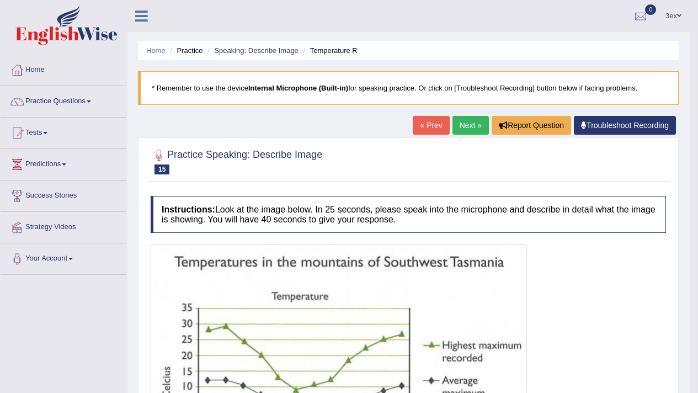
click at [456, 120] on link "Next »" at bounding box center [470, 125] width 36 height 19
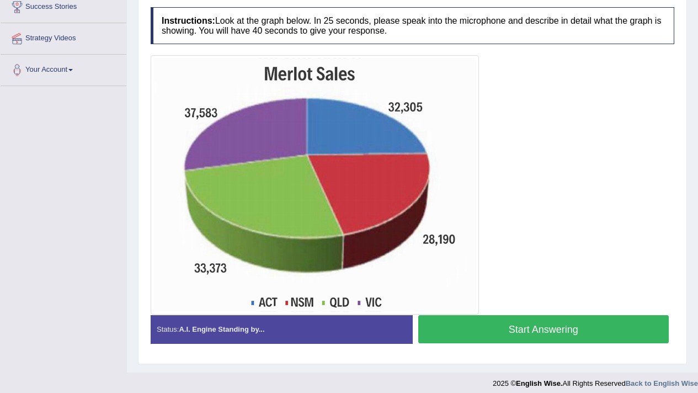
scroll to position [196, 0]
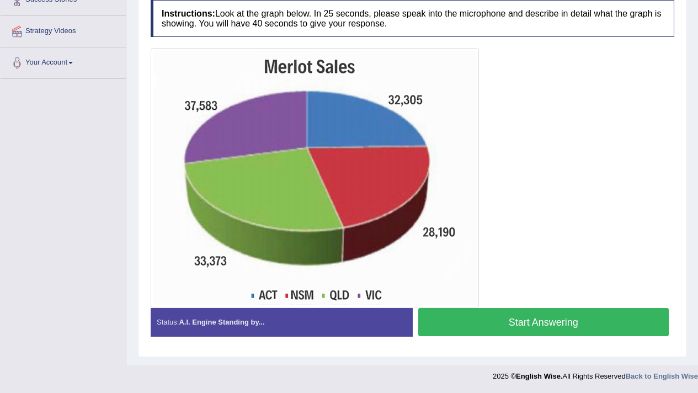
click at [466, 332] on button "Start Answering" at bounding box center [543, 322] width 251 height 28
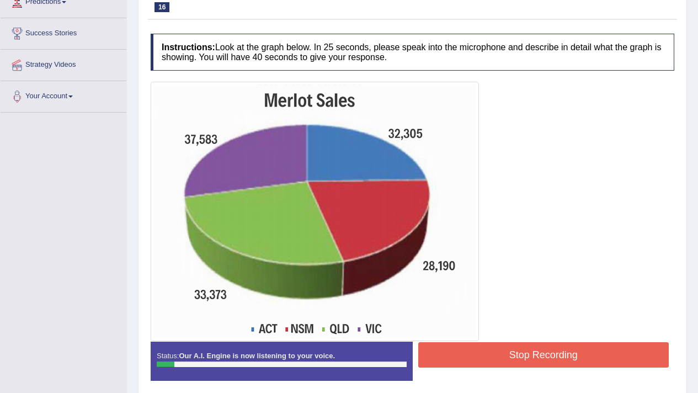
scroll to position [162, 0]
drag, startPoint x: 461, startPoint y: 381, endPoint x: 452, endPoint y: 364, distance: 19.2
click at [461, 381] on div "Status: Our A.I. Engine is now listening to your voice. Start Answering Stop Re…" at bounding box center [412, 366] width 523 height 50
click at [450, 357] on button "Stop Recording" at bounding box center [543, 354] width 251 height 25
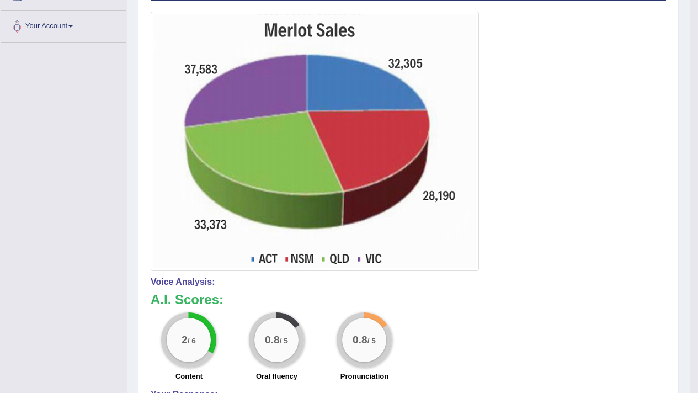
scroll to position [45, 0]
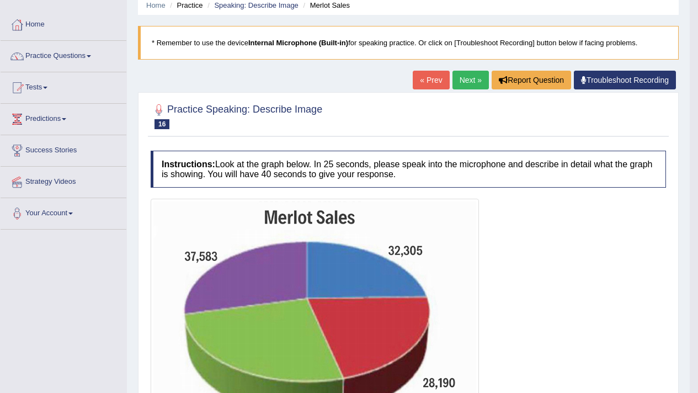
click at [462, 89] on link "Next »" at bounding box center [470, 80] width 36 height 19
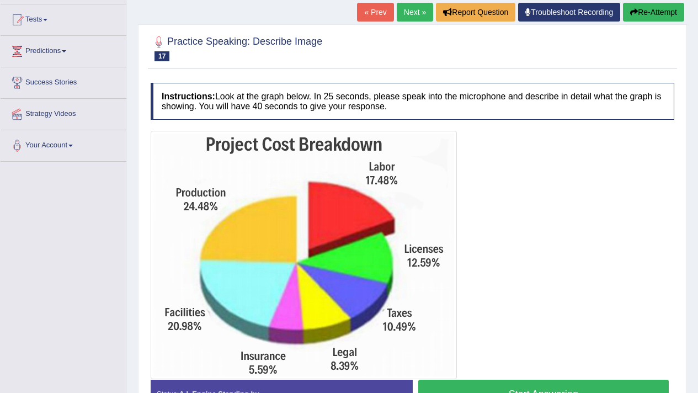
scroll to position [186, 0]
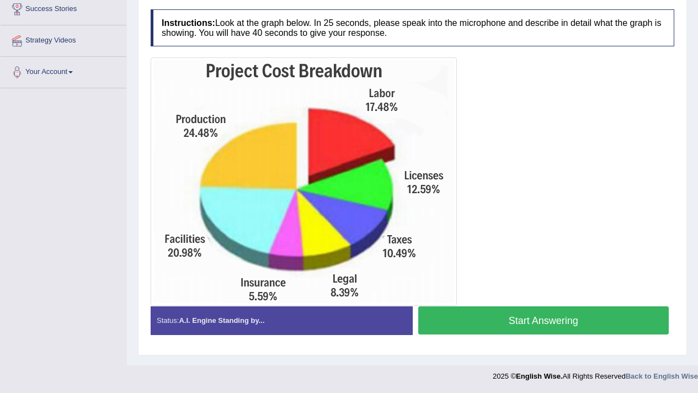
click at [477, 320] on button "Start Answering" at bounding box center [543, 320] width 251 height 28
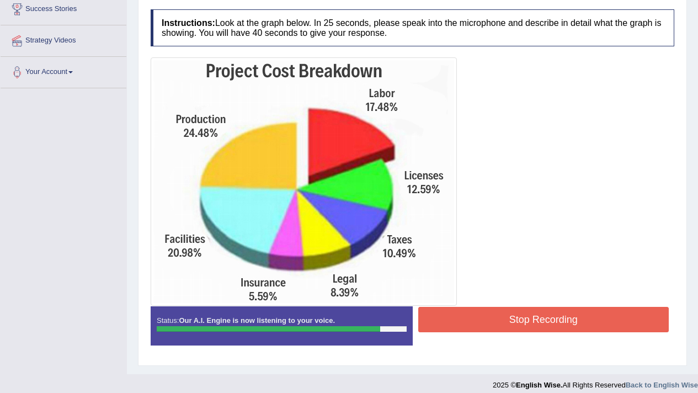
click at [476, 320] on button "Stop Recording" at bounding box center [543, 319] width 251 height 25
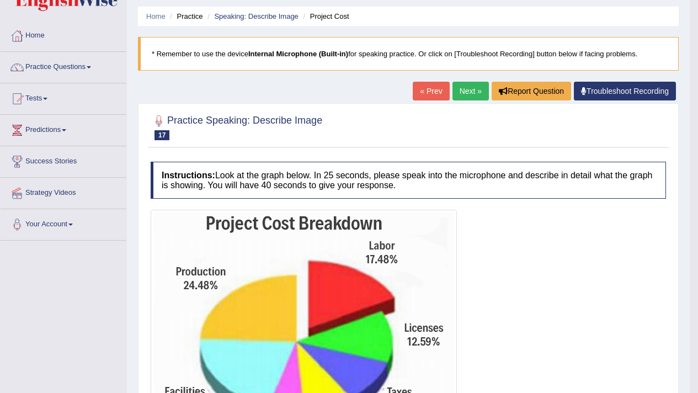
scroll to position [0, 0]
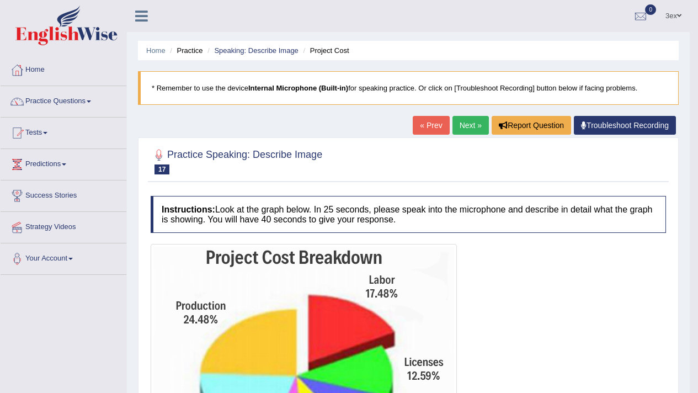
click at [481, 131] on link "Next »" at bounding box center [470, 125] width 36 height 19
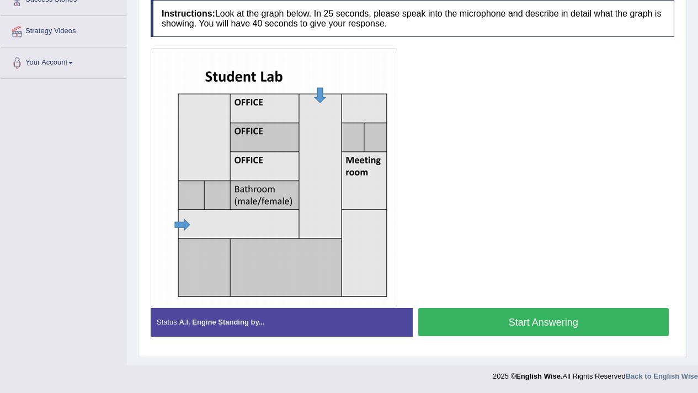
click at [463, 312] on button "Start Answering" at bounding box center [543, 322] width 251 height 28
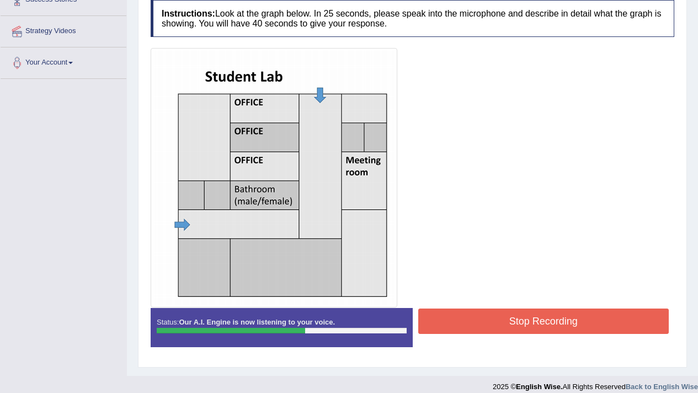
click at [564, 329] on button "Stop Recording" at bounding box center [543, 320] width 251 height 25
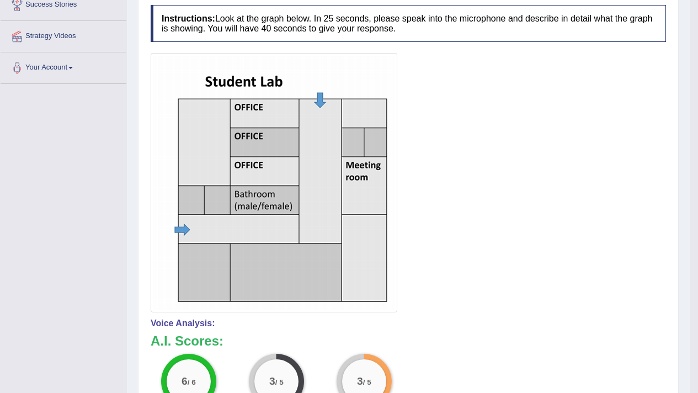
scroll to position [120, 0]
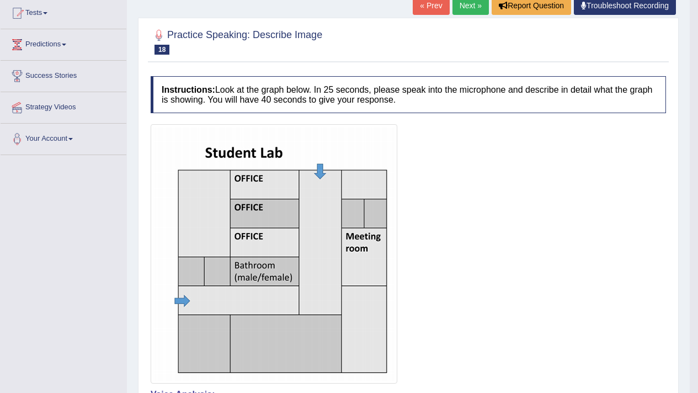
click at [456, 17] on div "« Prev Next » Report Question Troubleshoot Recording" at bounding box center [545, 7] width 266 height 22
click at [459, 9] on link "Next »" at bounding box center [470, 5] width 36 height 19
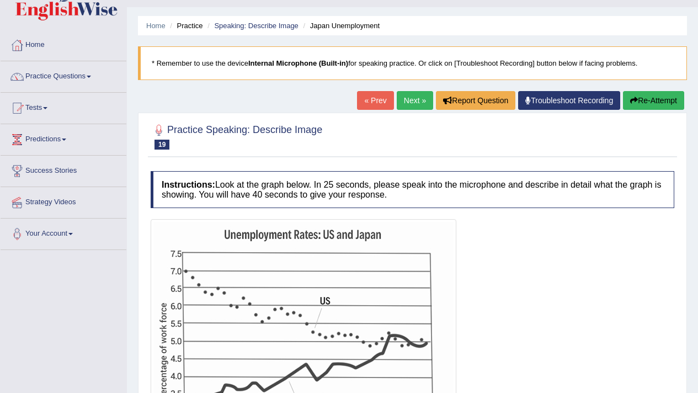
scroll to position [112, 0]
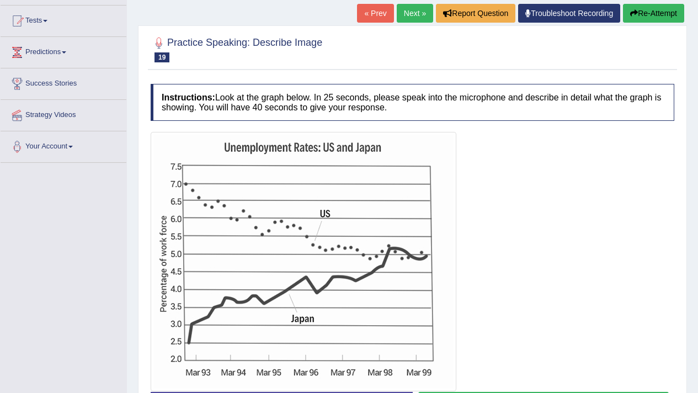
click at [373, 11] on link "« Prev" at bounding box center [375, 13] width 36 height 19
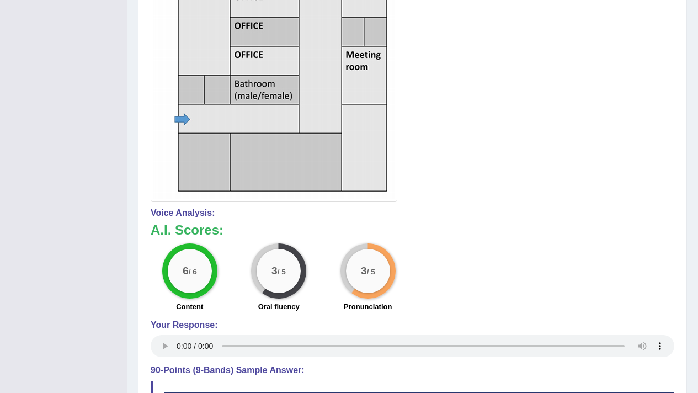
scroll to position [117, 0]
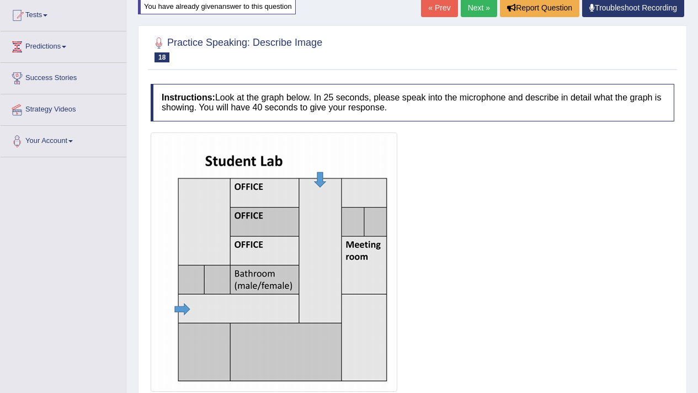
click at [485, 15] on link "Next »" at bounding box center [478, 7] width 36 height 19
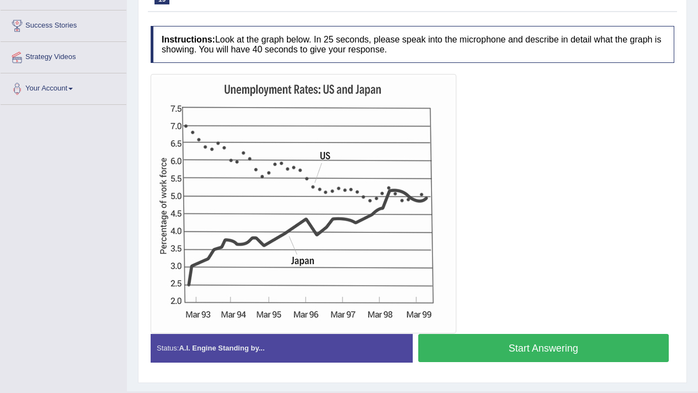
scroll to position [196, 0]
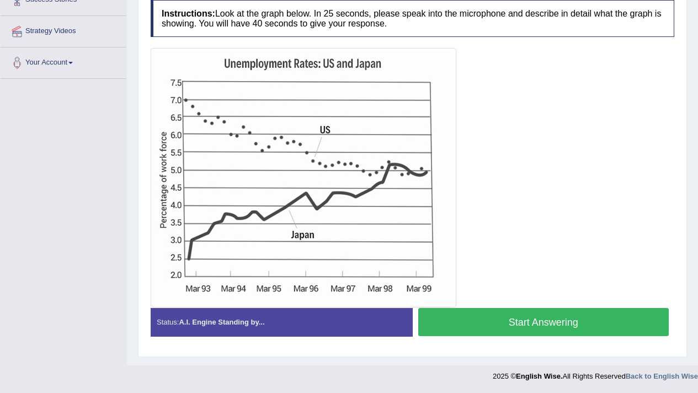
click at [550, 330] on button "Start Answering" at bounding box center [543, 322] width 251 height 28
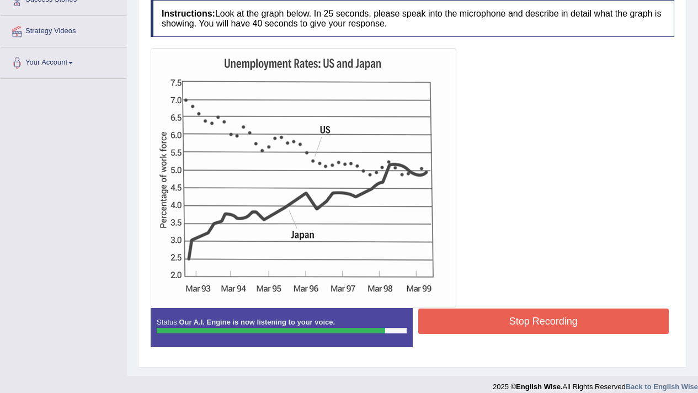
click at [549, 328] on button "Stop Recording" at bounding box center [543, 320] width 251 height 25
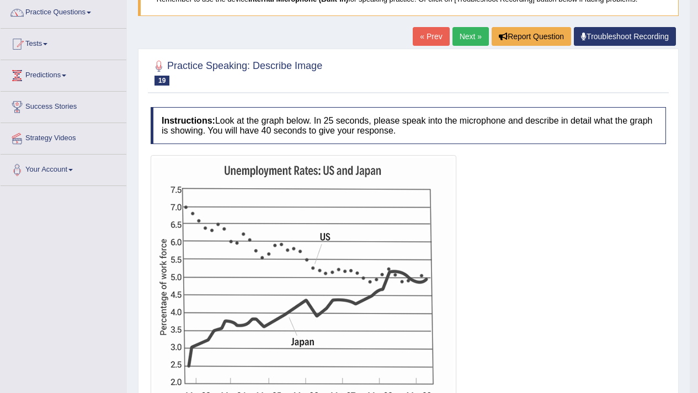
scroll to position [85, 0]
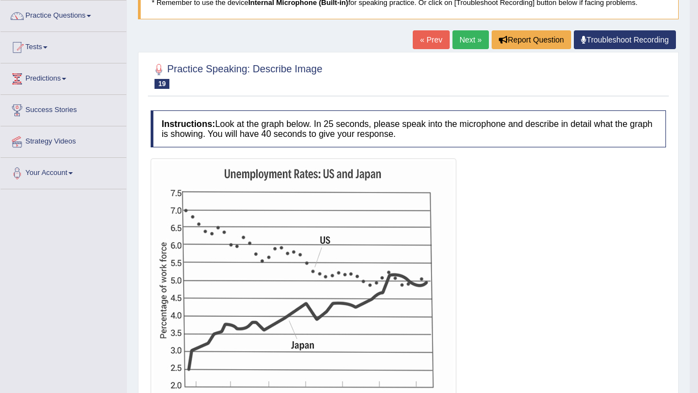
click at [471, 35] on link "Next »" at bounding box center [470, 39] width 36 height 19
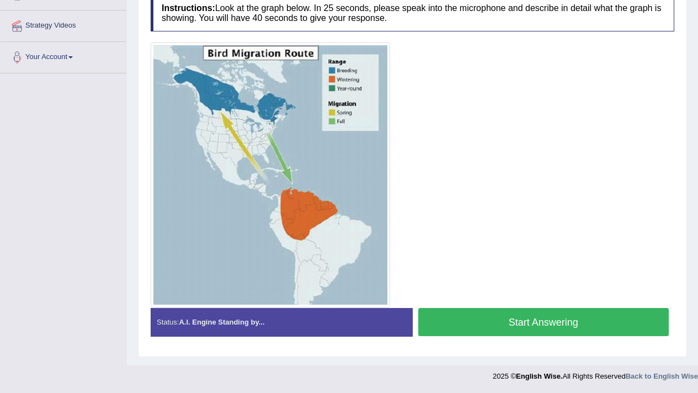
click at [544, 323] on button "Start Answering" at bounding box center [543, 322] width 251 height 28
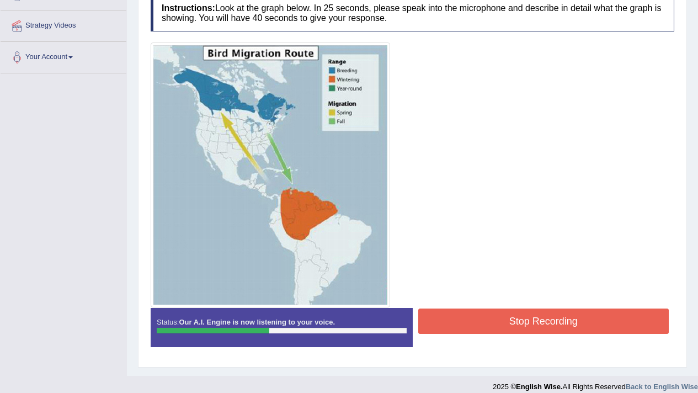
click at [545, 323] on button "Stop Recording" at bounding box center [543, 320] width 251 height 25
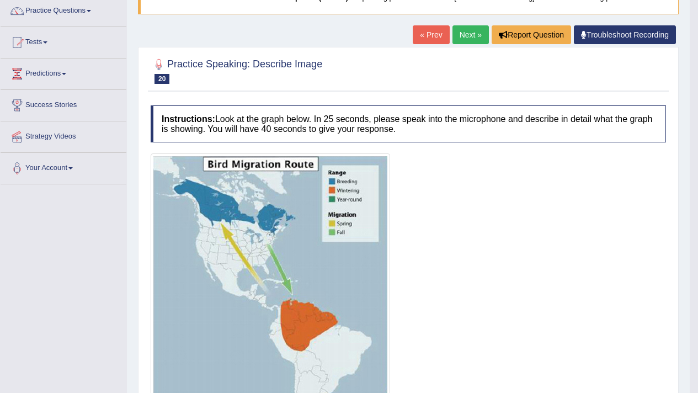
scroll to position [57, 0]
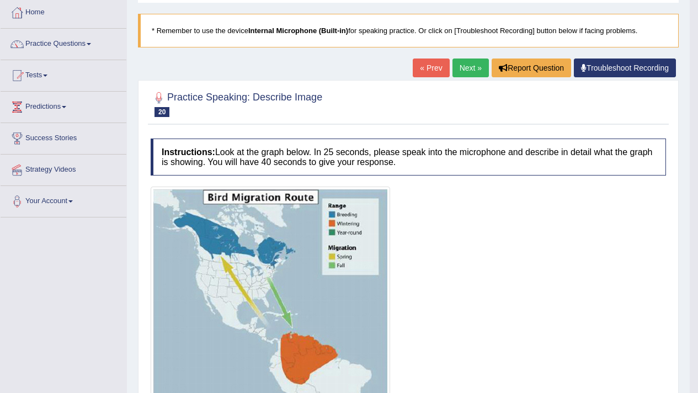
click at [480, 63] on link "Next »" at bounding box center [470, 67] width 36 height 19
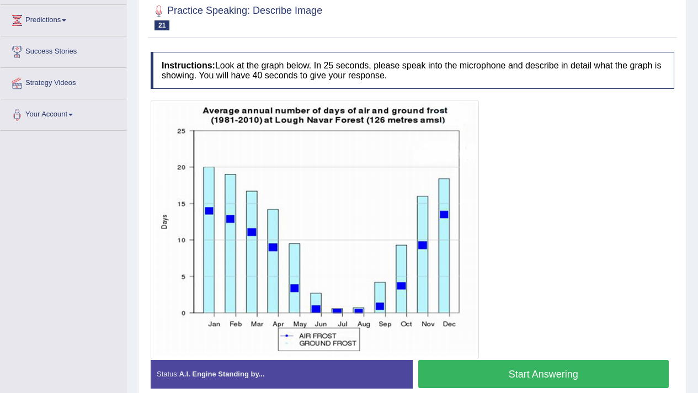
scroll to position [152, 0]
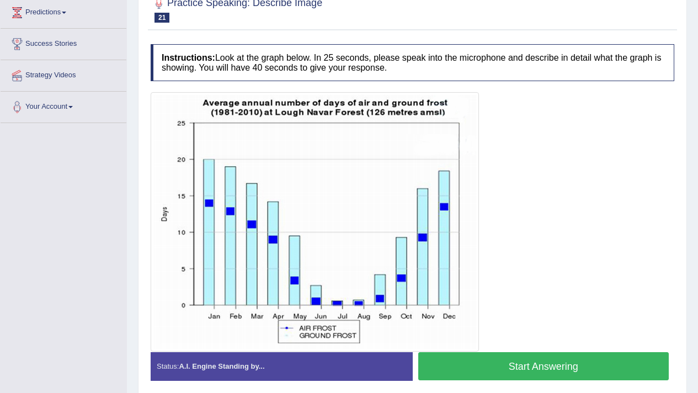
click at [436, 371] on button "Start Answering" at bounding box center [543, 366] width 251 height 28
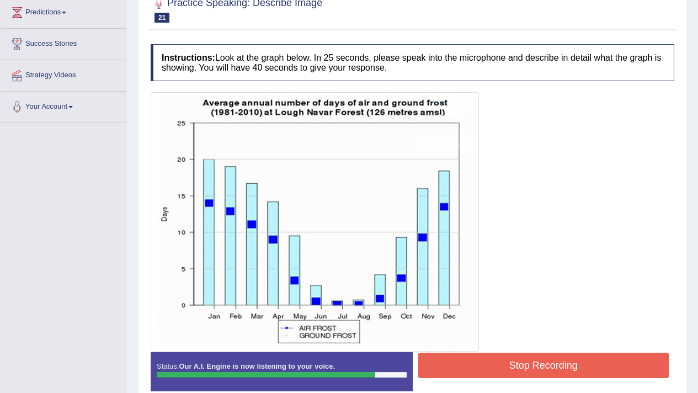
click at [557, 369] on button "Stop Recording" at bounding box center [543, 364] width 251 height 25
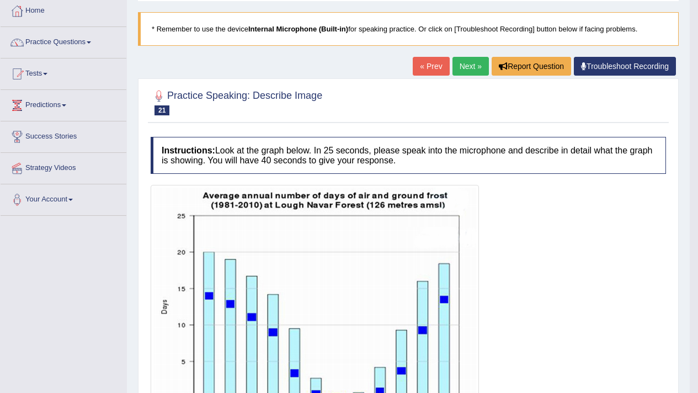
scroll to position [0, 0]
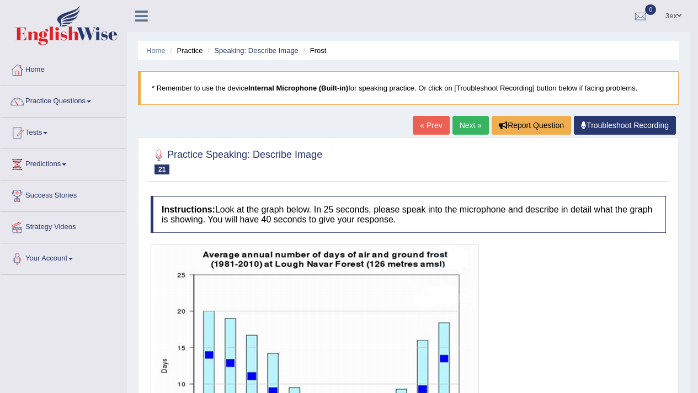
click at [465, 132] on link "Next »" at bounding box center [470, 125] width 36 height 19
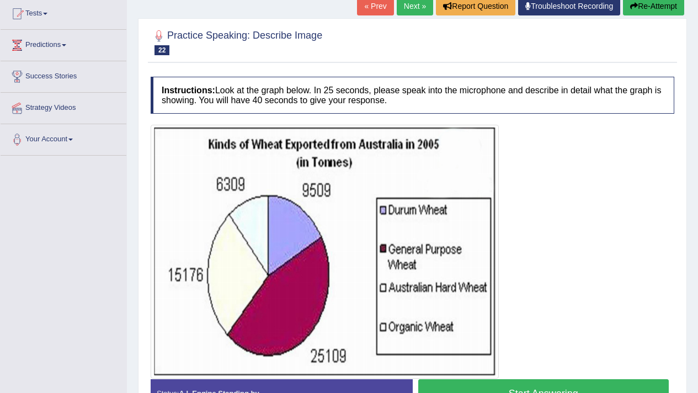
click at [502, 392] on button "Start Answering" at bounding box center [543, 393] width 251 height 28
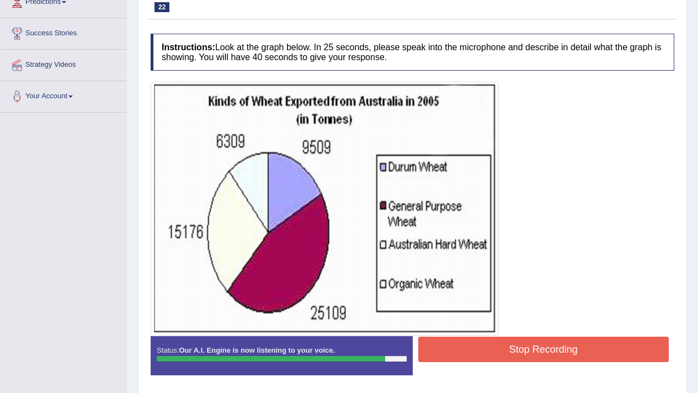
scroll to position [201, 0]
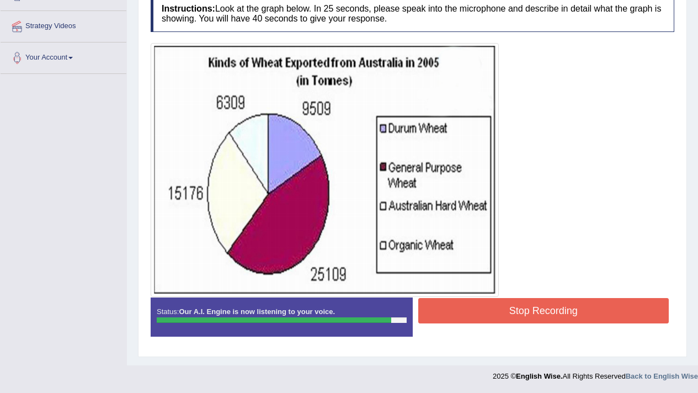
click at [539, 323] on div "Stop Recording" at bounding box center [543, 312] width 262 height 28
click at [538, 323] on button "Stop Recording" at bounding box center [543, 310] width 251 height 25
click at [538, 323] on div "Status: Our A.I. Engine is now listening to your voice. Start Answering Stop Re…" at bounding box center [412, 322] width 523 height 50
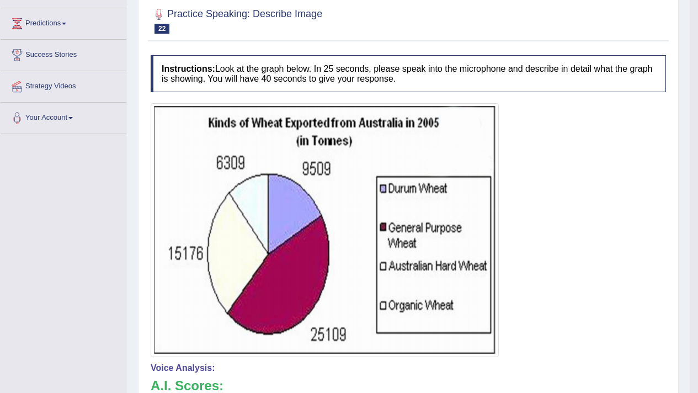
scroll to position [92, 0]
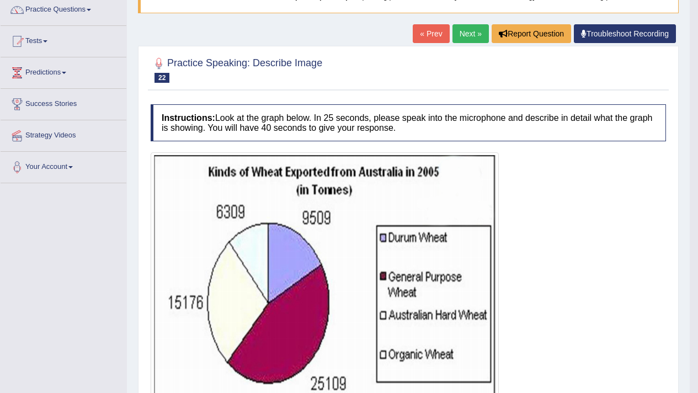
click at [478, 39] on link "Next »" at bounding box center [470, 33] width 36 height 19
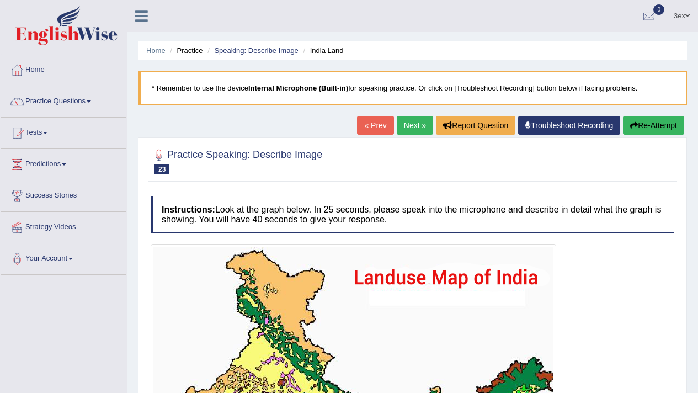
click at [421, 125] on link "Next »" at bounding box center [414, 125] width 36 height 19
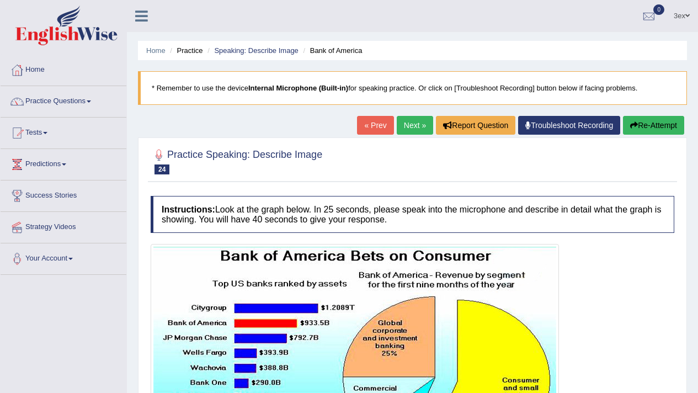
scroll to position [188, 0]
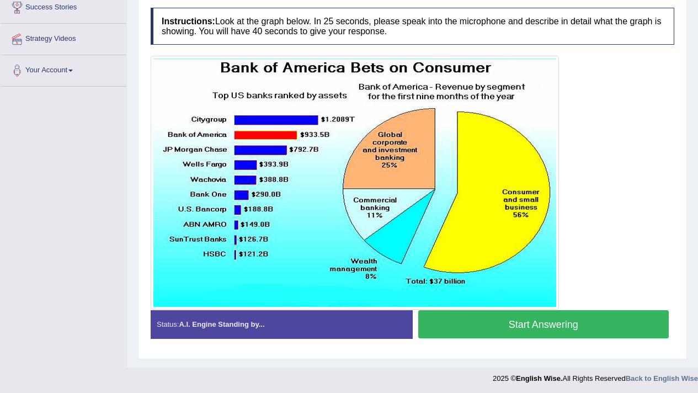
click at [432, 330] on button "Start Answering" at bounding box center [543, 324] width 251 height 28
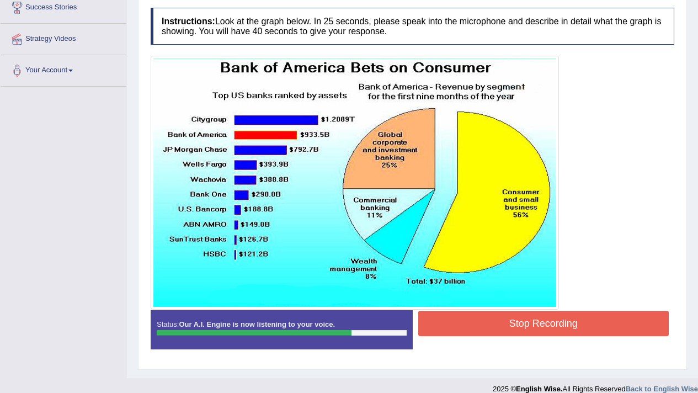
click at [432, 330] on button "Stop Recording" at bounding box center [543, 322] width 251 height 25
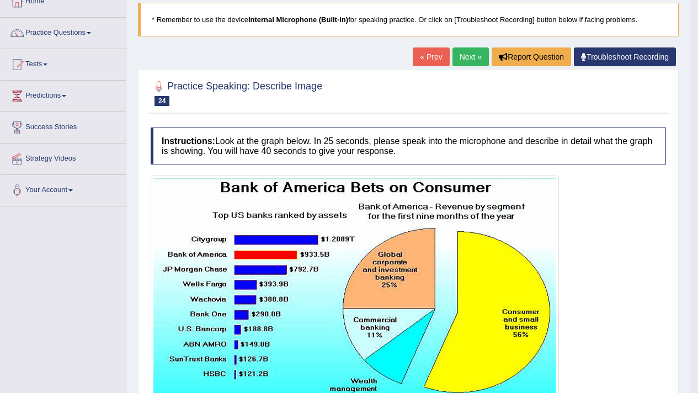
scroll to position [0, 0]
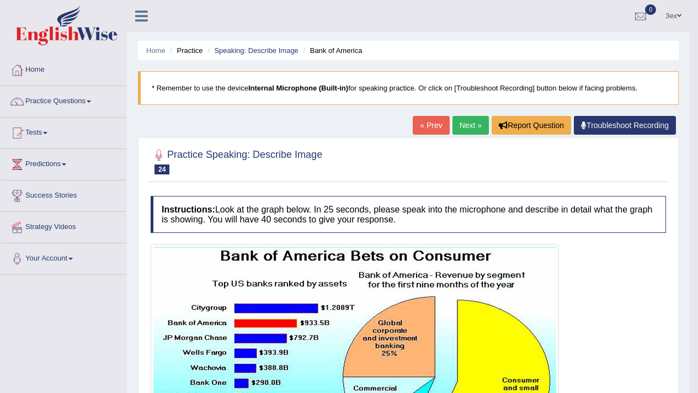
click at [458, 130] on link "Next »" at bounding box center [470, 125] width 36 height 19
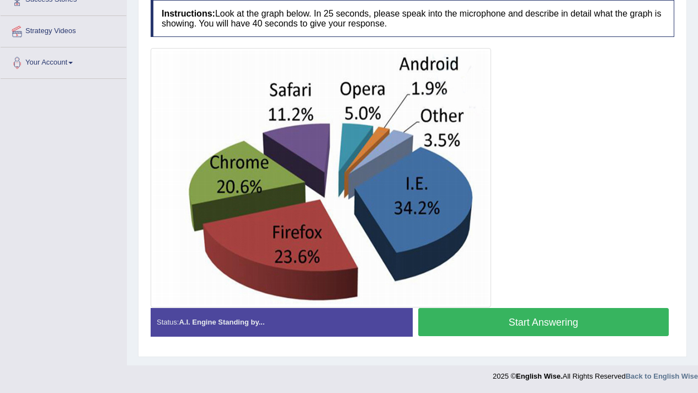
click at [486, 316] on button "Start Answering" at bounding box center [543, 322] width 251 height 28
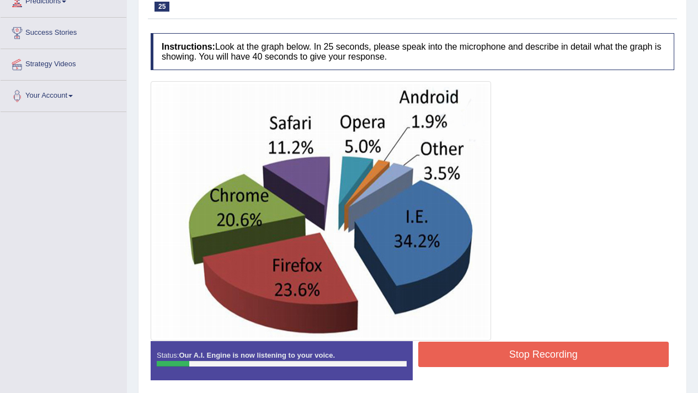
scroll to position [131, 0]
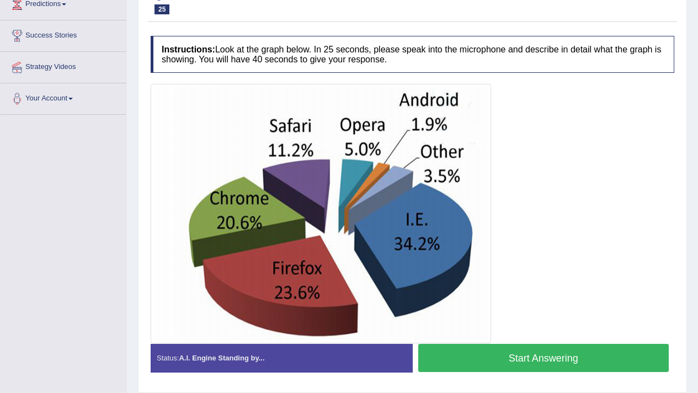
click at [419, 358] on button "Start Answering" at bounding box center [543, 358] width 251 height 28
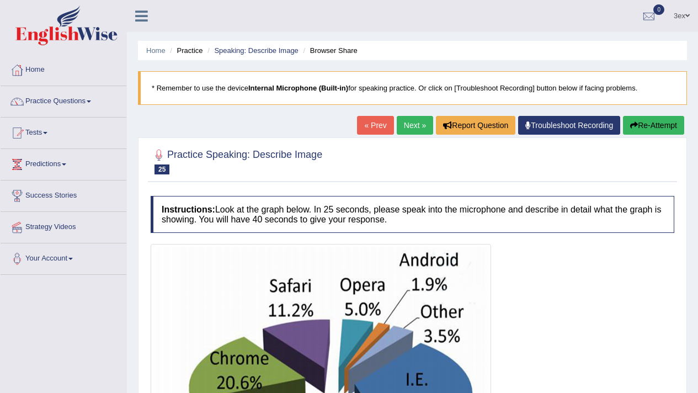
click at [675, 132] on button "Re-Attempt" at bounding box center [653, 125] width 61 height 19
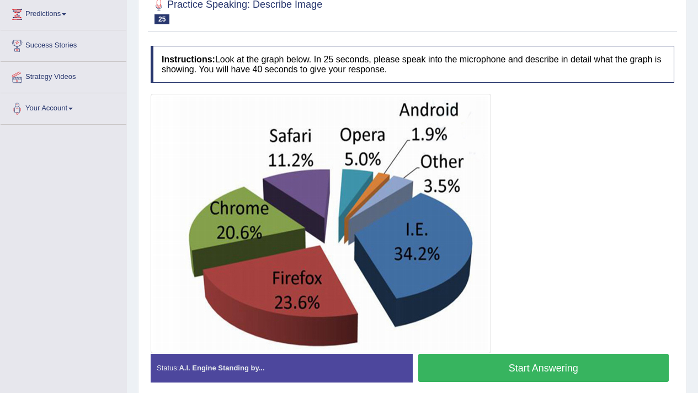
click at [517, 362] on button "Start Answering" at bounding box center [543, 367] width 251 height 28
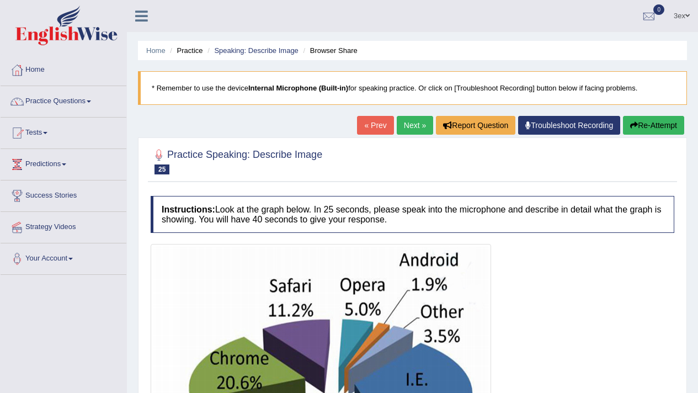
click at [407, 124] on link "Next »" at bounding box center [414, 125] width 36 height 19
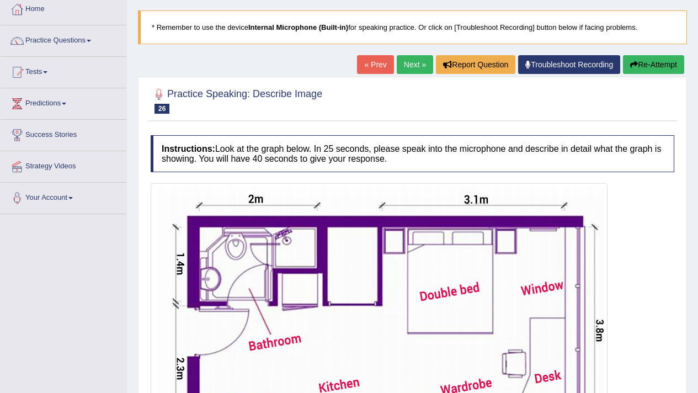
scroll to position [218, 0]
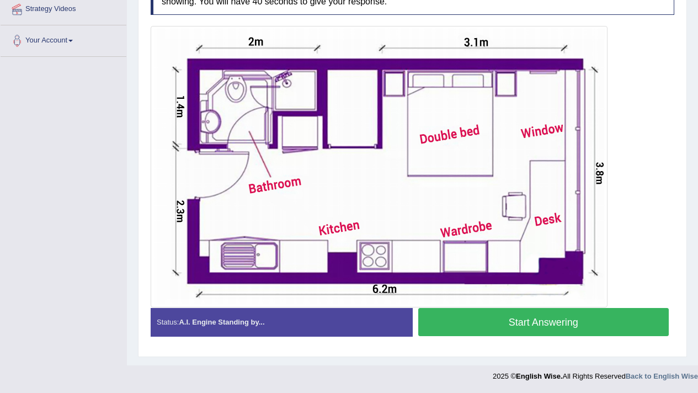
click at [506, 320] on button "Start Answering" at bounding box center [543, 322] width 251 height 28
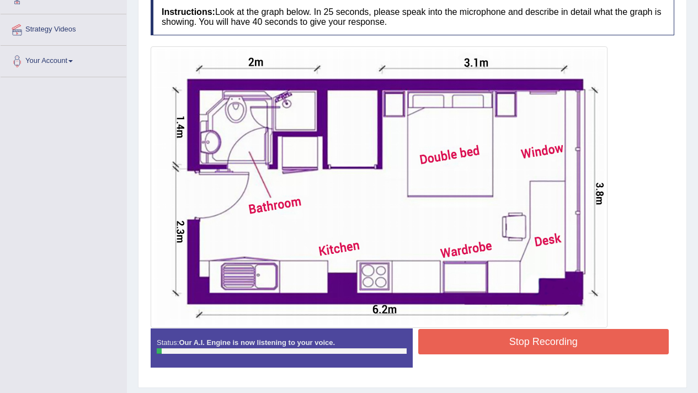
scroll to position [163, 0]
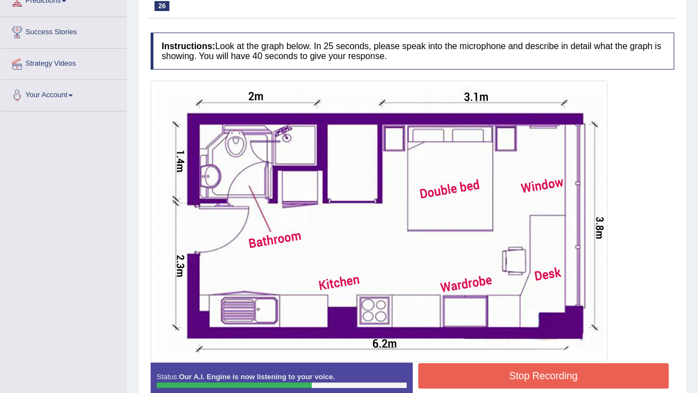
click at [502, 363] on button "Stop Recording" at bounding box center [543, 375] width 251 height 25
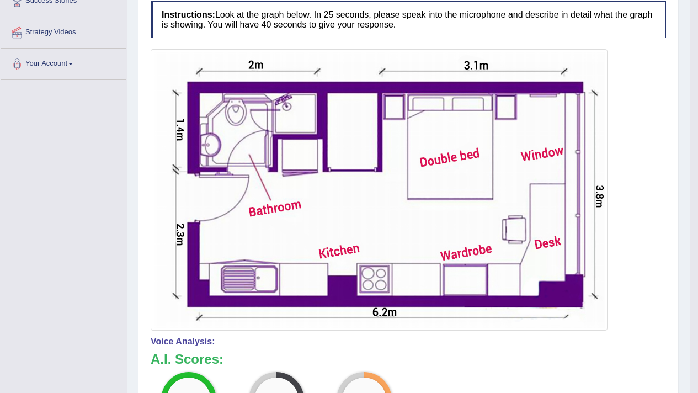
scroll to position [0, 0]
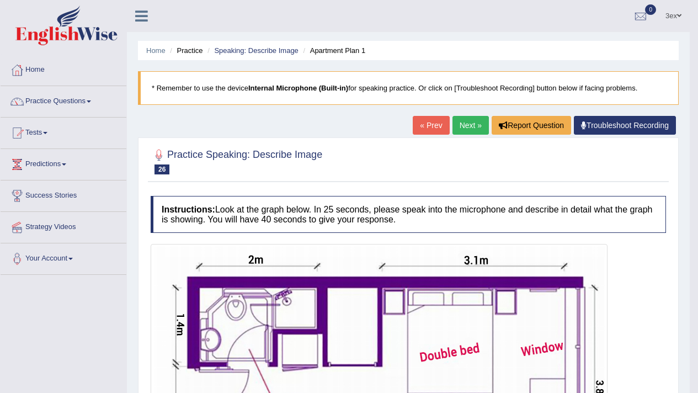
click at [462, 125] on link "Next »" at bounding box center [470, 125] width 36 height 19
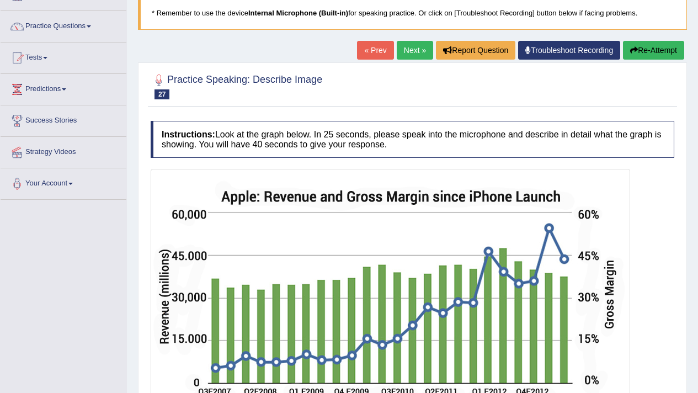
scroll to position [74, 0]
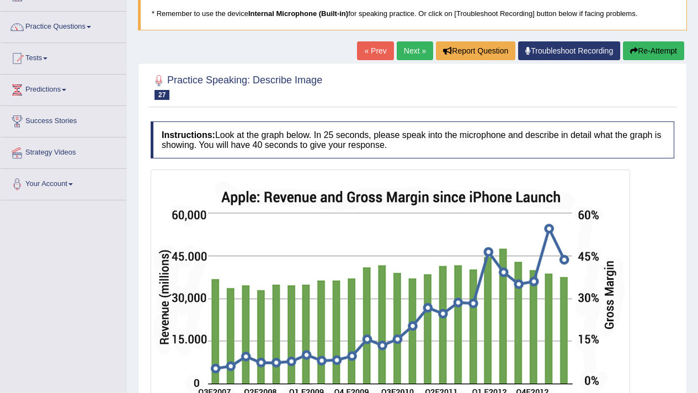
click at [409, 40] on div "Home Practice Speaking: Describe Image Apple Revenue * Remember to use the devi…" at bounding box center [412, 206] width 571 height 561
click at [409, 44] on link "Next »" at bounding box center [414, 50] width 36 height 19
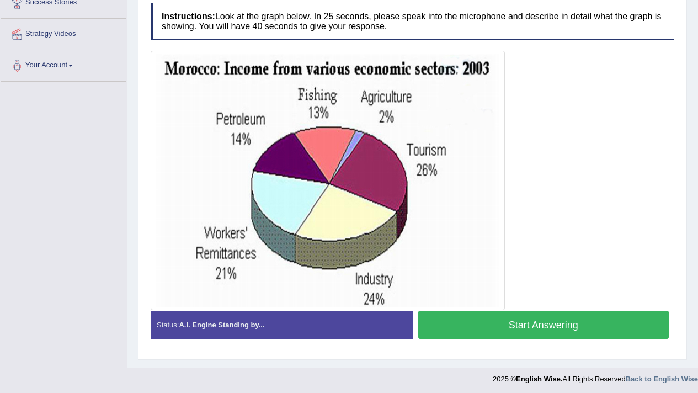
scroll to position [196, 0]
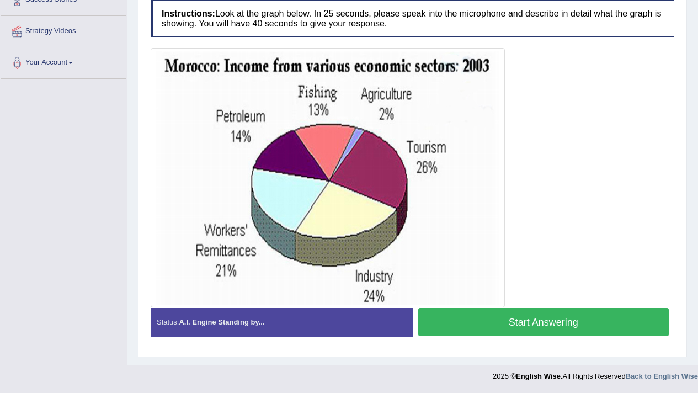
click at [470, 316] on button "Start Answering" at bounding box center [543, 322] width 251 height 28
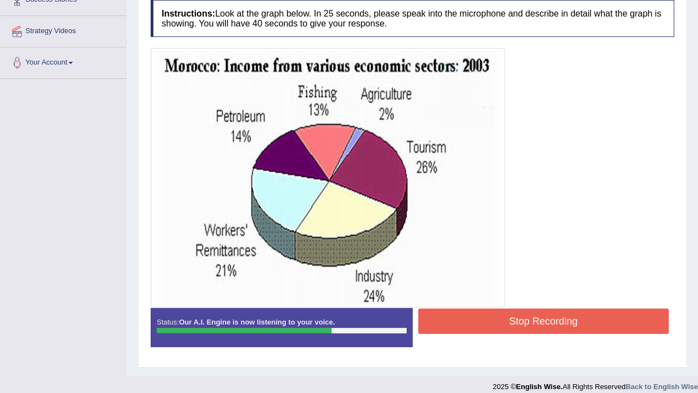
click at [497, 304] on img at bounding box center [327, 178] width 348 height 254
click at [498, 310] on button "Stop Recording" at bounding box center [543, 320] width 251 height 25
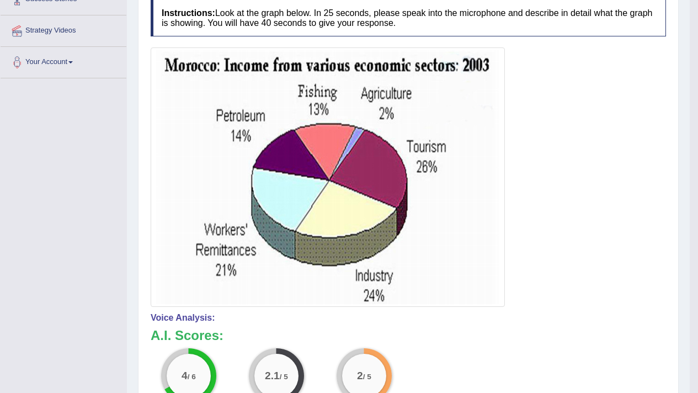
scroll to position [4, 0]
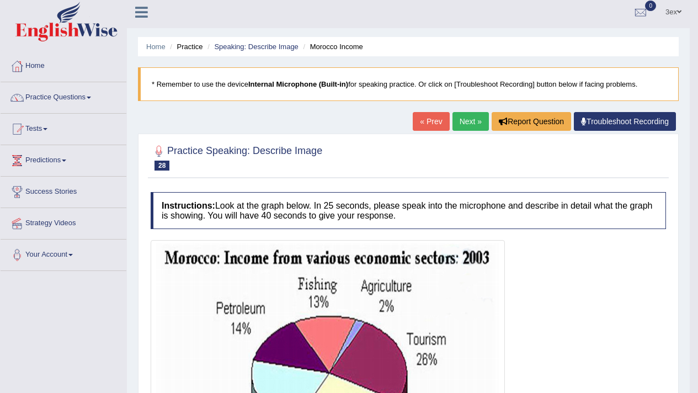
click at [476, 113] on link "Next »" at bounding box center [470, 121] width 36 height 19
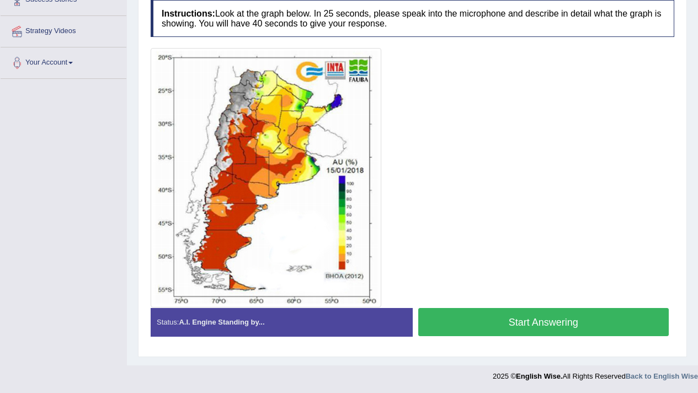
click at [451, 314] on button "Start Answering" at bounding box center [543, 322] width 251 height 28
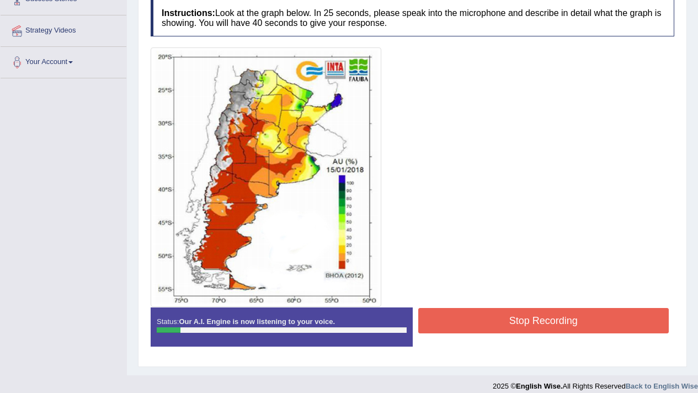
scroll to position [206, 0]
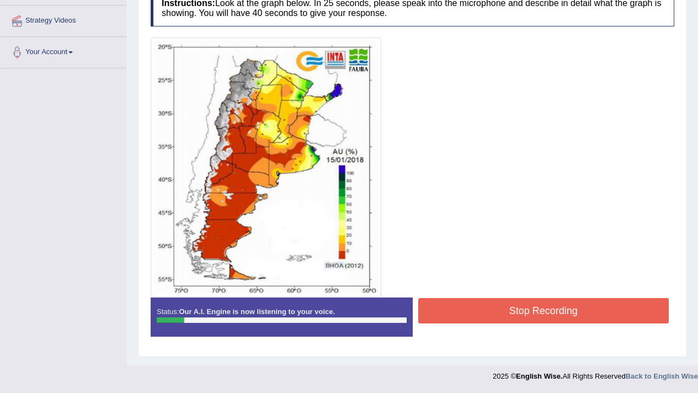
click at [446, 316] on button "Stop Recording" at bounding box center [543, 310] width 251 height 25
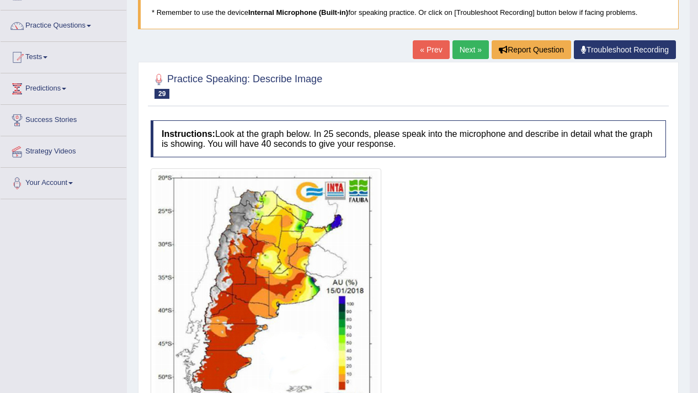
scroll to position [0, 0]
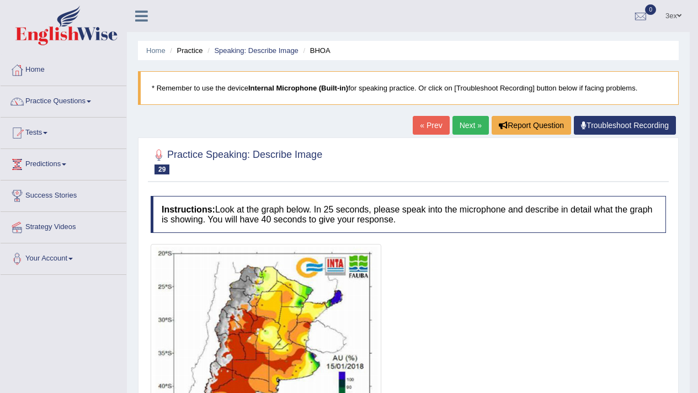
click at [480, 116] on link "Next »" at bounding box center [470, 125] width 36 height 19
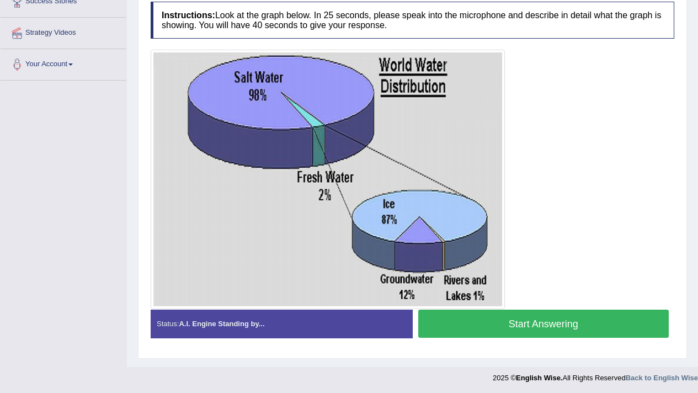
scroll to position [196, 0]
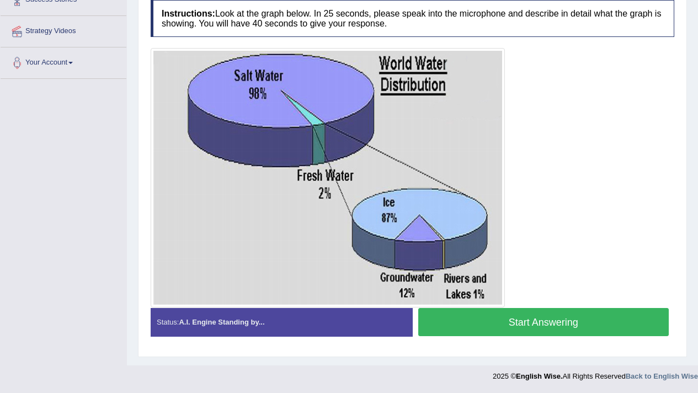
click at [517, 326] on button "Start Answering" at bounding box center [543, 322] width 251 height 28
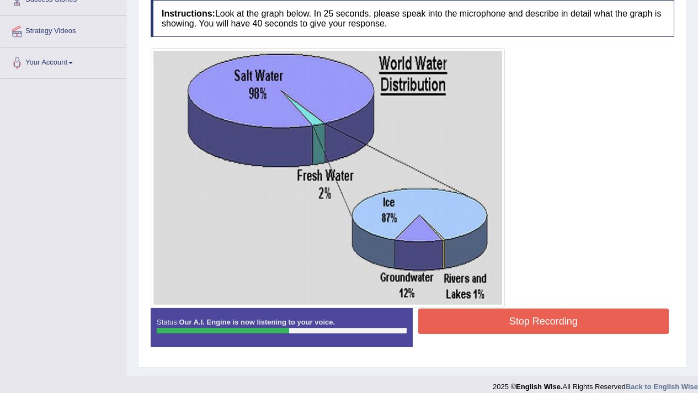
click at [517, 326] on button "Stop Recording" at bounding box center [543, 320] width 251 height 25
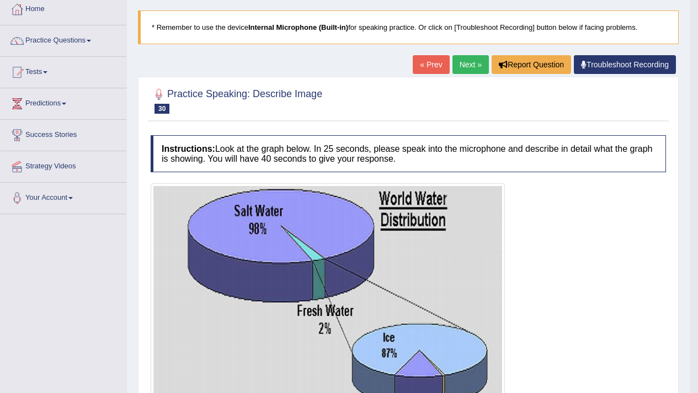
scroll to position [2, 0]
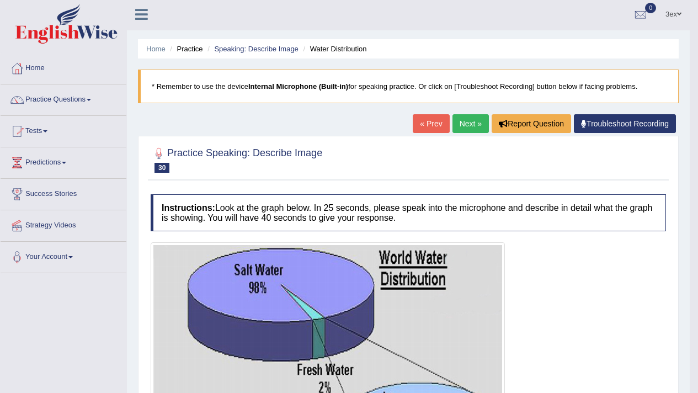
click at [474, 123] on link "Next »" at bounding box center [470, 123] width 36 height 19
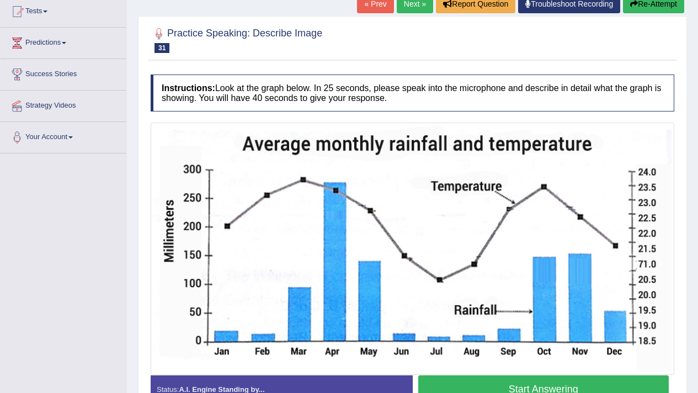
scroll to position [122, 0]
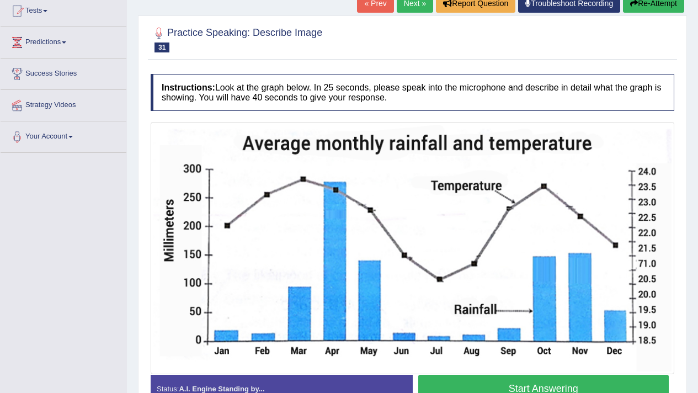
click at [501, 390] on button "Start Answering" at bounding box center [543, 388] width 251 height 28
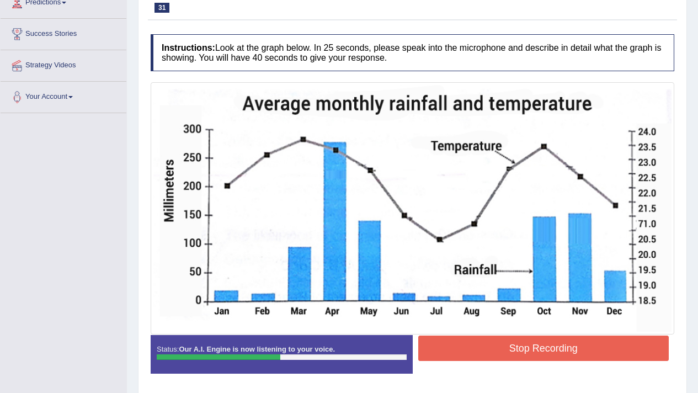
scroll to position [199, 0]
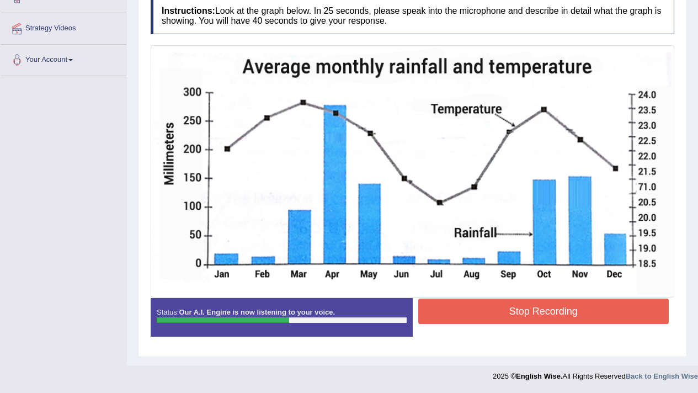
click at [641, 313] on button "Stop Recording" at bounding box center [543, 310] width 251 height 25
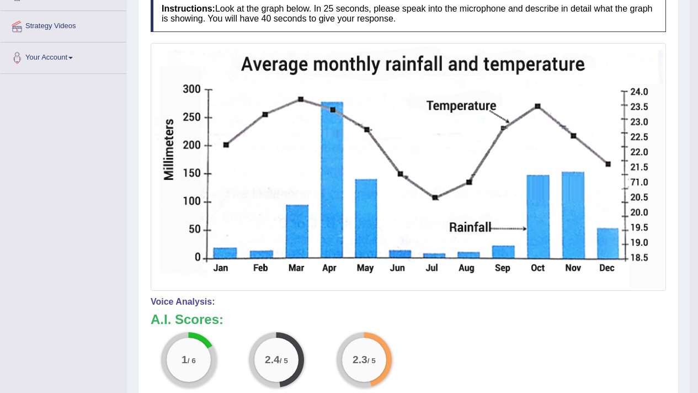
scroll to position [0, 0]
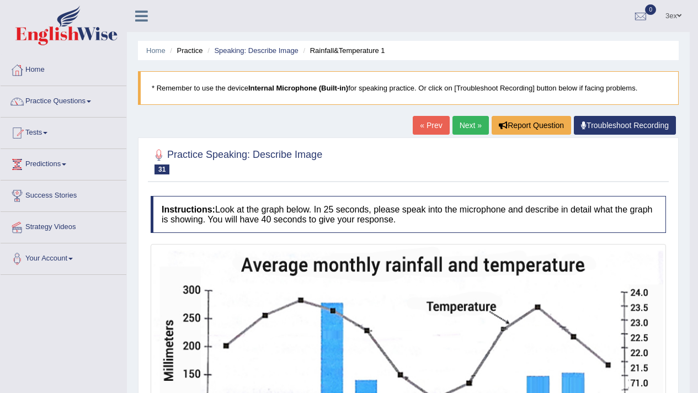
click at [466, 132] on link "Next »" at bounding box center [470, 125] width 36 height 19
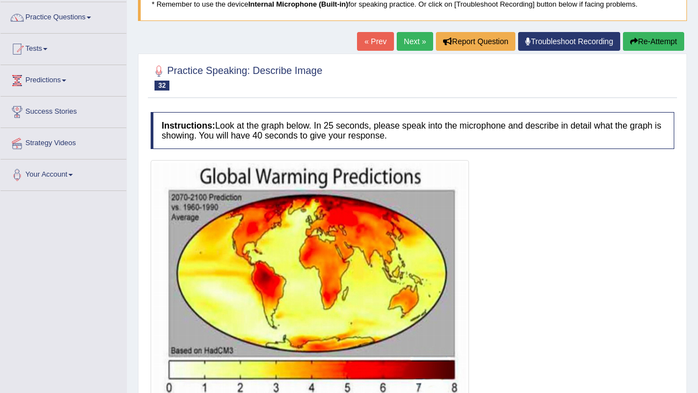
scroll to position [188, 0]
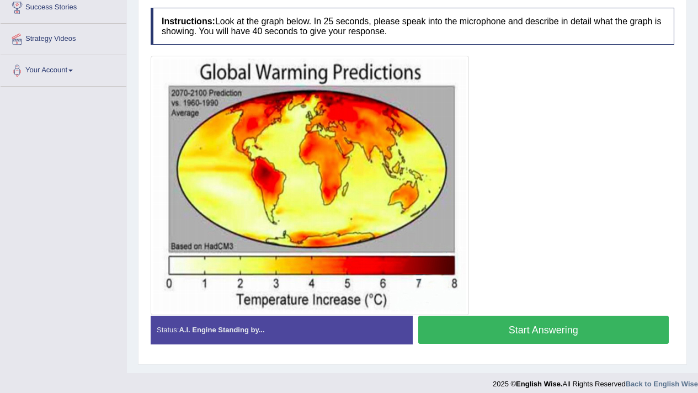
click at [416, 154] on img at bounding box center [309, 185] width 313 height 254
drag, startPoint x: 544, startPoint y: 322, endPoint x: 446, endPoint y: 348, distance: 101.0
click at [547, 321] on button "Start Answering" at bounding box center [543, 329] width 251 height 28
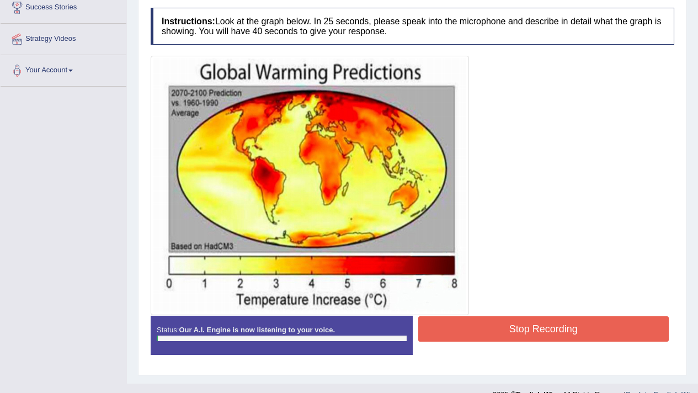
scroll to position [0, 0]
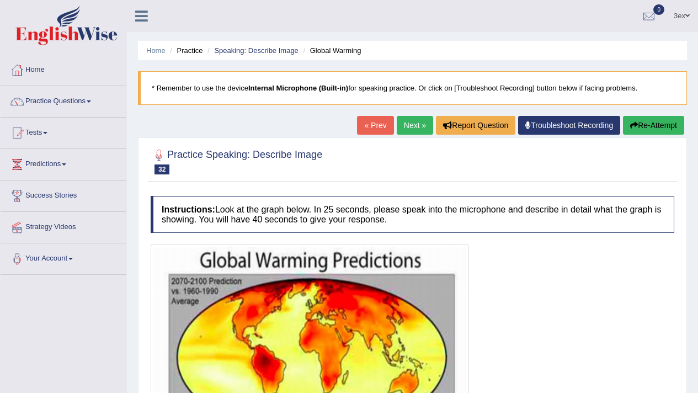
click at [404, 130] on link "Next »" at bounding box center [414, 125] width 36 height 19
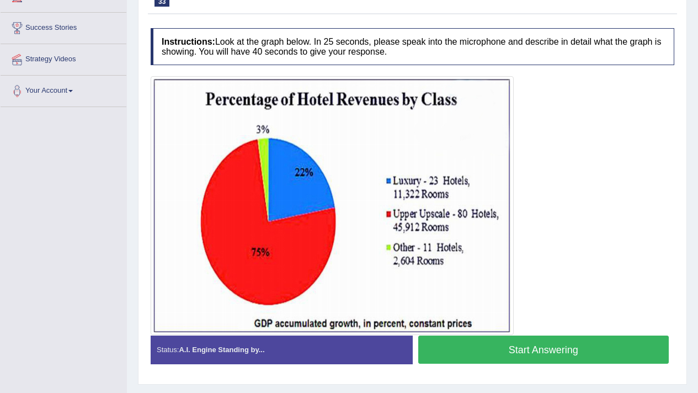
scroll to position [6, 0]
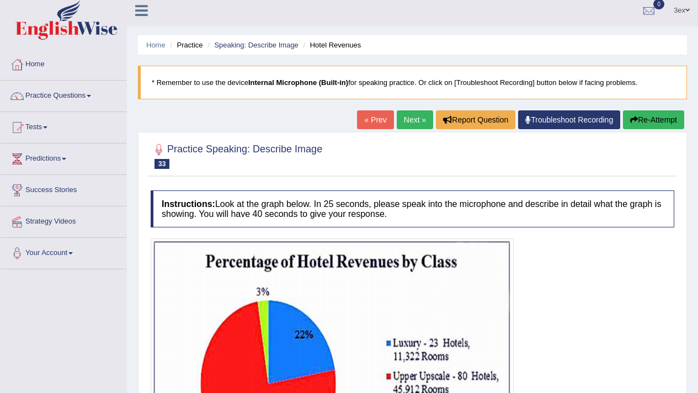
click at [411, 114] on link "Next »" at bounding box center [414, 119] width 36 height 19
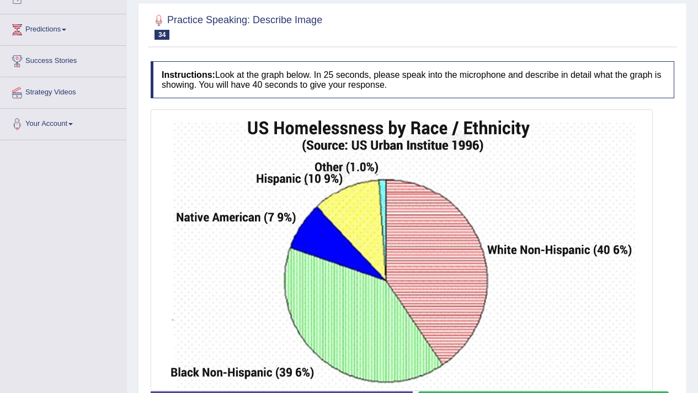
scroll to position [218, 0]
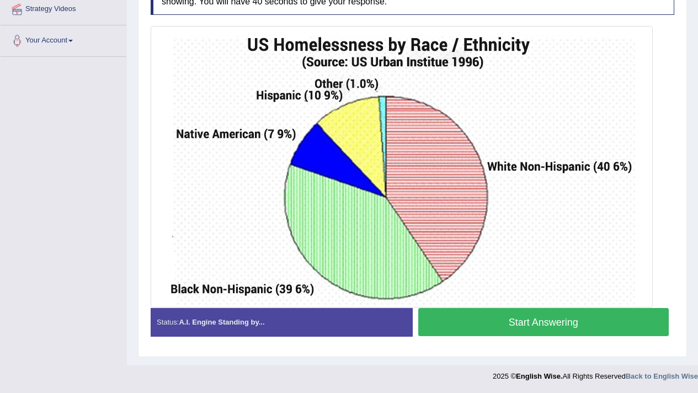
click at [516, 310] on button "Start Answering" at bounding box center [543, 322] width 251 height 28
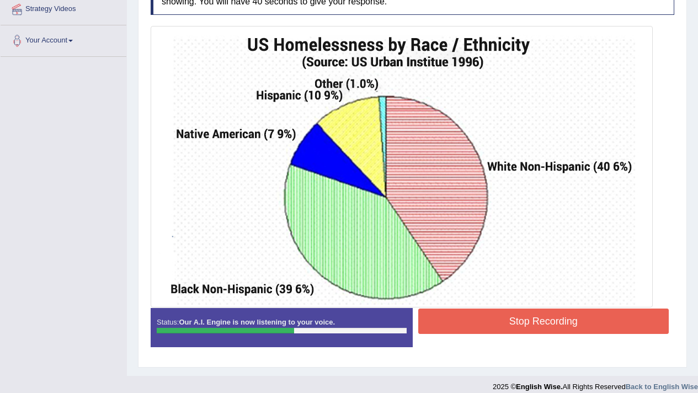
click at [564, 325] on button "Stop Recording" at bounding box center [543, 320] width 251 height 25
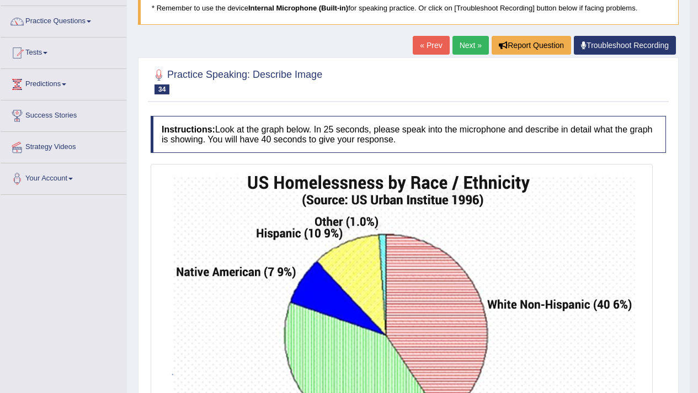
scroll to position [13, 0]
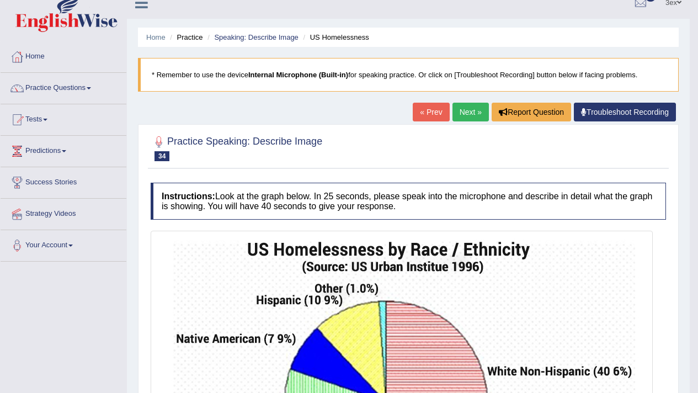
click at [471, 120] on link "Next »" at bounding box center [470, 112] width 36 height 19
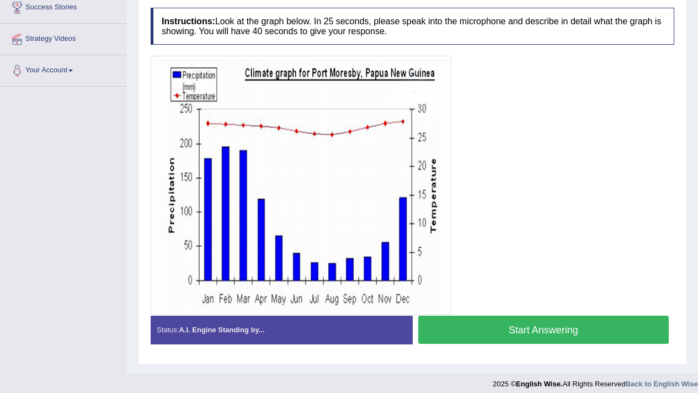
scroll to position [187, 0]
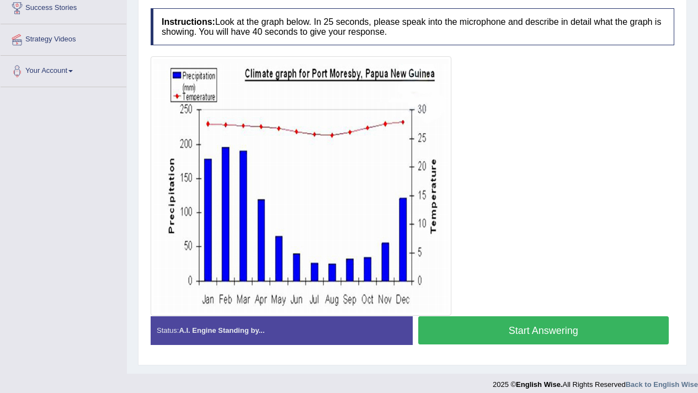
click at [514, 320] on button "Start Answering" at bounding box center [543, 330] width 251 height 28
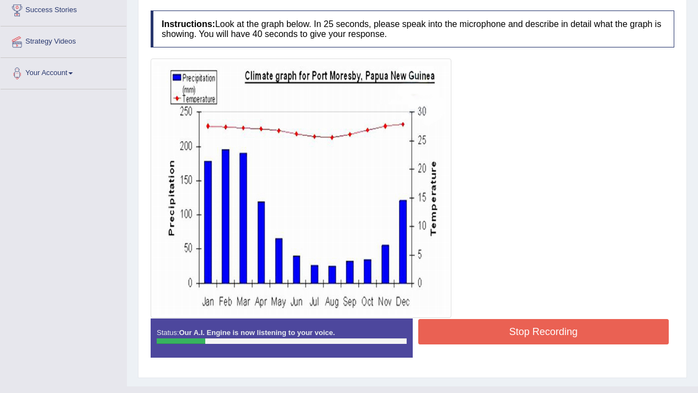
scroll to position [0, 0]
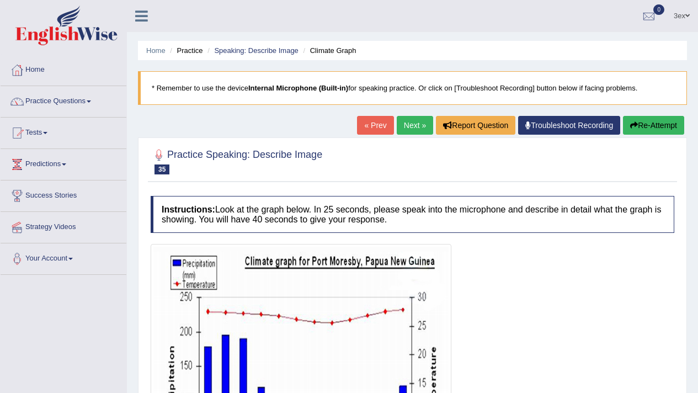
click at [415, 128] on link "Next »" at bounding box center [414, 125] width 36 height 19
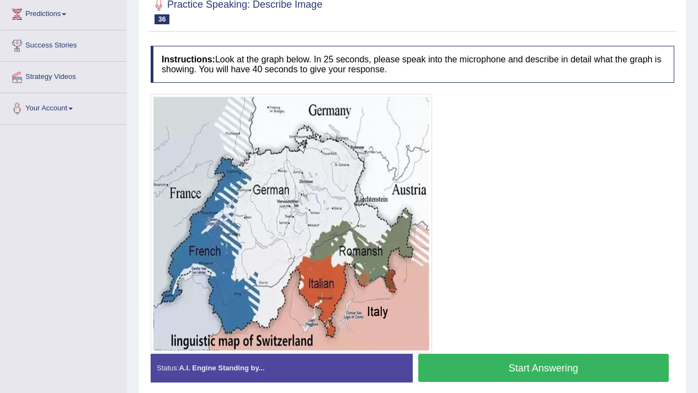
scroll to position [145, 0]
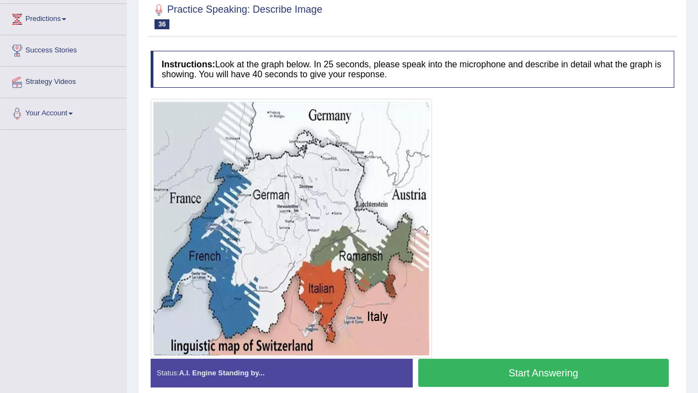
click at [497, 392] on div "Status: A.I. Engine Standing by... Start Answering Stop Recording" at bounding box center [412, 377] width 523 height 39
click at [498, 387] on button "Start Answering" at bounding box center [543, 372] width 251 height 28
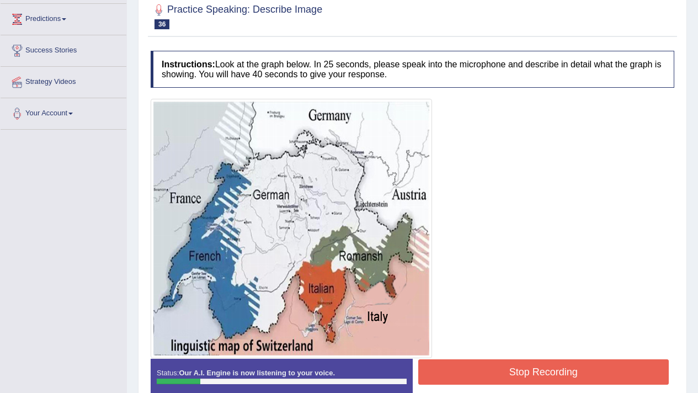
scroll to position [0, 0]
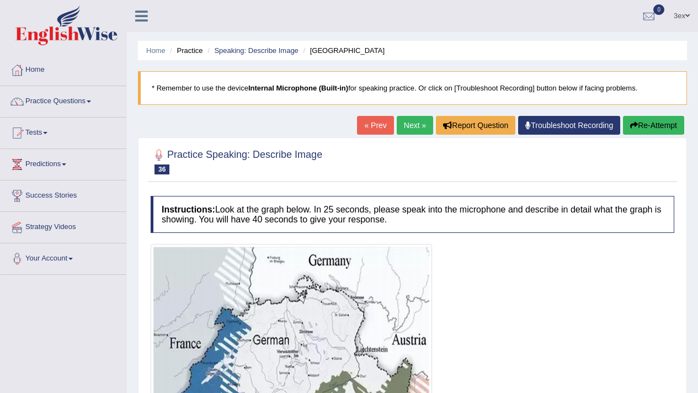
click at [419, 132] on link "Next »" at bounding box center [414, 125] width 36 height 19
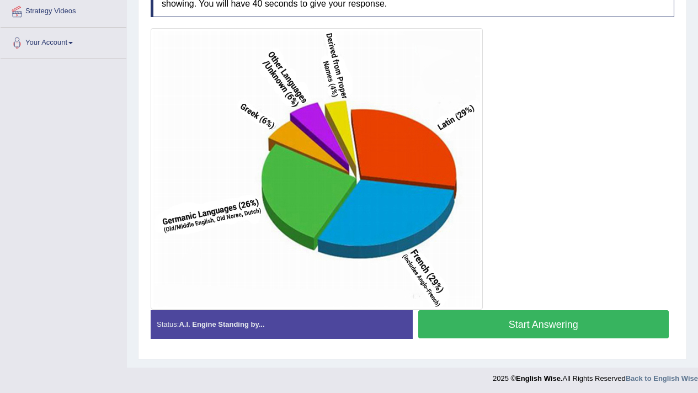
scroll to position [216, 0]
click at [489, 330] on button "Start Answering" at bounding box center [543, 324] width 251 height 28
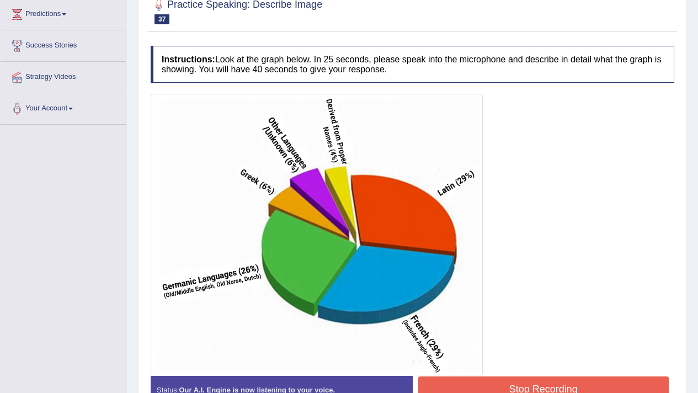
scroll to position [0, 0]
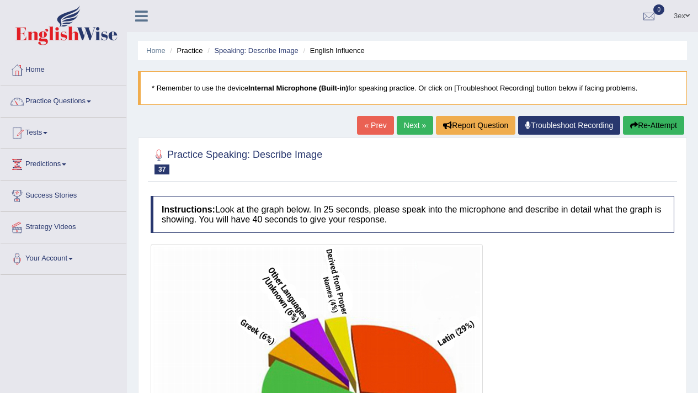
click at [422, 121] on link "Next »" at bounding box center [414, 125] width 36 height 19
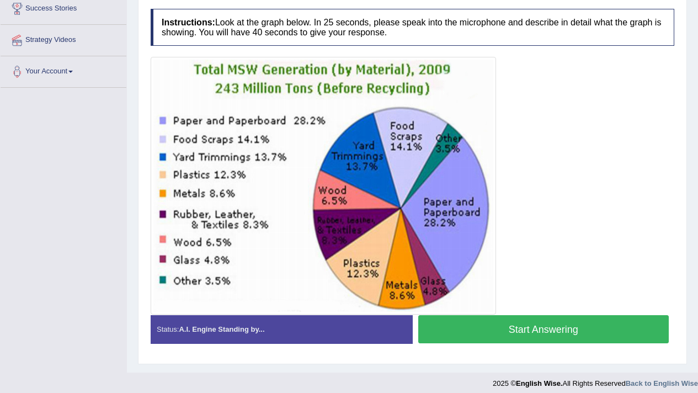
scroll to position [194, 0]
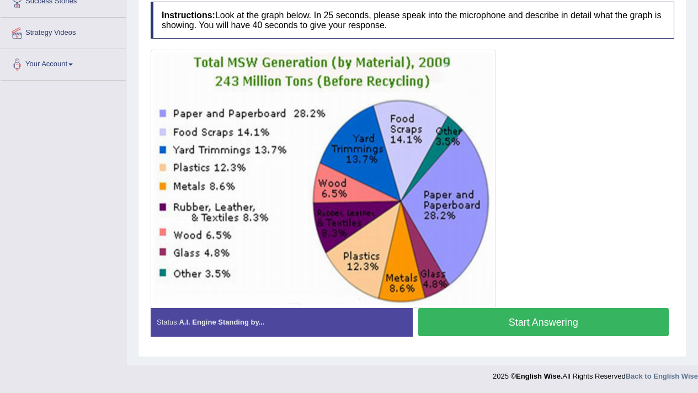
click at [548, 326] on button "Start Answering" at bounding box center [543, 322] width 251 height 28
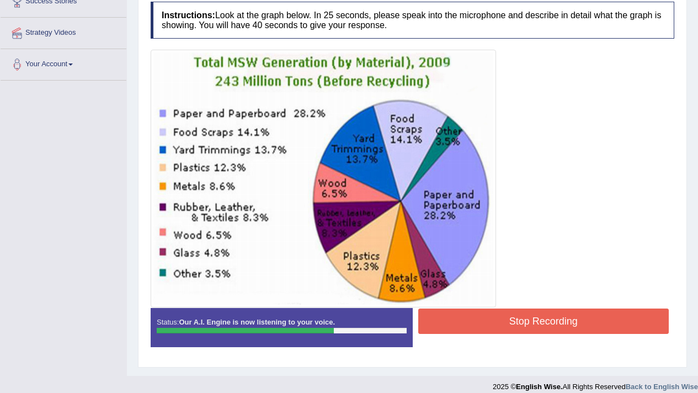
click at [548, 326] on button "Stop Recording" at bounding box center [543, 320] width 251 height 25
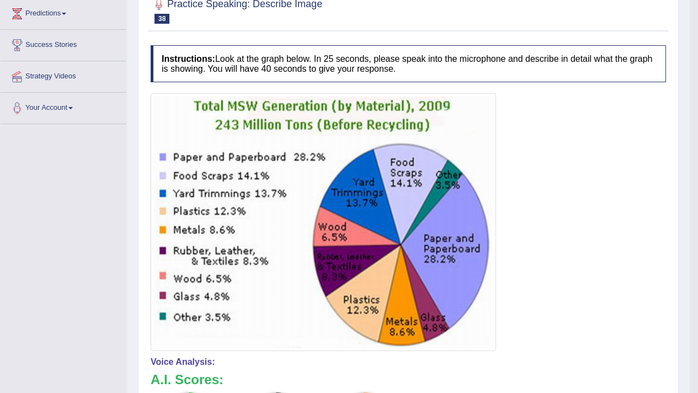
scroll to position [0, 0]
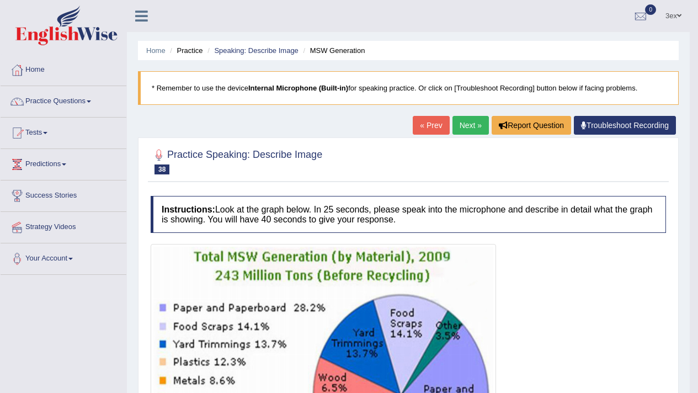
click at [459, 120] on link "Next »" at bounding box center [470, 125] width 36 height 19
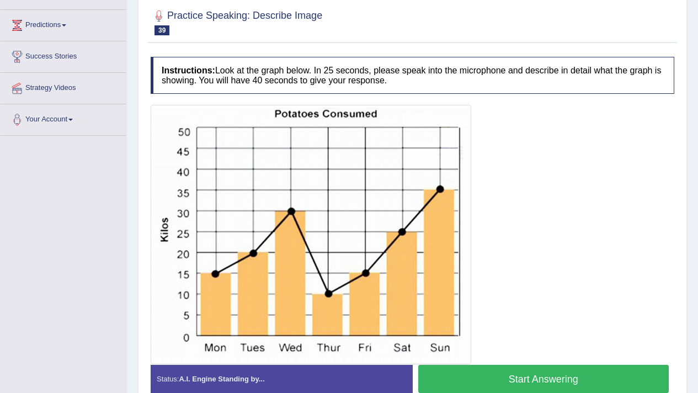
scroll to position [187, 0]
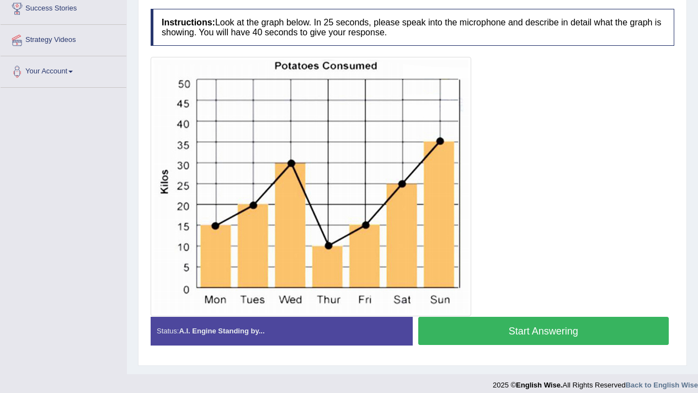
click at [378, 233] on img at bounding box center [310, 187] width 315 height 254
click at [514, 224] on div at bounding box center [412, 186] width 523 height 259
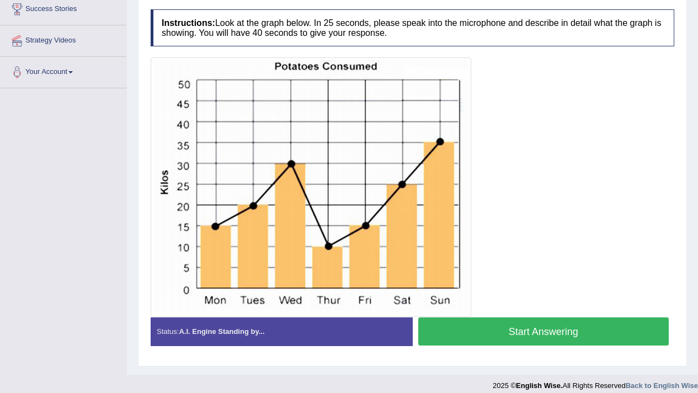
click at [643, 196] on div at bounding box center [412, 186] width 523 height 259
click at [643, 164] on div at bounding box center [412, 186] width 523 height 259
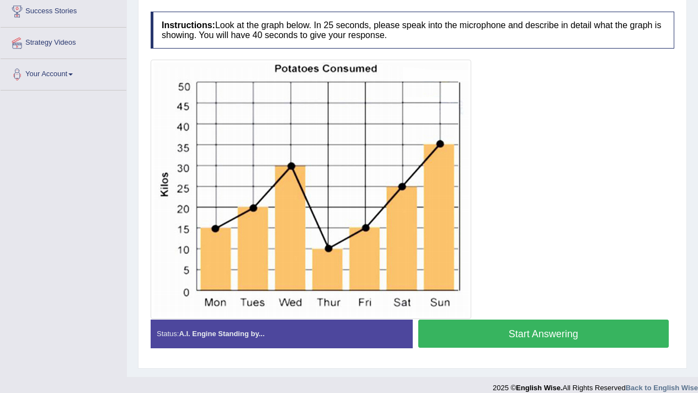
scroll to position [183, 0]
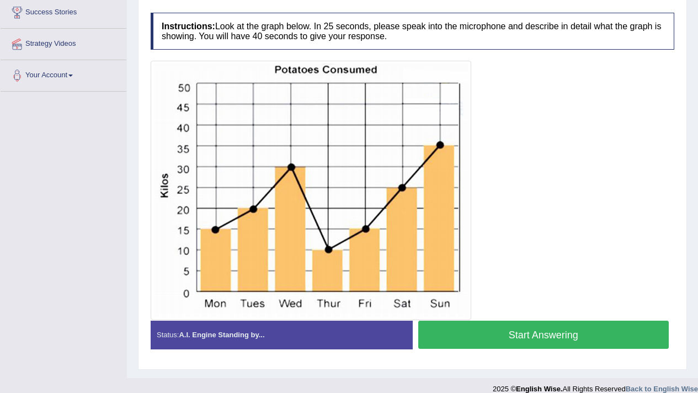
click at [405, 356] on div "Status: A.I. Engine Standing by... Start Answering Stop Recording" at bounding box center [412, 339] width 523 height 39
click at [405, 361] on div "Instructions: Look at the graph below. In 25 seconds, please speak into the mic…" at bounding box center [412, 185] width 529 height 356
click at [71, 305] on div "Toggle navigation Home Practice Questions Speaking Practice Read Aloud Repeat S…" at bounding box center [349, 108] width 698 height 583
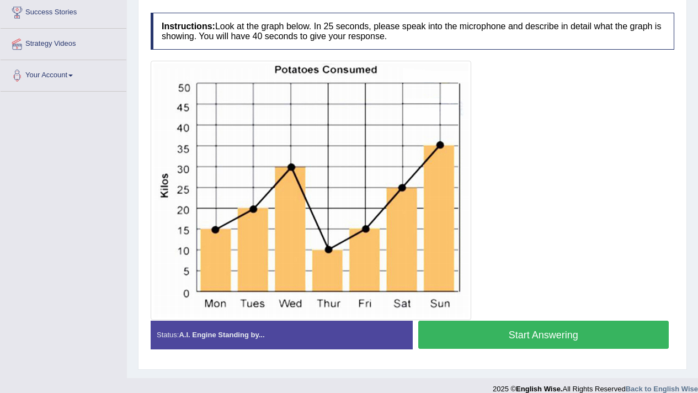
click at [71, 305] on div "Toggle navigation Home Practice Questions Speaking Practice Read Aloud Repeat S…" at bounding box center [349, 108] width 698 height 583
click at [71, 310] on div "Toggle navigation Home Practice Questions Speaking Practice Read Aloud Repeat S…" at bounding box center [349, 108] width 698 height 583
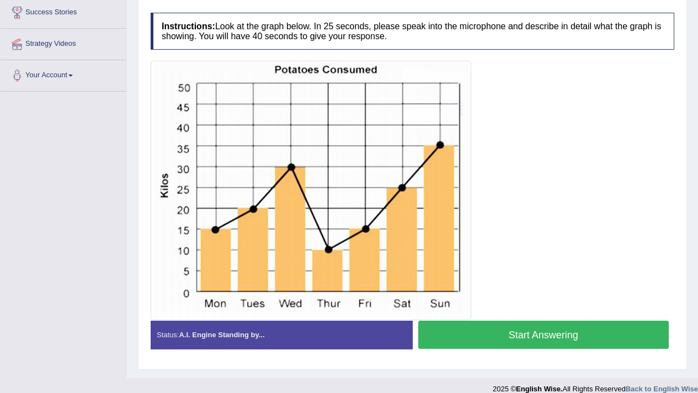
click at [71, 310] on div "Toggle navigation Home Practice Questions Speaking Practice Read Aloud Repeat S…" at bounding box center [349, 108] width 698 height 583
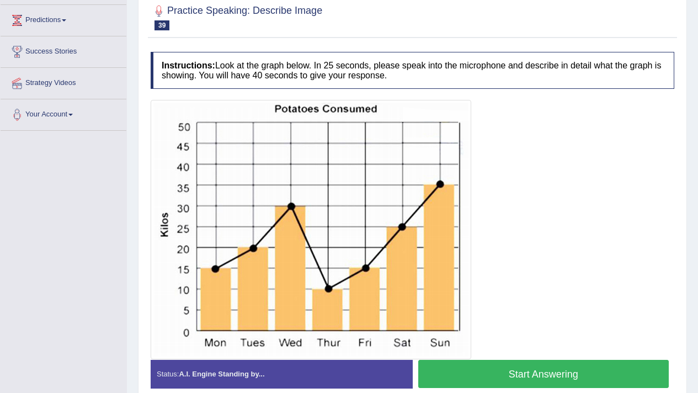
scroll to position [143, 0]
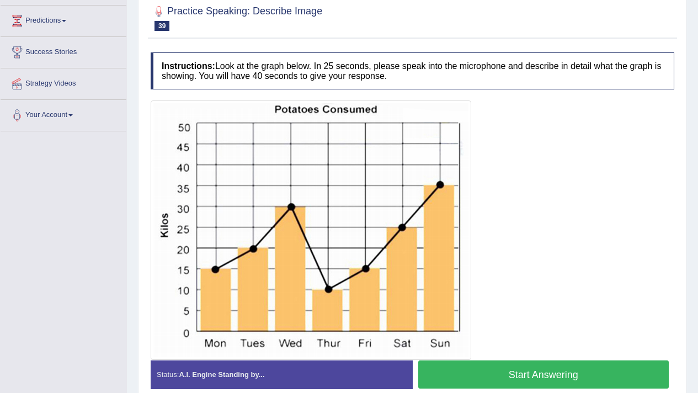
click at [441, 185] on img at bounding box center [310, 230] width 315 height 254
click at [431, 364] on button "Start Answering" at bounding box center [543, 374] width 251 height 28
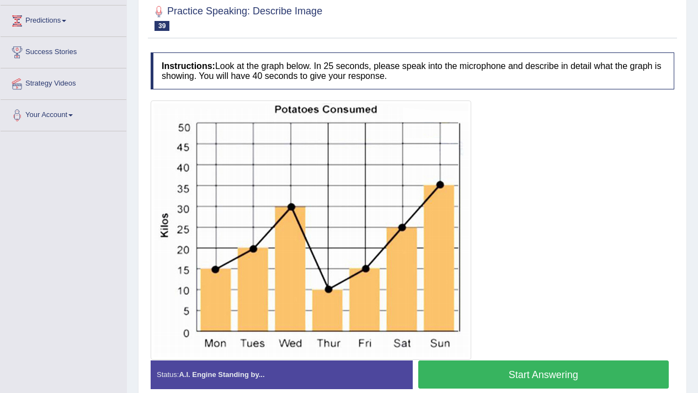
click at [0, 0] on button "Stop Recording" at bounding box center [0, 0] width 0 height 0
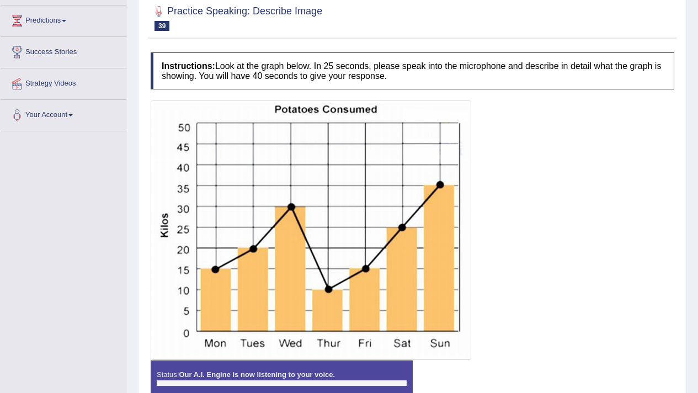
click at [431, 364] on div "Instructions: Look at the graph below. In 25 seconds, please speak into the mic…" at bounding box center [412, 230] width 529 height 366
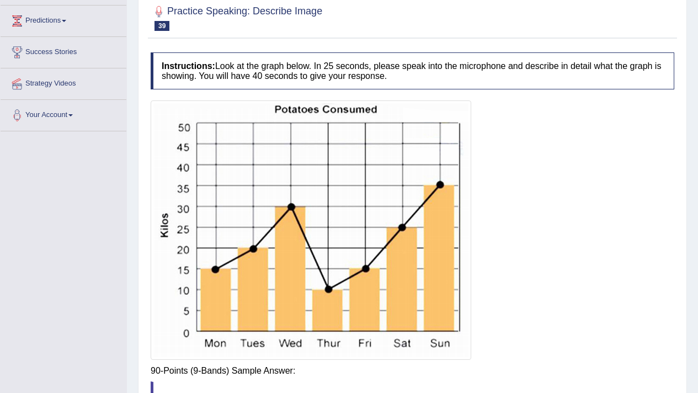
click at [431, 364] on div "Instructions: Look at the graph below. In 25 seconds, please speak into the mic…" at bounding box center [412, 329] width 529 height 564
click at [431, 364] on div "Instructions: Look at the graph below. In 25 seconds, please speak into the mic…" at bounding box center [412, 325] width 529 height 556
click at [345, 321] on img at bounding box center [310, 230] width 315 height 254
click at [350, 318] on img at bounding box center [310, 230] width 315 height 254
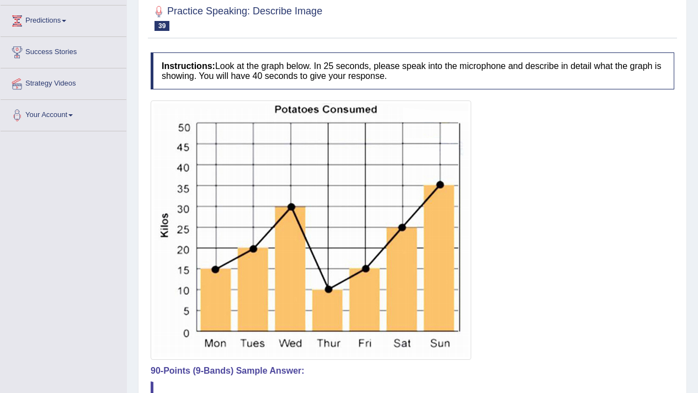
click at [501, 282] on div at bounding box center [412, 229] width 523 height 259
click at [524, 267] on div at bounding box center [412, 229] width 523 height 259
click at [529, 264] on div at bounding box center [412, 229] width 523 height 259
click at [529, 267] on div at bounding box center [412, 229] width 523 height 259
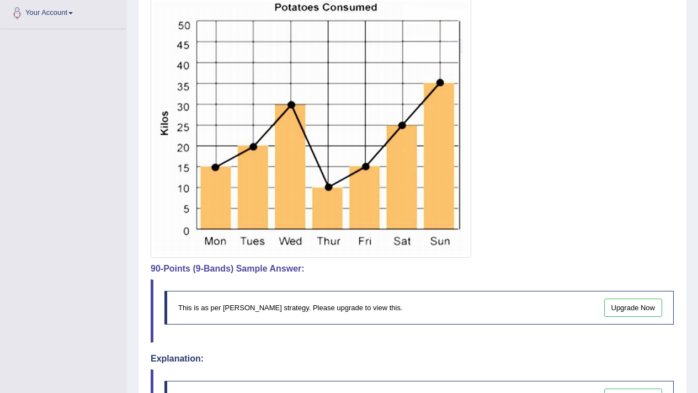
click at [528, 265] on h4 "90-Points (9-Bands) Sample Answer:" at bounding box center [412, 269] width 523 height 10
click at [525, 271] on div "Instructions: Look at the graph below. In 25 seconds, please speak into the mic…" at bounding box center [412, 223] width 529 height 556
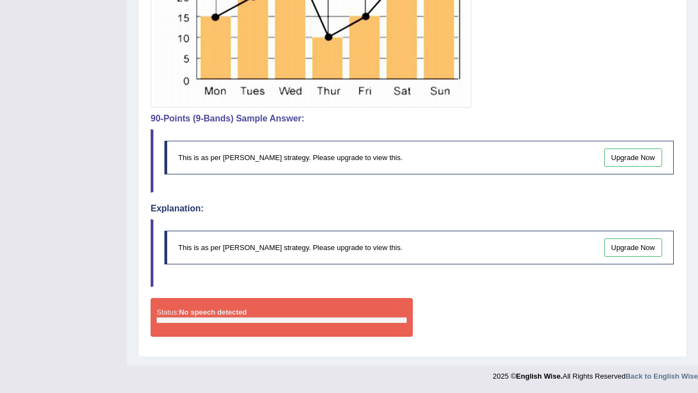
click at [525, 271] on blockquote "This is as per English Wise's strategy. Please upgrade to view this. Upgrade Now" at bounding box center [412, 253] width 523 height 68
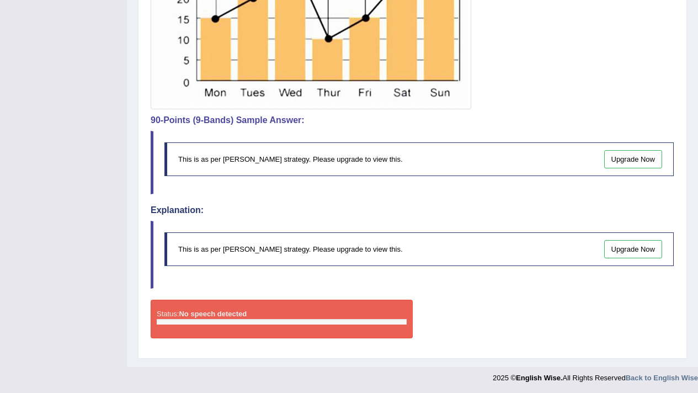
click at [525, 271] on blockquote "This is as per English Wise's strategy. Please upgrade to view this. Upgrade Now" at bounding box center [412, 255] width 523 height 68
click at [525, 278] on blockquote "This is as per English Wise's strategy. Please upgrade to view this. Upgrade Now" at bounding box center [412, 255] width 523 height 68
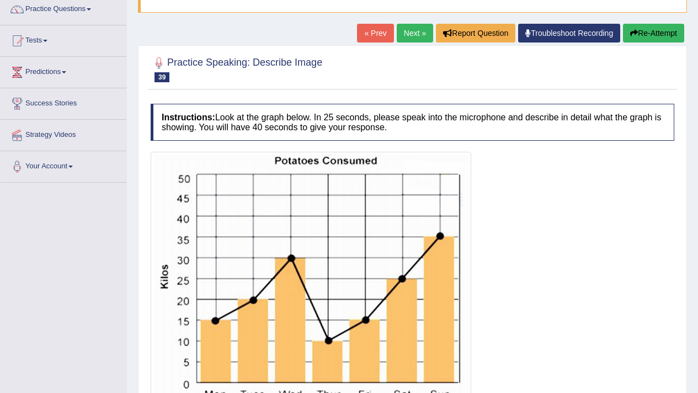
scroll to position [0, 0]
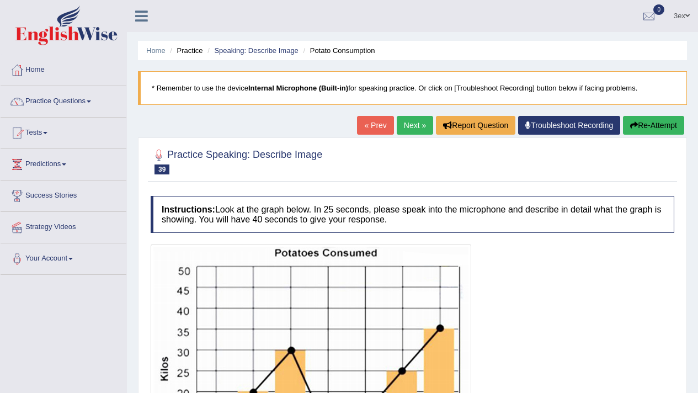
drag, startPoint x: 525, startPoint y: 278, endPoint x: 525, endPoint y: 230, distance: 47.4
click at [520, 248] on div at bounding box center [412, 373] width 523 height 259
click at [525, 223] on h4 "Instructions: Look at the graph below. In 25 seconds, please speak into the mic…" at bounding box center [412, 214] width 523 height 37
click at [521, 207] on h4 "Instructions: Look at the graph below. In 25 seconds, please speak into the mic…" at bounding box center [412, 214] width 523 height 37
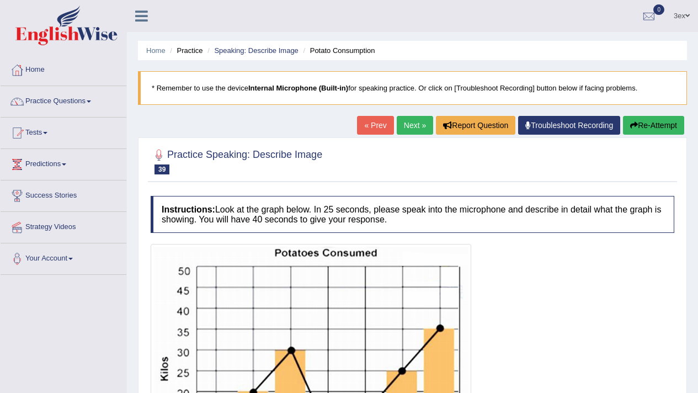
click at [450, 176] on div at bounding box center [412, 161] width 523 height 34
click at [439, 167] on div at bounding box center [412, 161] width 523 height 34
click at [431, 158] on div at bounding box center [412, 161] width 523 height 34
click at [414, 131] on link "Next »" at bounding box center [414, 125] width 36 height 19
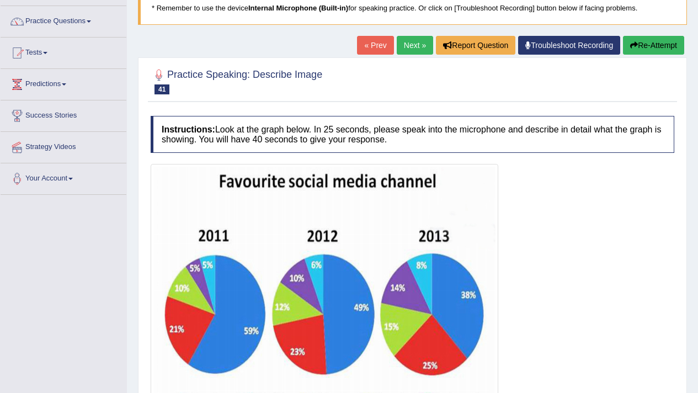
scroll to position [81, 0]
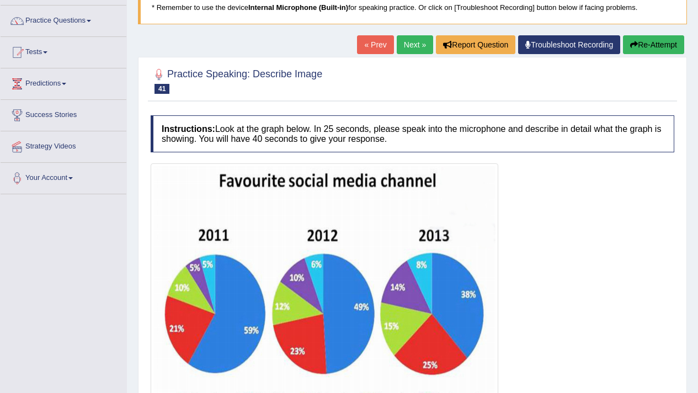
click at [425, 315] on img at bounding box center [324, 291] width 342 height 250
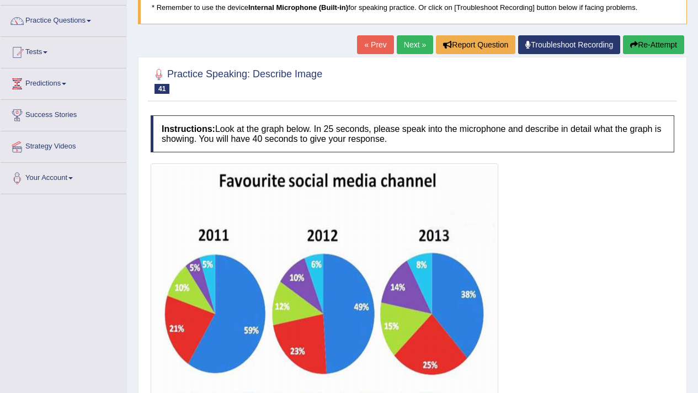
click at [425, 315] on img at bounding box center [324, 291] width 342 height 250
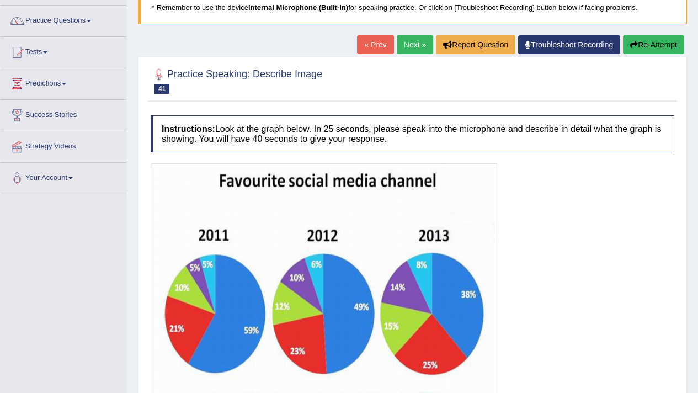
click at [425, 315] on img at bounding box center [324, 291] width 342 height 250
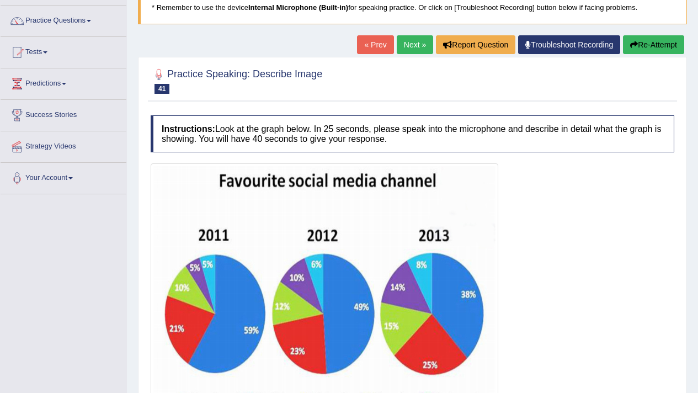
click at [425, 315] on img at bounding box center [324, 291] width 342 height 250
click at [425, 316] on img at bounding box center [324, 291] width 342 height 250
click at [425, 310] on img at bounding box center [324, 291] width 342 height 250
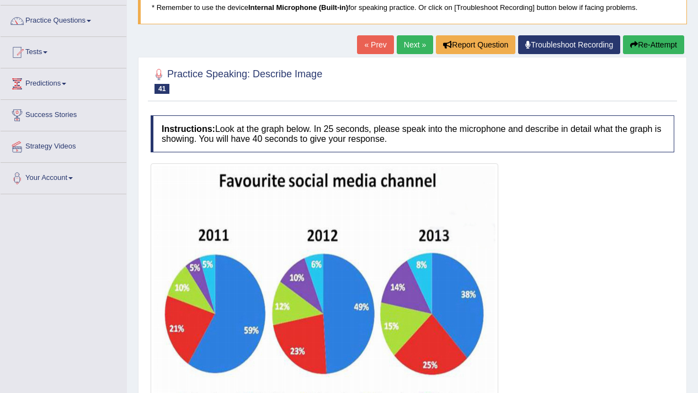
click at [425, 310] on img at bounding box center [324, 291] width 342 height 250
click at [425, 313] on img at bounding box center [324, 291] width 342 height 250
click at [425, 312] on img at bounding box center [324, 291] width 342 height 250
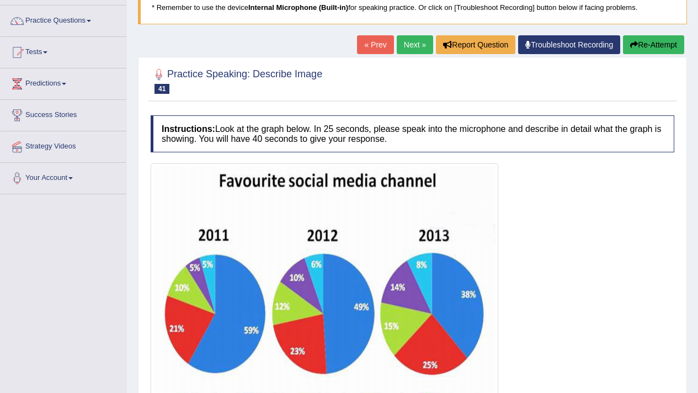
click at [425, 312] on img at bounding box center [324, 291] width 342 height 250
click at [425, 314] on img at bounding box center [324, 291] width 342 height 250
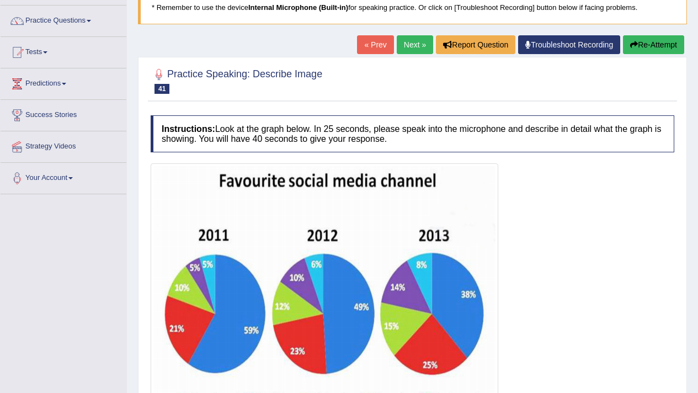
click at [415, 206] on img at bounding box center [324, 291] width 342 height 250
click at [415, 202] on img at bounding box center [324, 291] width 342 height 250
click at [415, 185] on img at bounding box center [324, 291] width 342 height 250
click at [406, 160] on div "Instructions: Look at the graph below. In 25 seconds, please speak into the mic…" at bounding box center [412, 286] width 529 height 352
click at [406, 130] on h4 "Instructions: Look at the graph below. In 25 seconds, please speak into the mic…" at bounding box center [412, 133] width 523 height 37
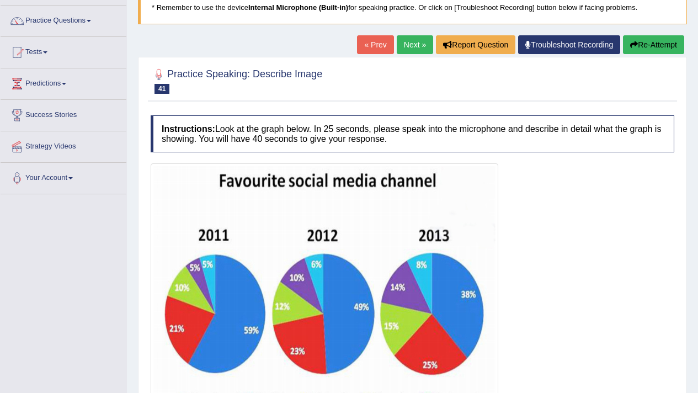
drag, startPoint x: 584, startPoint y: 167, endPoint x: 532, endPoint y: 392, distance: 231.5
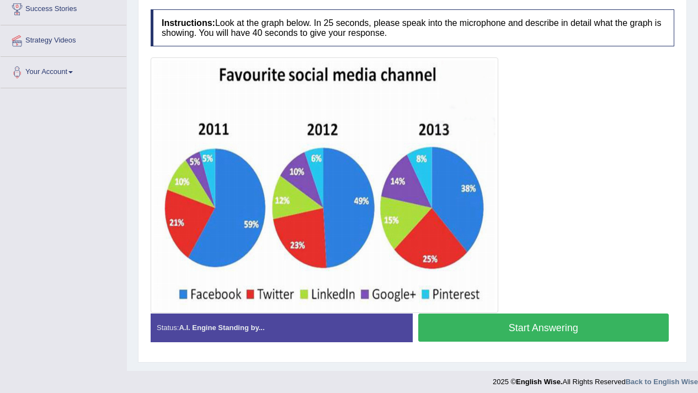
scroll to position [192, 0]
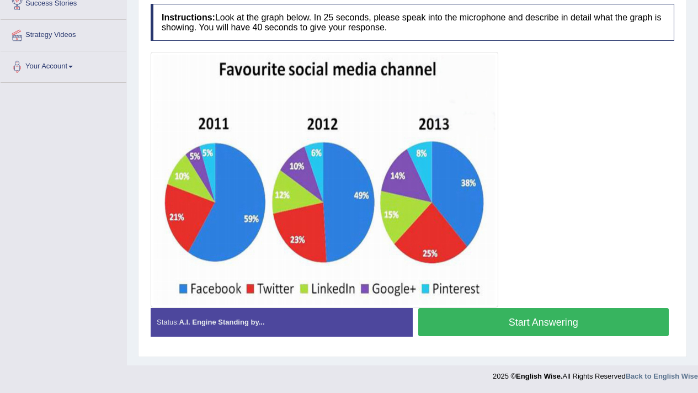
click at [527, 213] on div at bounding box center [412, 179] width 523 height 255
click at [527, 187] on div at bounding box center [412, 179] width 523 height 255
click at [527, 167] on div at bounding box center [412, 179] width 523 height 255
